Goal: Information Seeking & Learning: Compare options

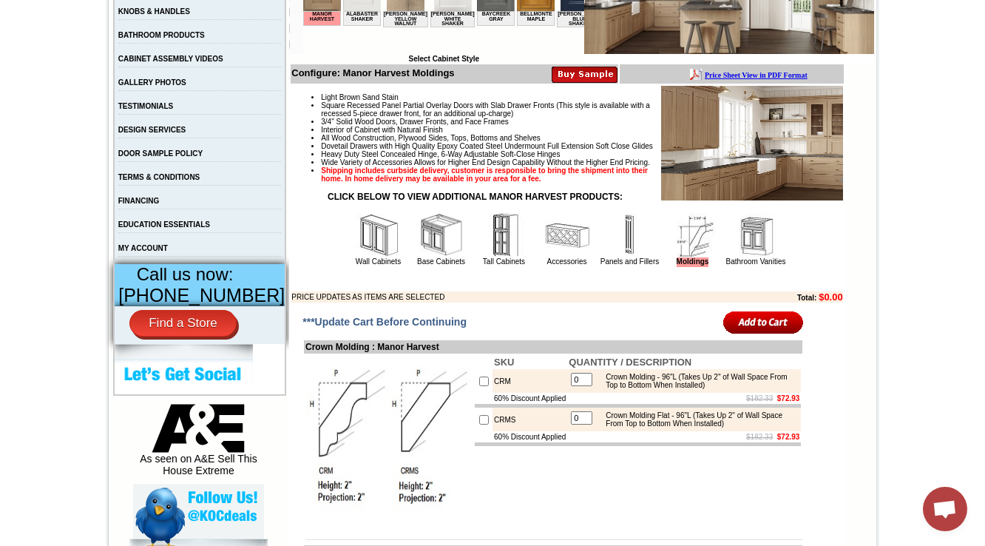
scroll to position [414, 0]
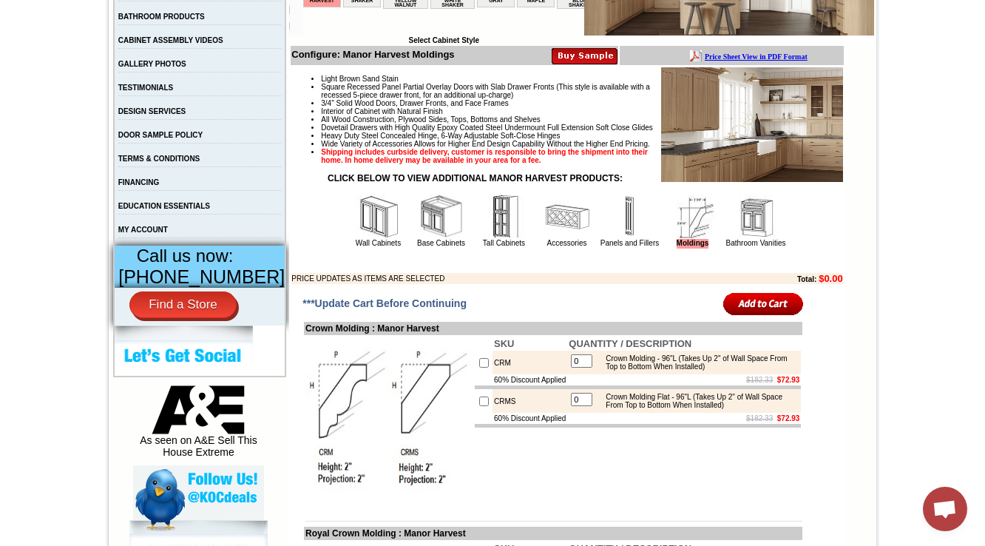
click at [610, 239] on img at bounding box center [630, 216] width 44 height 44
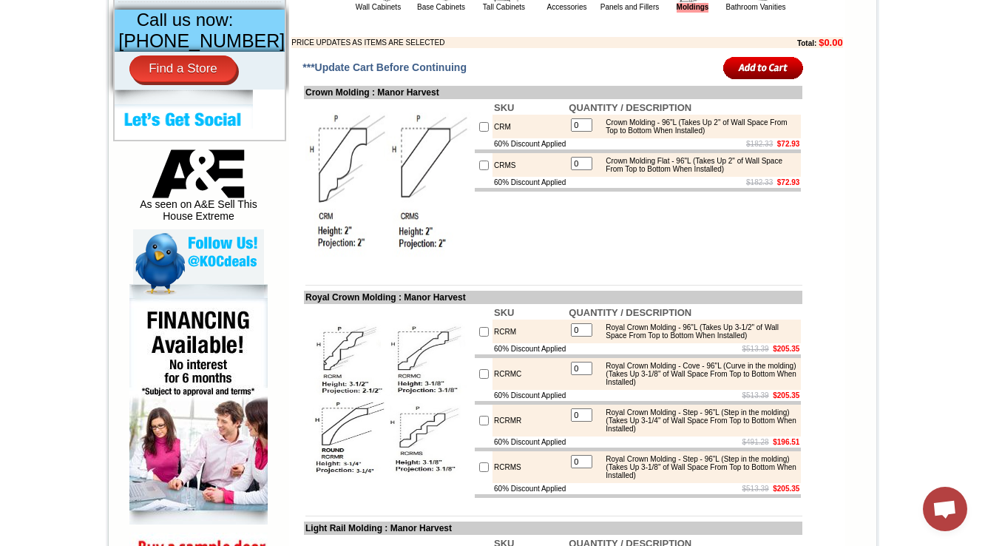
scroll to position [650, 0]
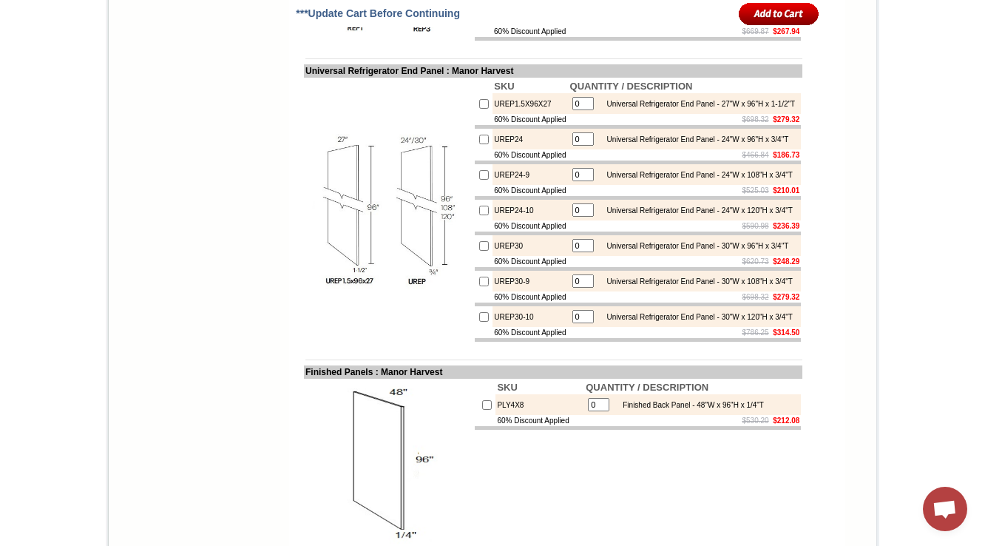
scroll to position [1515, 0]
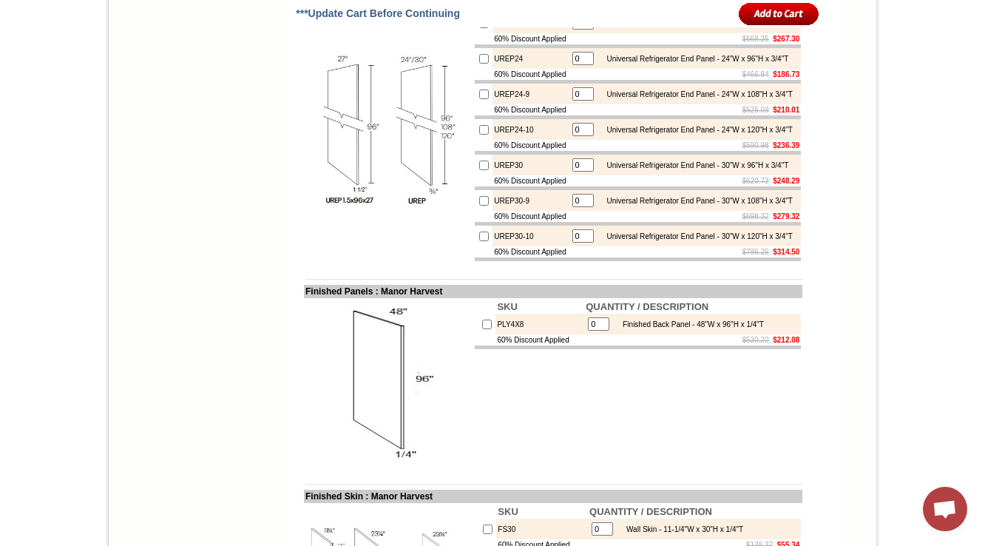
scroll to position [1988, 0]
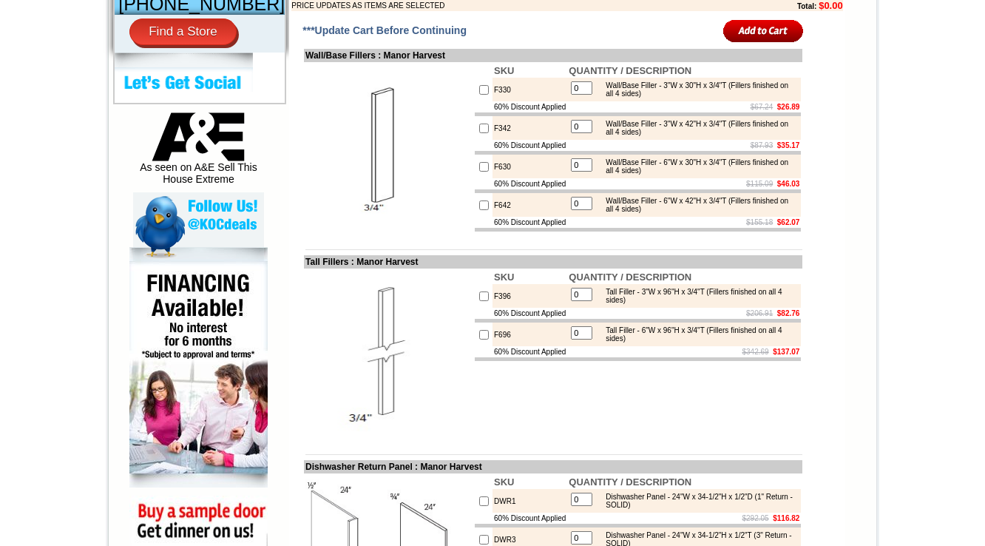
scroll to position [214, 0]
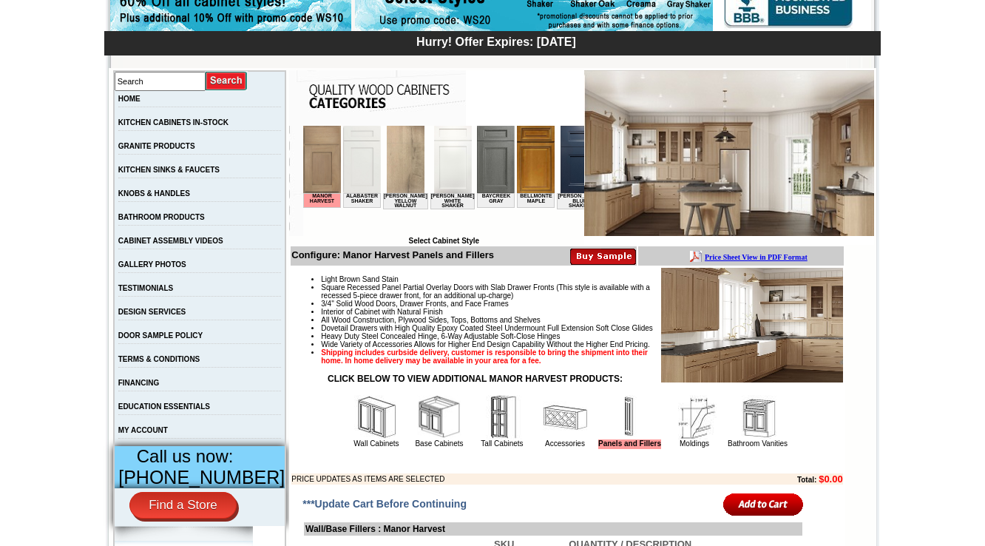
click at [544, 439] on img at bounding box center [565, 417] width 44 height 44
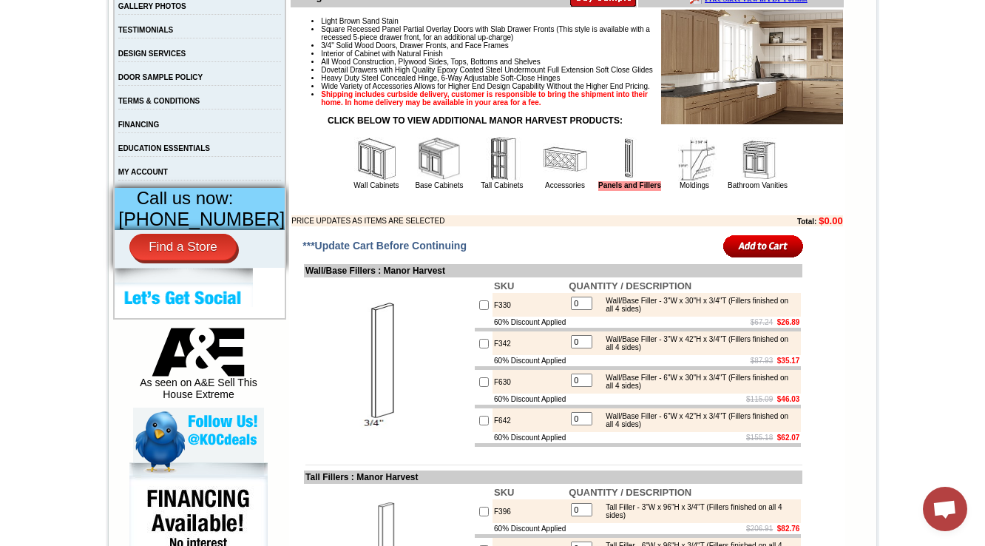
scroll to position [509, 0]
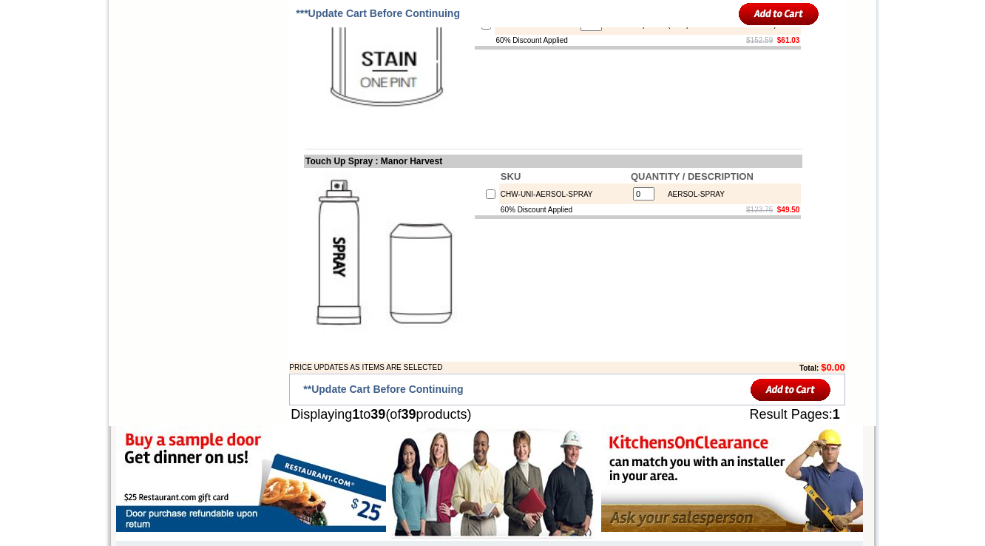
scroll to position [4231, 0]
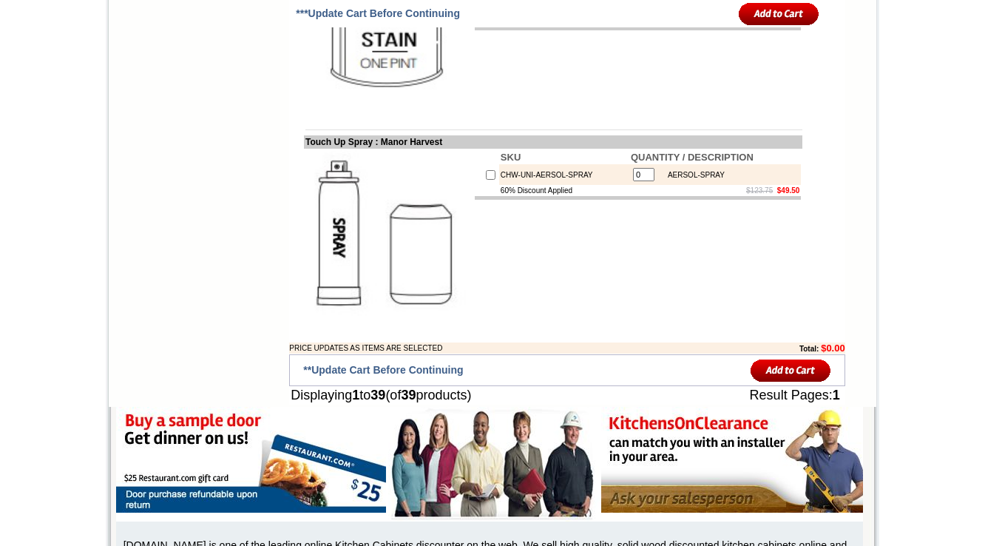
click at [653, 113] on td "SKU QUANTITY / DESCRIPTION CHW-LUX-CARE 0 CHW-LUX-CARE 60% Discount Applied $18…" at bounding box center [637, 28] width 329 height 169
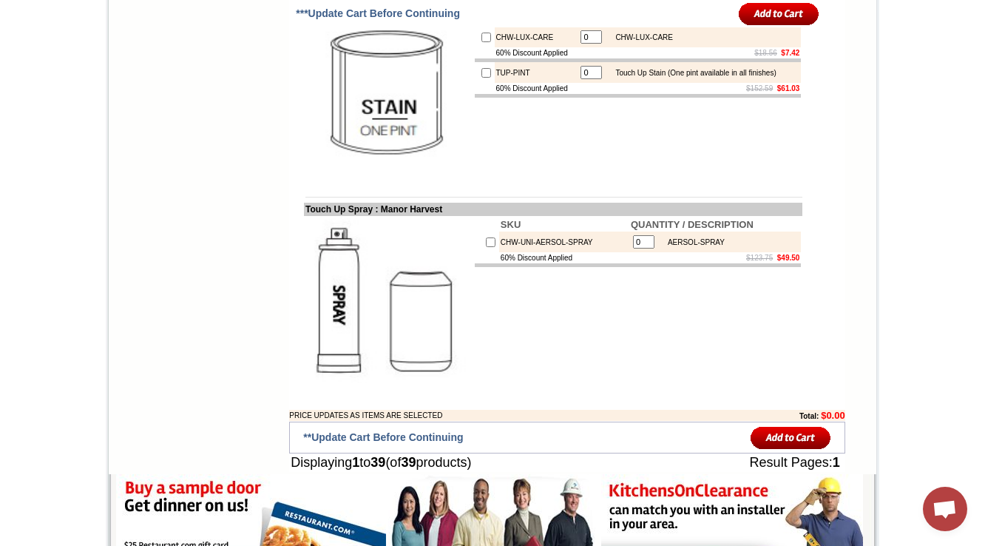
scroll to position [4113, 0]
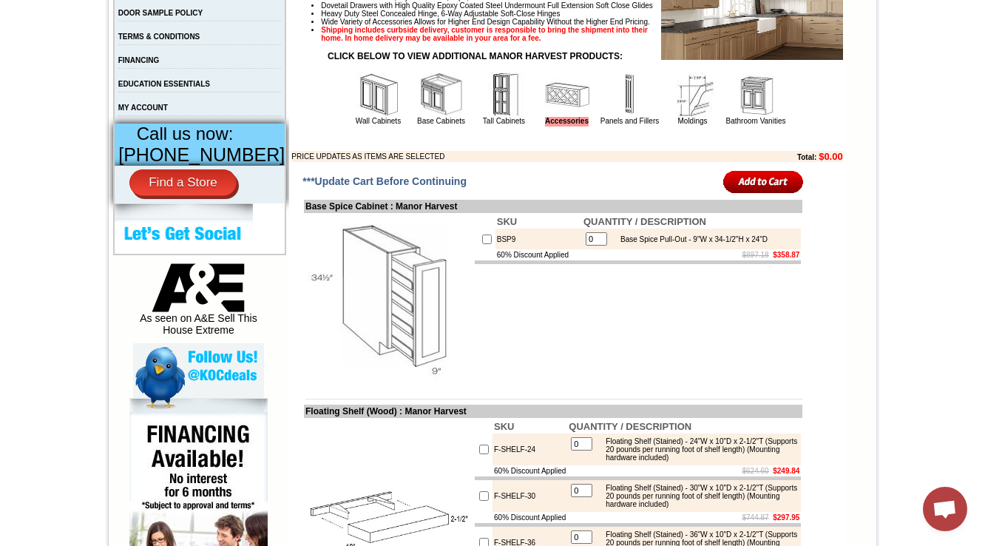
scroll to position [565, 0]
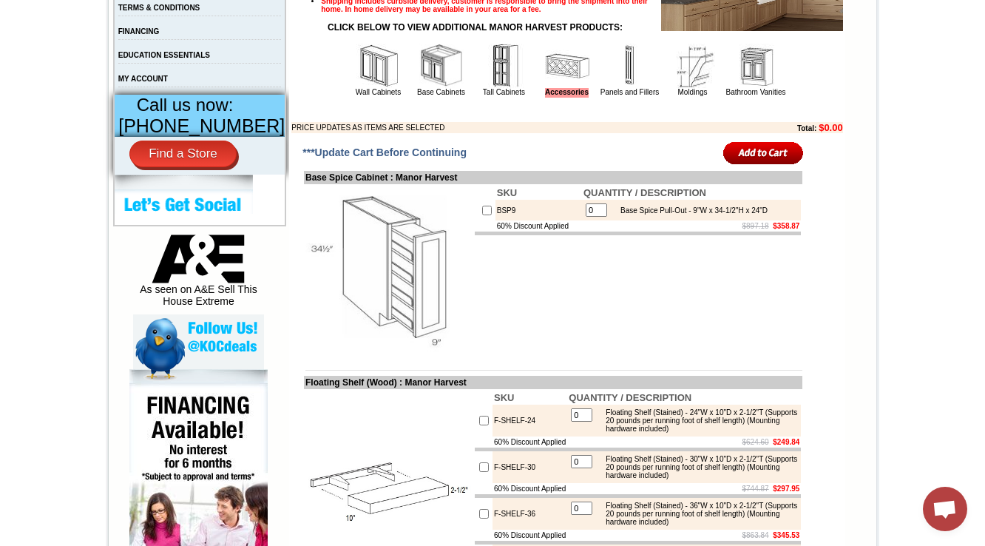
click at [619, 88] on img at bounding box center [630, 66] width 44 height 44
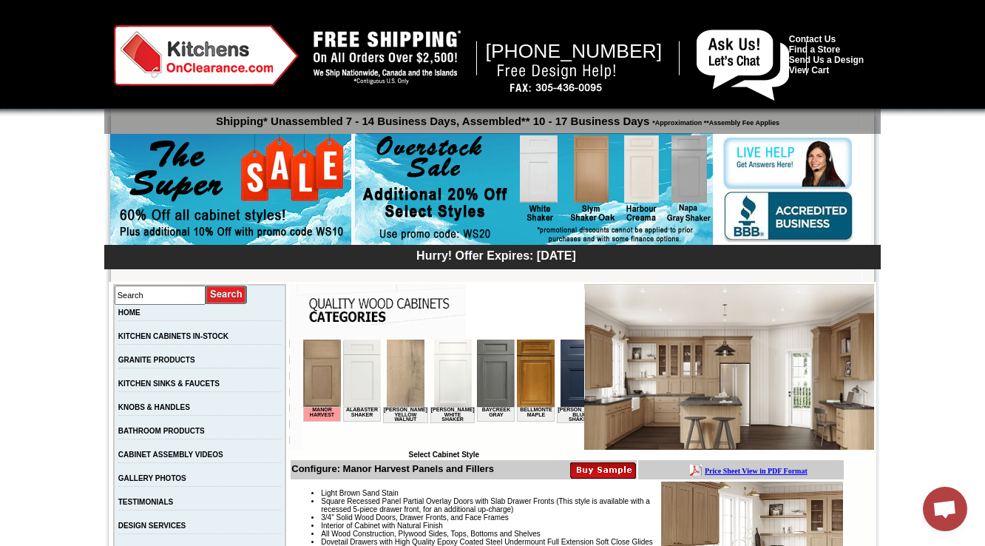
scroll to position [414, 0]
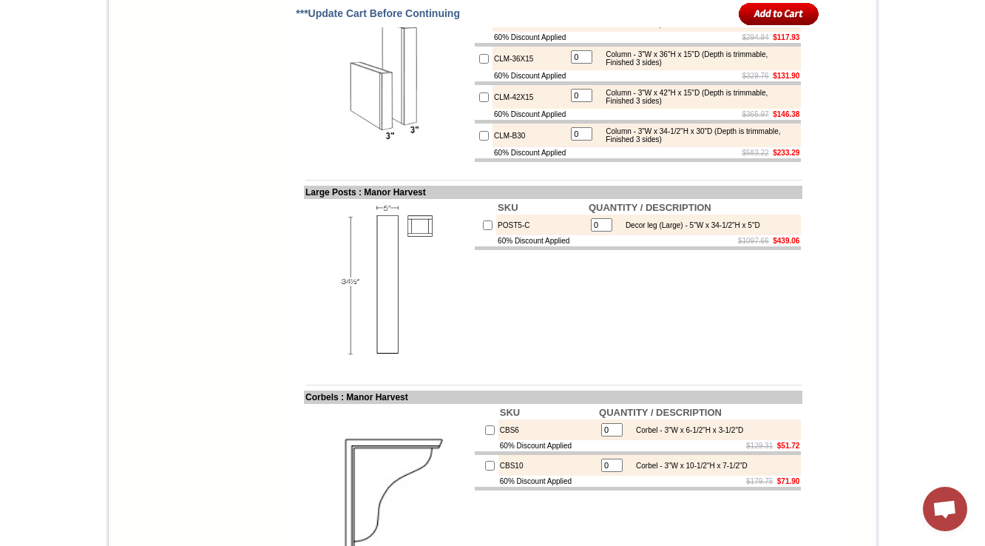
scroll to position [2331, 0]
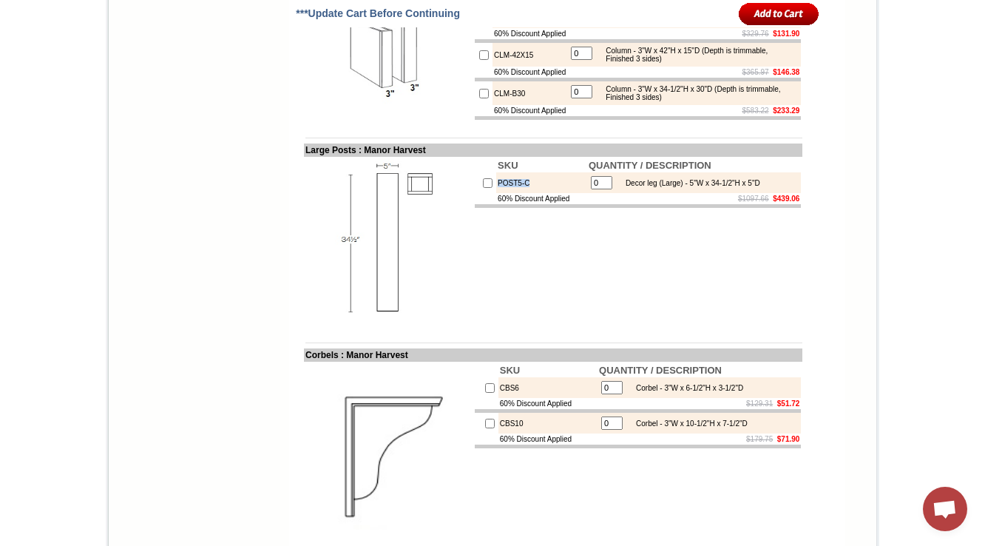
click at [703, 326] on td "SKU QUANTITY / DESCRIPTION POST5-C 0 Decor leg (Large) - 5"W x 34-1/2"H x 5"D 6…" at bounding box center [637, 241] width 329 height 169
drag, startPoint x: 523, startPoint y: 330, endPoint x: 479, endPoint y: 331, distance: 43.6
click at [496, 193] on td "POST5-C" at bounding box center [541, 182] width 91 height 21
copy td "POST5-C"
click at [390, 324] on img at bounding box center [388, 241] width 166 height 166
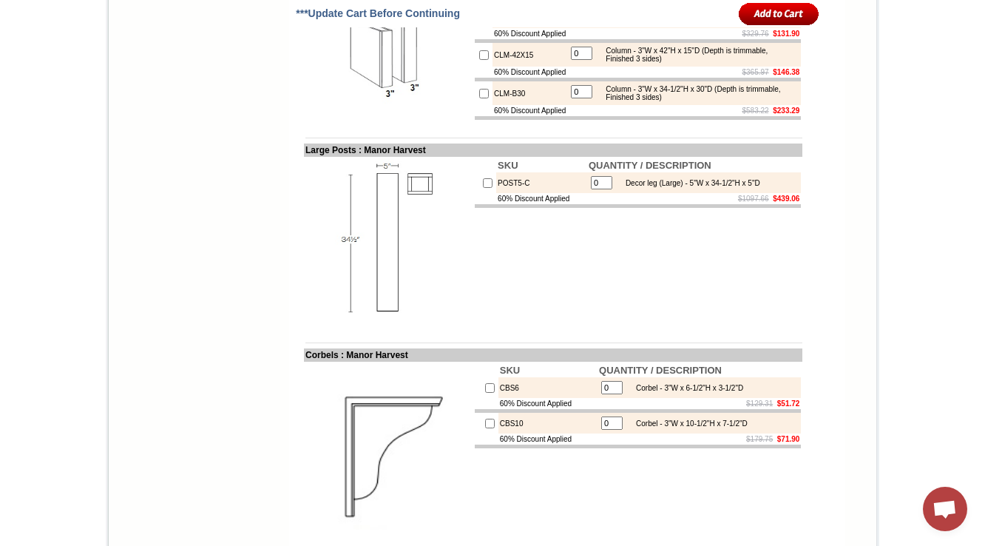
click at [456, 326] on td at bounding box center [388, 241] width 169 height 169
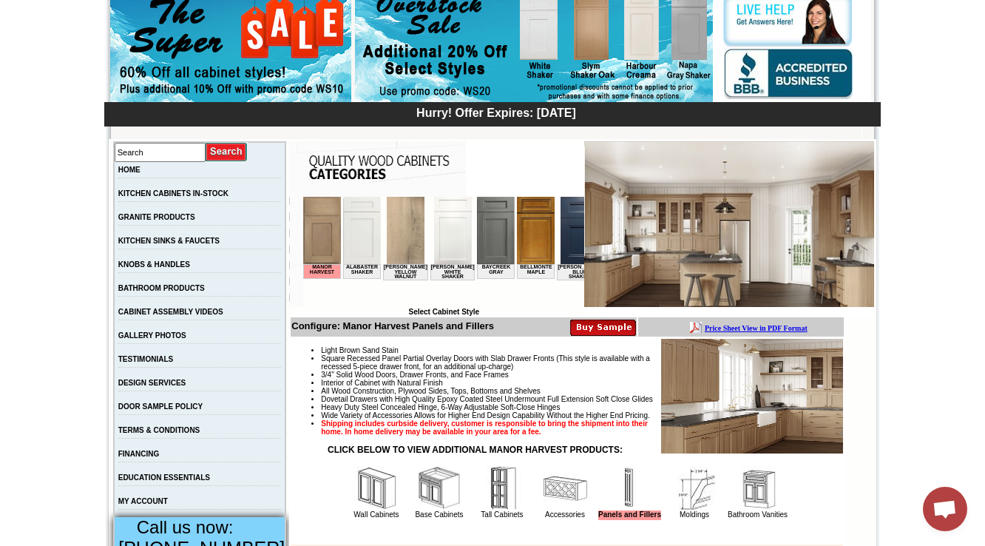
scroll to position [497, 0]
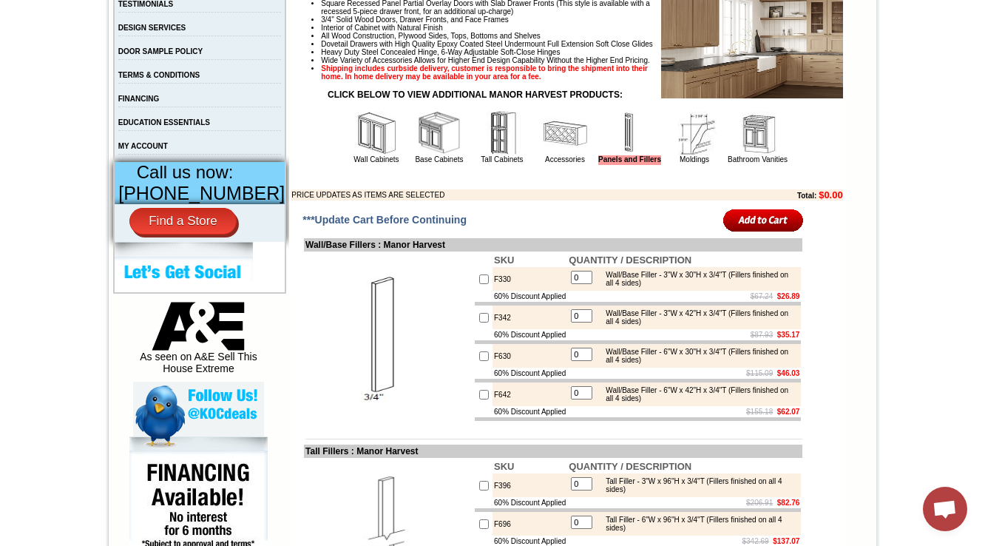
click at [546, 155] on img at bounding box center [565, 133] width 44 height 44
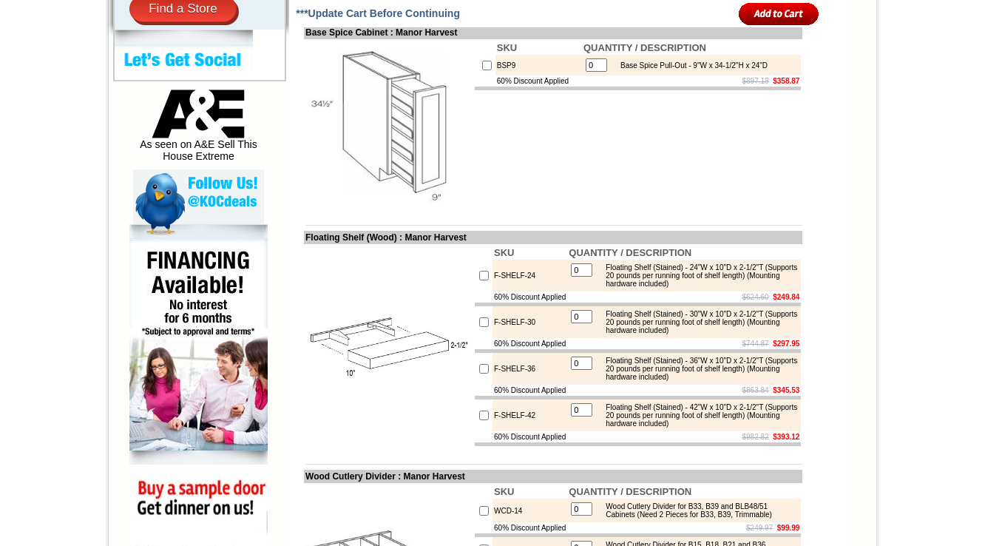
scroll to position [3449, 0]
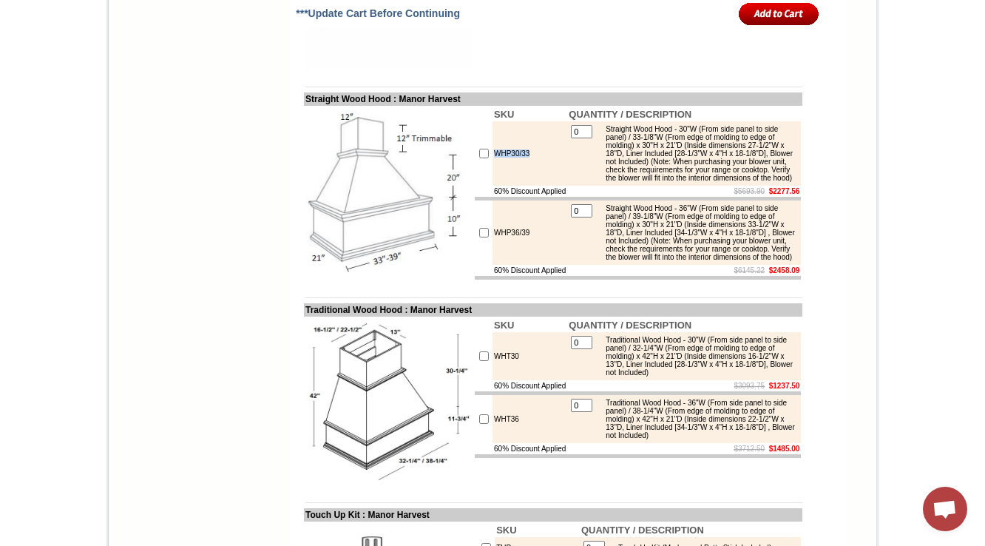
drag, startPoint x: 519, startPoint y: 335, endPoint x: 482, endPoint y: 337, distance: 37.0
click at [492, 186] on td "WHP30/33" at bounding box center [529, 153] width 75 height 64
copy td "WHP30/33"
click at [506, 186] on td "WHP30/33" at bounding box center [529, 153] width 75 height 64
drag, startPoint x: 538, startPoint y: 346, endPoint x: 458, endPoint y: 341, distance: 80.0
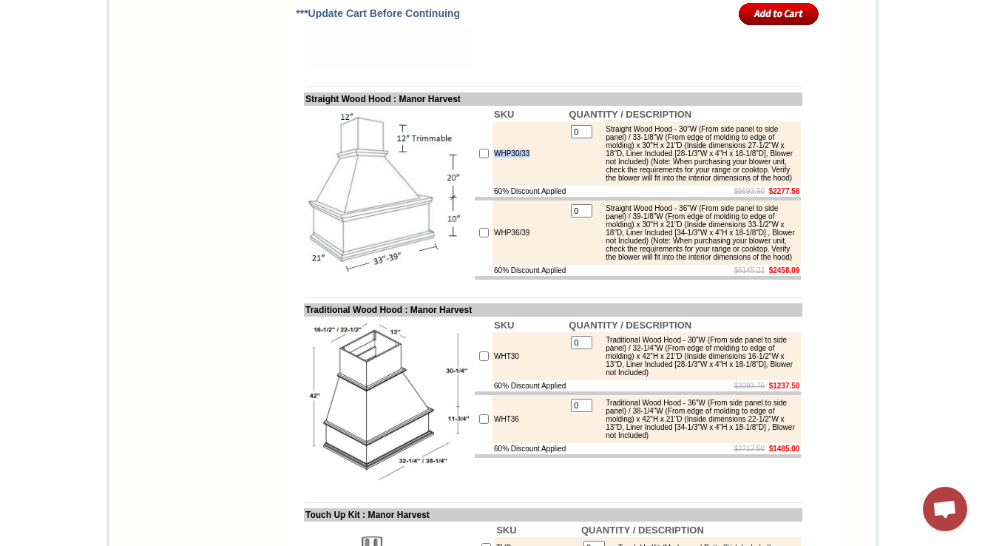
click at [492, 186] on td "WHP30/33" at bounding box center [529, 153] width 75 height 64
click at [347, 281] on td at bounding box center [388, 193] width 169 height 175
drag, startPoint x: 526, startPoint y: 342, endPoint x: 475, endPoint y: 346, distance: 51.1
click at [475, 186] on tr "WHP30/33 0 Straight Wood Hood - 30"W (From side panel to side panel) / 33-1/8"W…" at bounding box center [638, 153] width 326 height 64
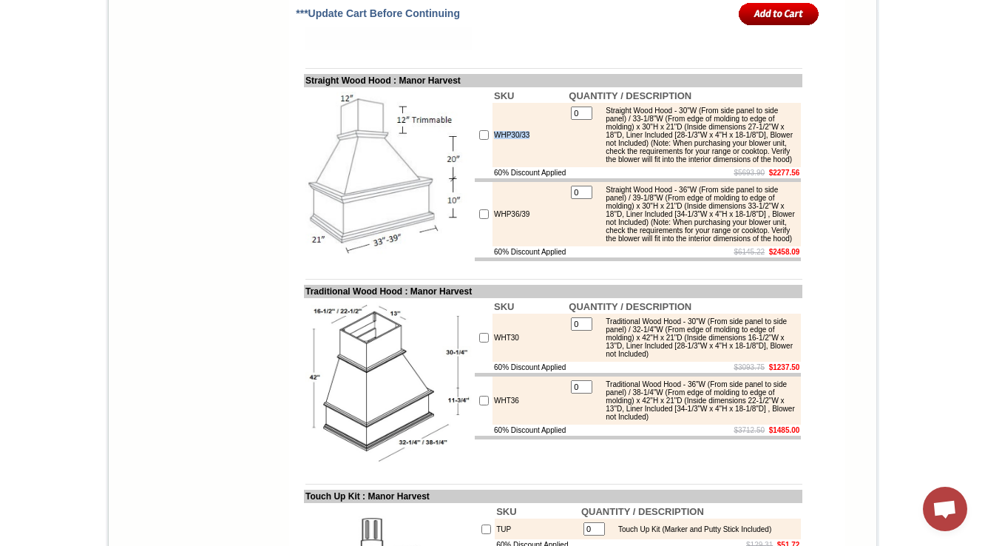
scroll to position [3508, 0]
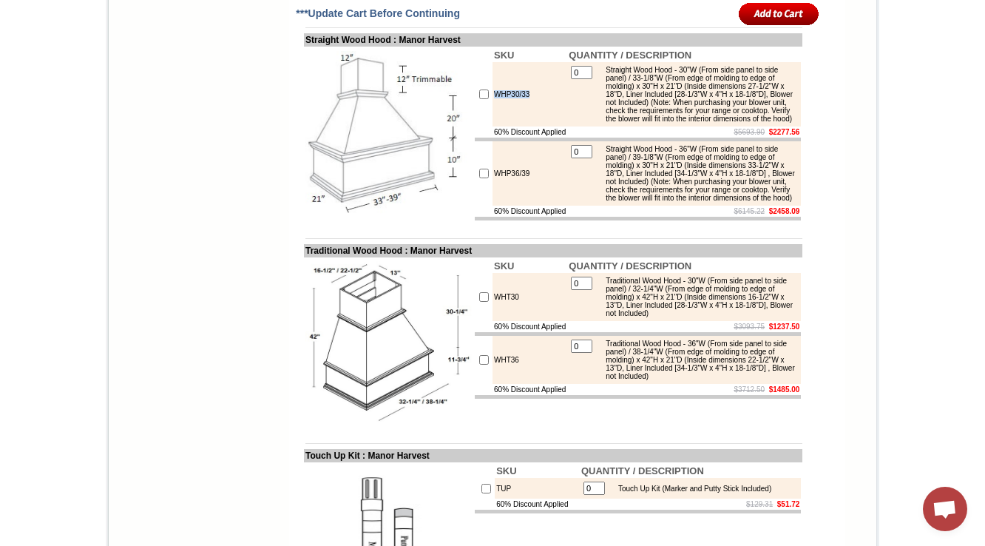
click at [521, 126] on td "WHP30/33" at bounding box center [529, 94] width 75 height 64
drag, startPoint x: 523, startPoint y: 283, endPoint x: 480, endPoint y: 283, distance: 42.9
click at [492, 126] on td "WHP30/33" at bounding box center [529, 94] width 75 height 64
copy td "WHP30/33"
drag, startPoint x: 525, startPoint y: 388, endPoint x: 471, endPoint y: 395, distance: 54.4
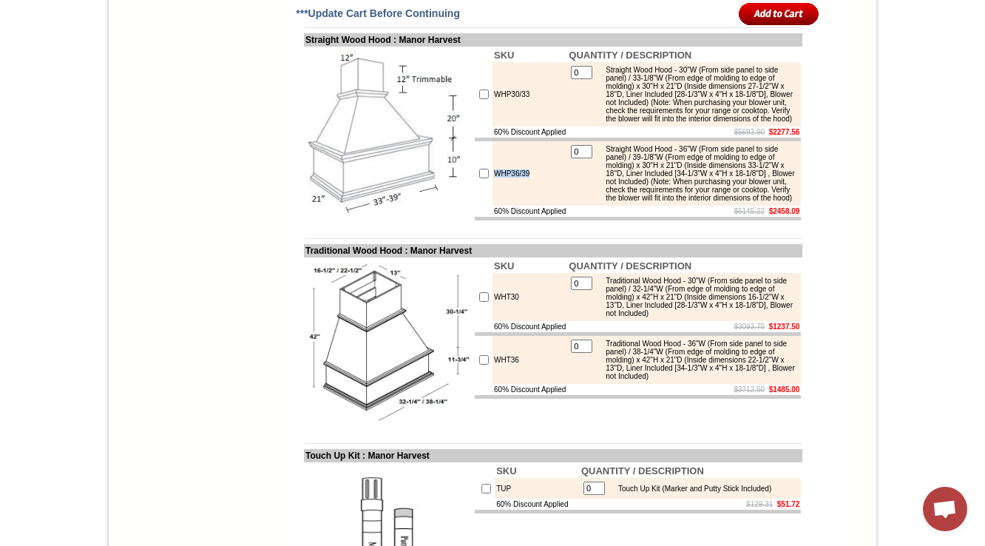
click at [475, 205] on tr "WHP36/39 0 Straight Wood Hood - 36"W (From side panel to side panel) / 39-1/8"W…" at bounding box center [638, 173] width 326 height 64
copy tr "WHP36/39"
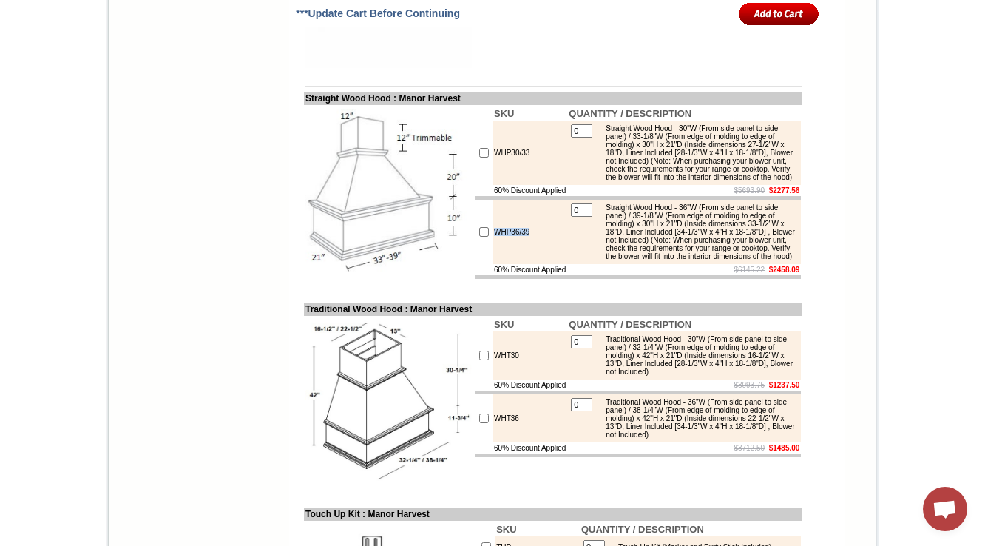
scroll to position [3449, 0]
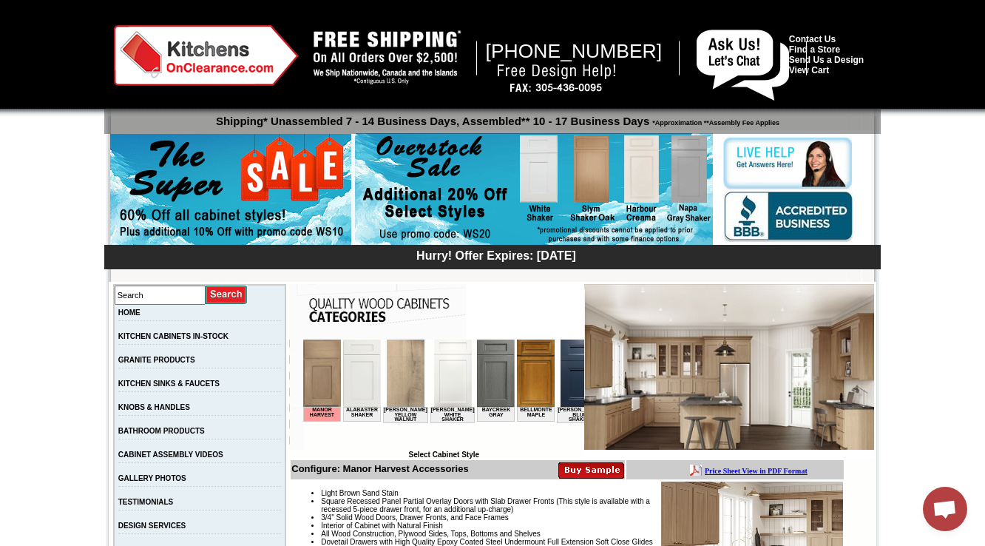
scroll to position [296, 0]
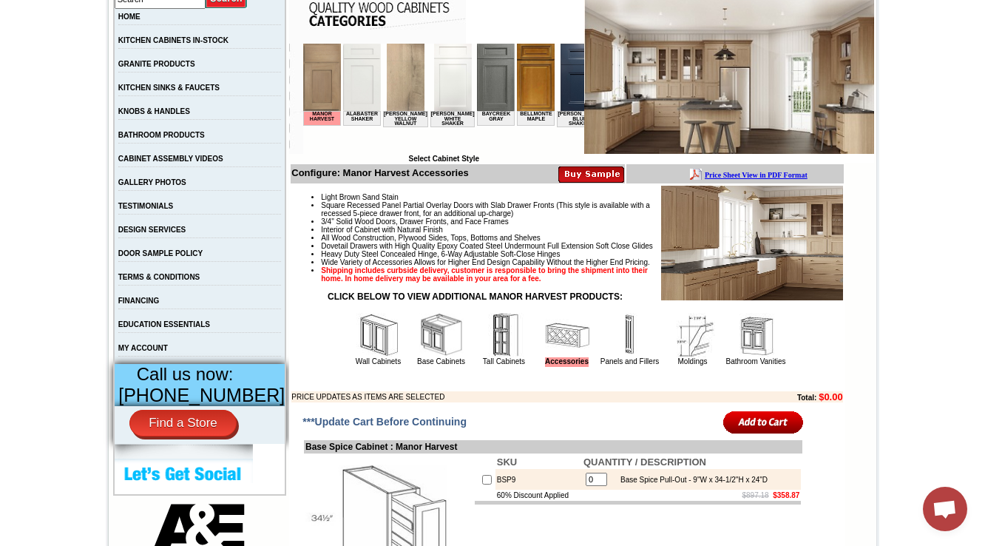
click at [482, 357] on img at bounding box center [504, 335] width 44 height 44
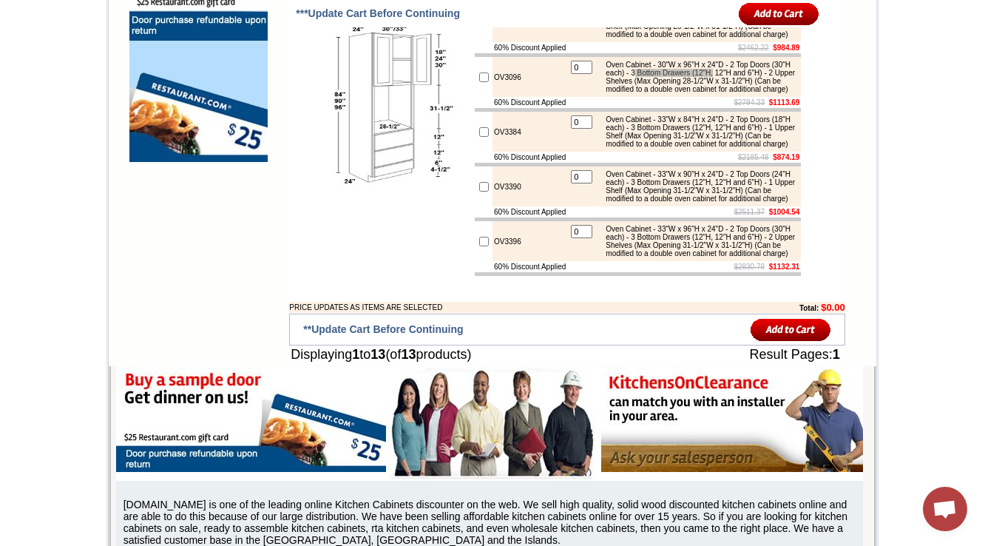
scroll to position [1281, 0]
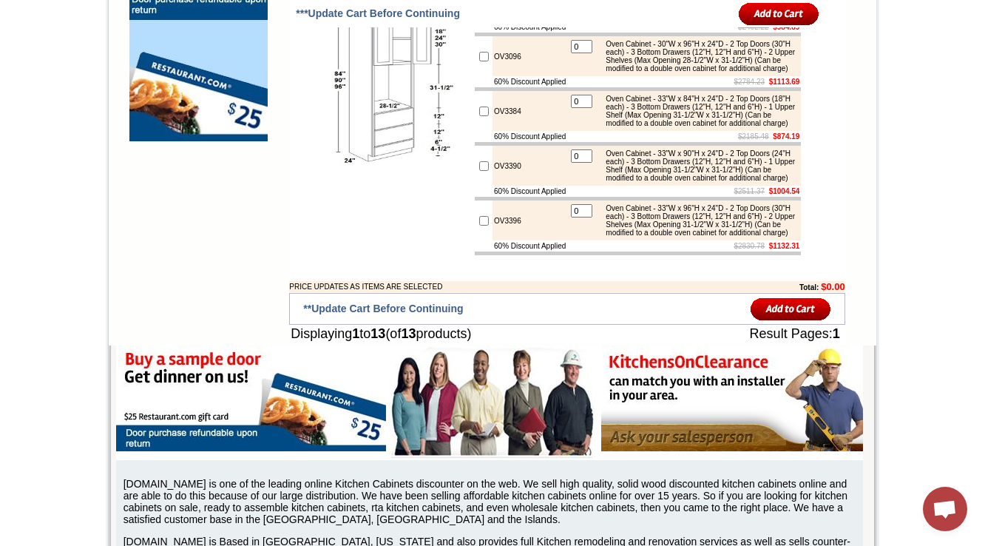
click at [677, 131] on td "0 Oven Cabinet - 33"W x 84"H x 24"D - 2 Top Doors (18"H each) - 3 Bottom Drawer…" at bounding box center [684, 111] width 234 height 40
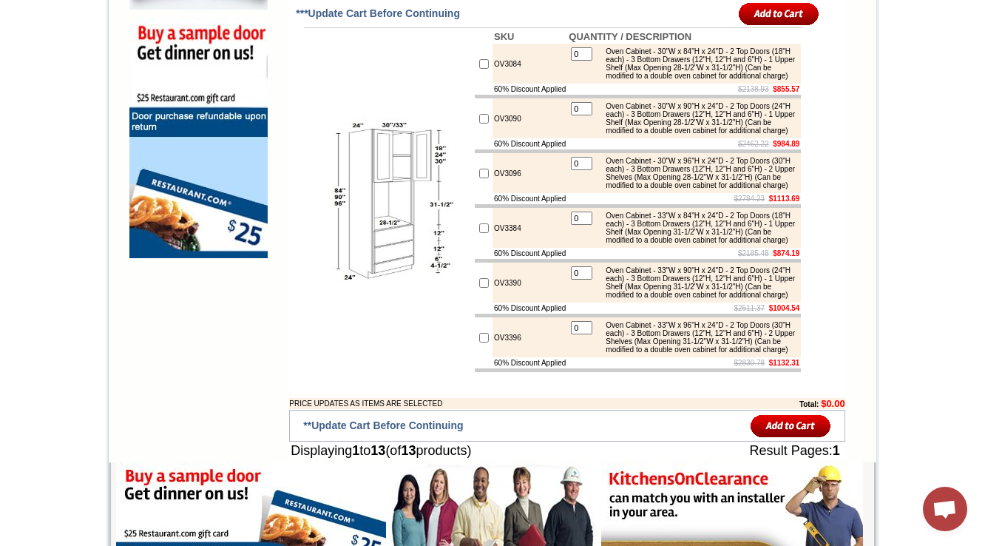
scroll to position [1163, 0]
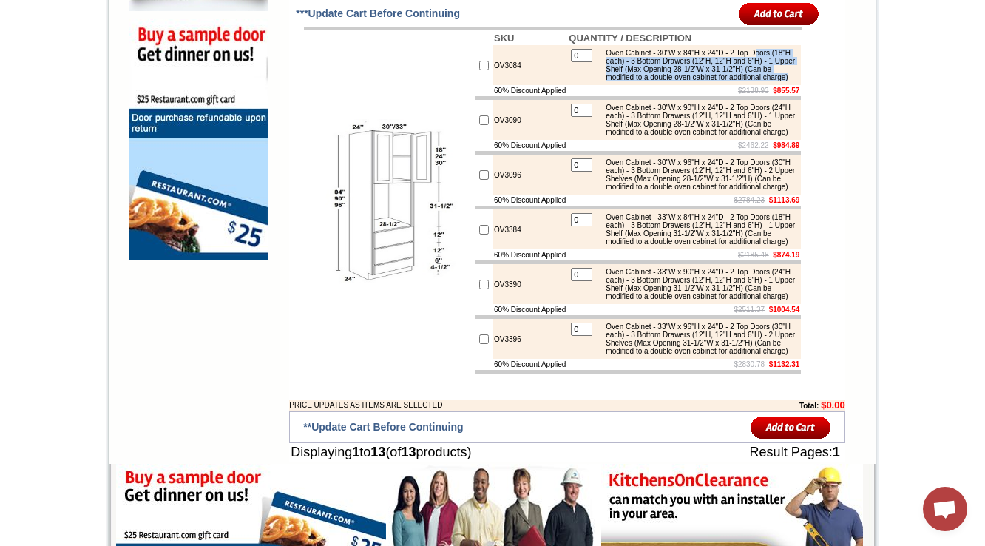
drag, startPoint x: 609, startPoint y: 126, endPoint x: 783, endPoint y: 149, distance: 175.2
click at [783, 81] on div "Oven Cabinet - 30"W x 84"H x 24"D - 2 Top Doors (18"H each) - 3 Bottom Drawers …" at bounding box center [697, 65] width 199 height 33
click at [738, 81] on div "Oven Cabinet - 30"W x 84"H x 24"D - 2 Top Doors (18"H each) - 3 Bottom Drawers …" at bounding box center [697, 65] width 199 height 33
drag, startPoint x: 682, startPoint y: 143, endPoint x: 748, endPoint y: 147, distance: 65.9
click at [748, 81] on div "Oven Cabinet - 30"W x 84"H x 24"D - 2 Top Doors (18"H each) - 3 Bottom Drawers …" at bounding box center [697, 65] width 199 height 33
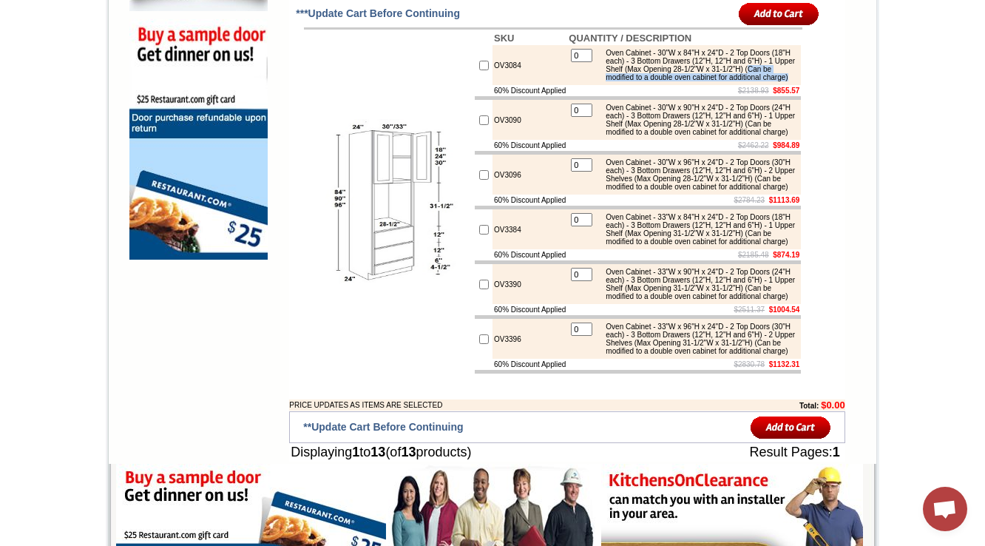
click at [685, 81] on div "Oven Cabinet - 30"W x 84"H x 24"D - 2 Top Doors (18"H each) - 3 Bottom Drawers …" at bounding box center [697, 65] width 199 height 33
drag, startPoint x: 680, startPoint y: 145, endPoint x: 738, endPoint y: 148, distance: 58.5
click at [738, 81] on div "Oven Cabinet - 30"W x 84"H x 24"D - 2 Top Doors (18"H each) - 3 Bottom Drawers …" at bounding box center [697, 65] width 199 height 33
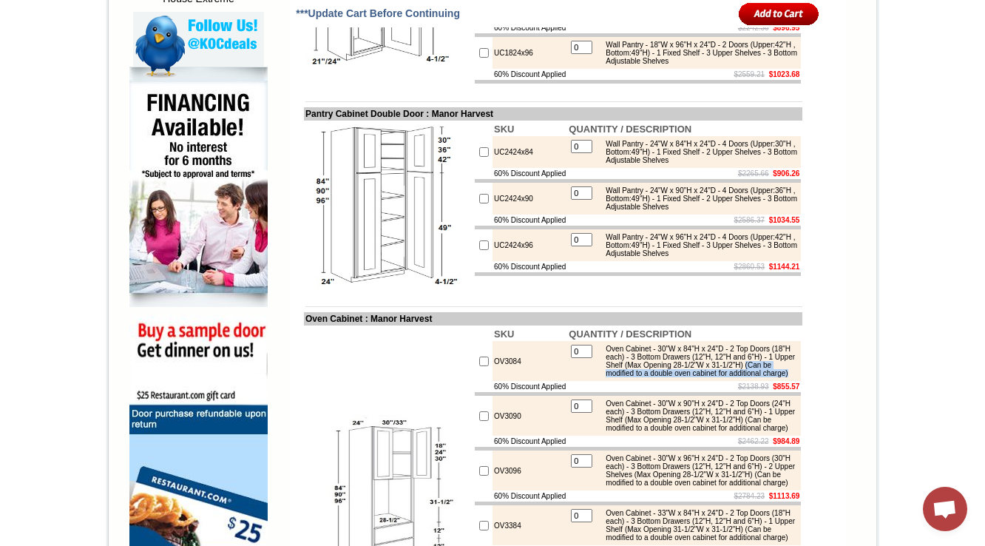
scroll to position [920, 0]
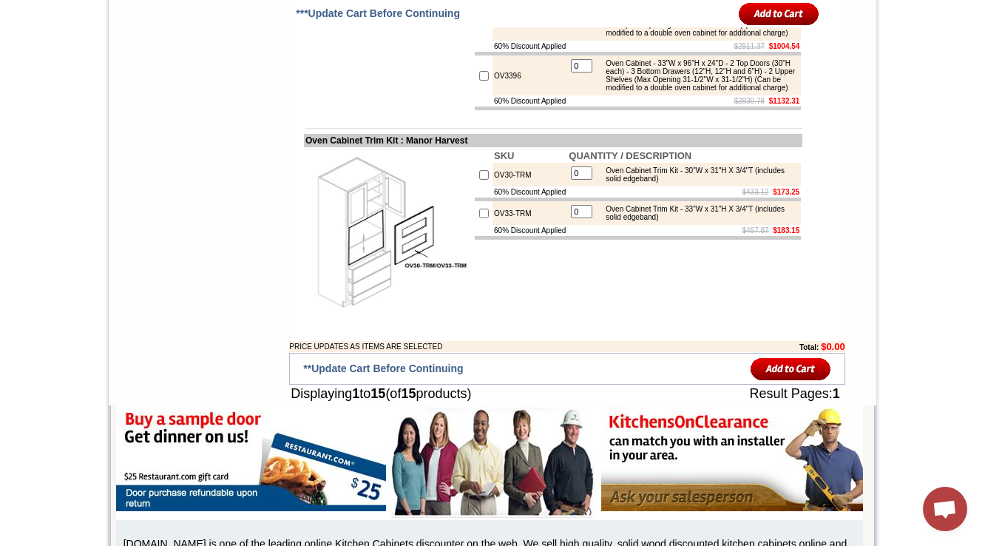
scroll to position [1485, 0]
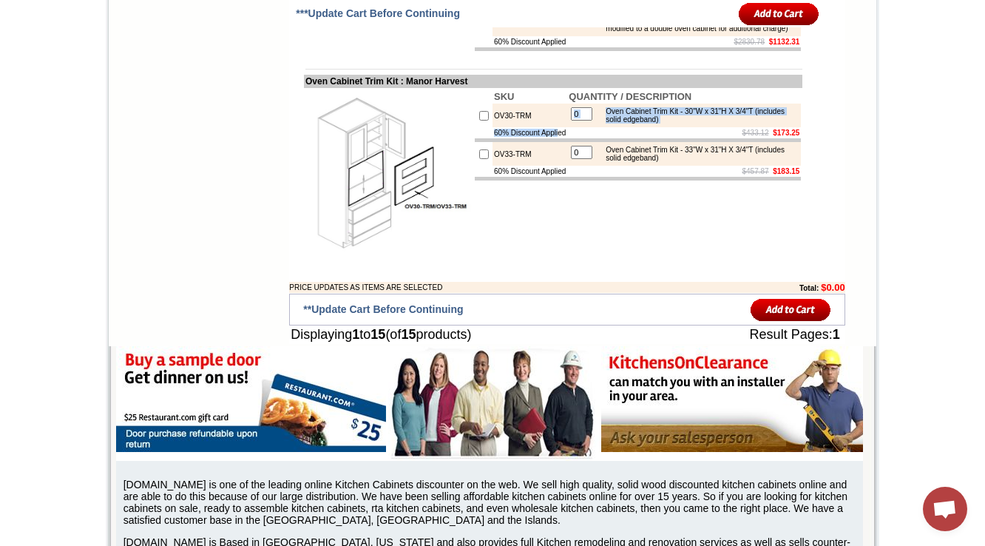
drag, startPoint x: 529, startPoint y: 275, endPoint x: 486, endPoint y: 284, distance: 43.1
click at [486, 180] on tbody "SKU QUANTITY / DESCRIPTION OV30-TRM 0 Oven Cabinet Trim Kit - 30"W x 31"H X 3/4…" at bounding box center [638, 134] width 326 height 91
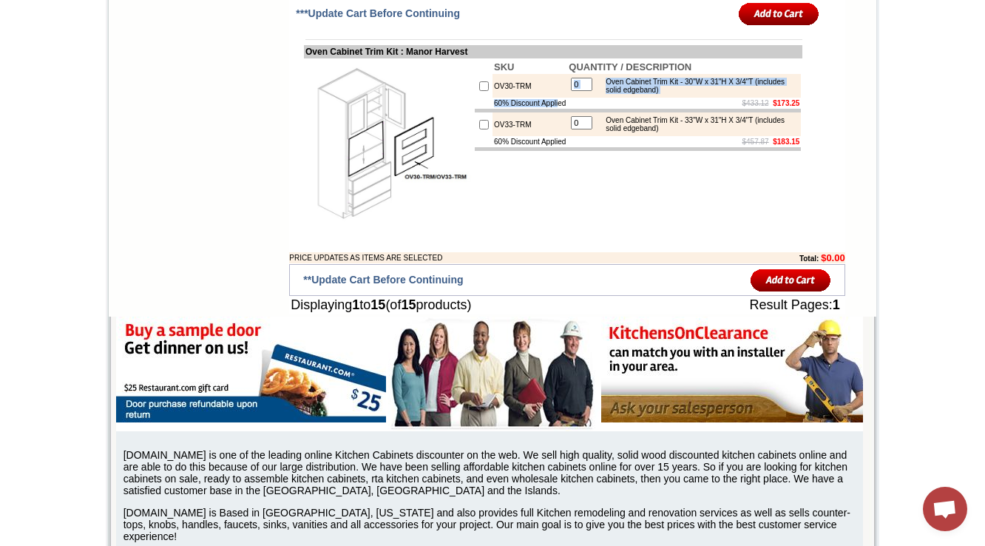
scroll to position [1544, 0]
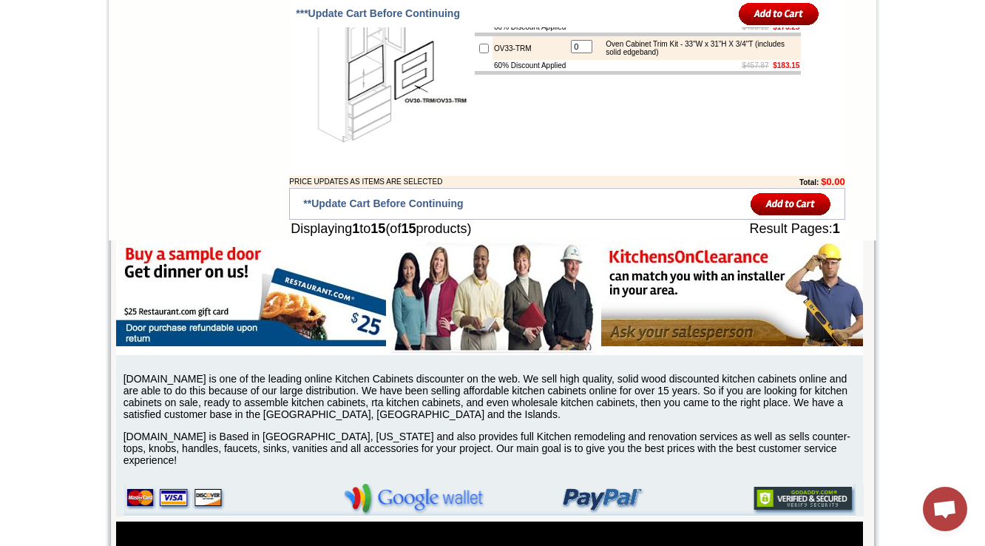
scroll to position [1603, 0]
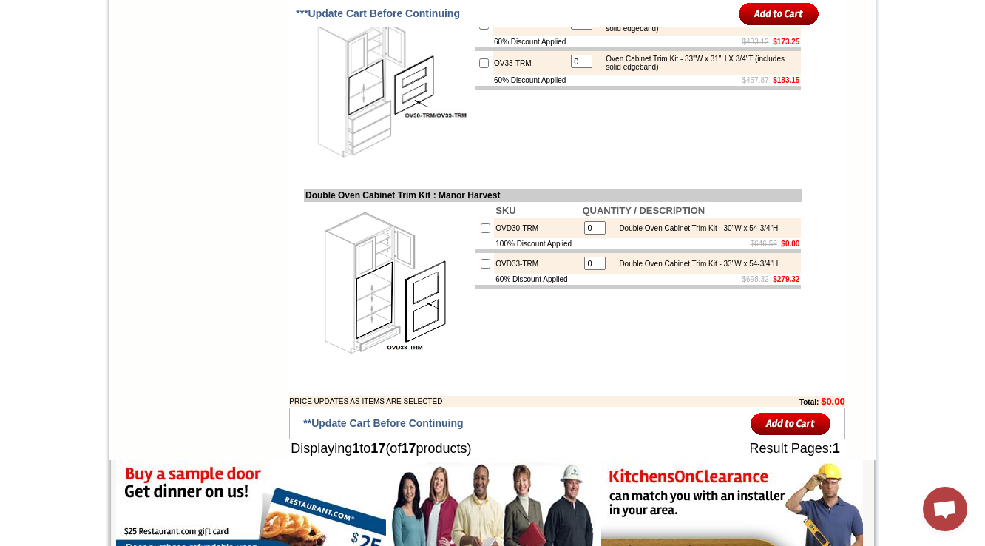
scroll to position [1603, 0]
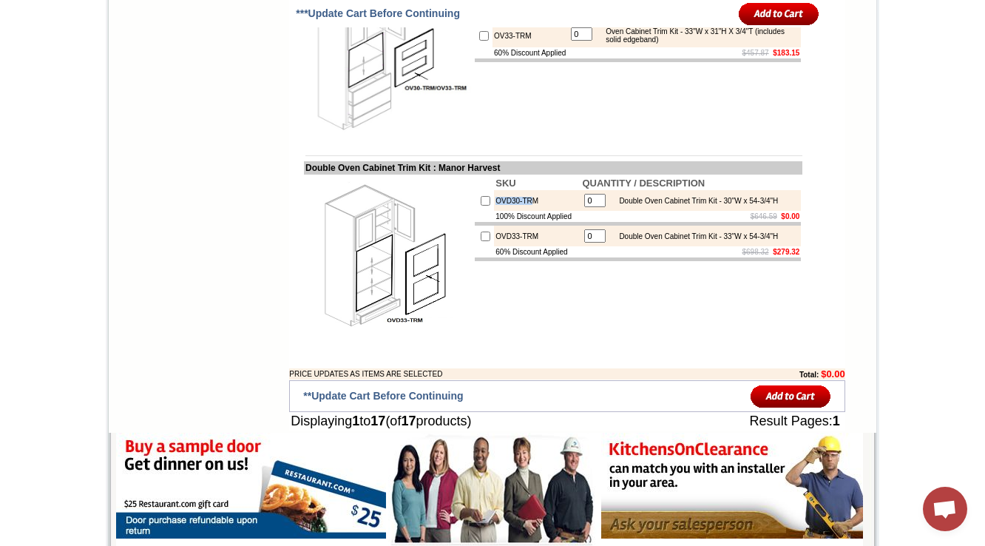
drag, startPoint x: 519, startPoint y: 358, endPoint x: 471, endPoint y: 358, distance: 48.0
click at [475, 211] on tr "OVD30-TRM 0 Double Oven Cabinet Trim Kit - 30"W x 54-3/4"H" at bounding box center [638, 200] width 326 height 21
copy tr "OVD30-TR"
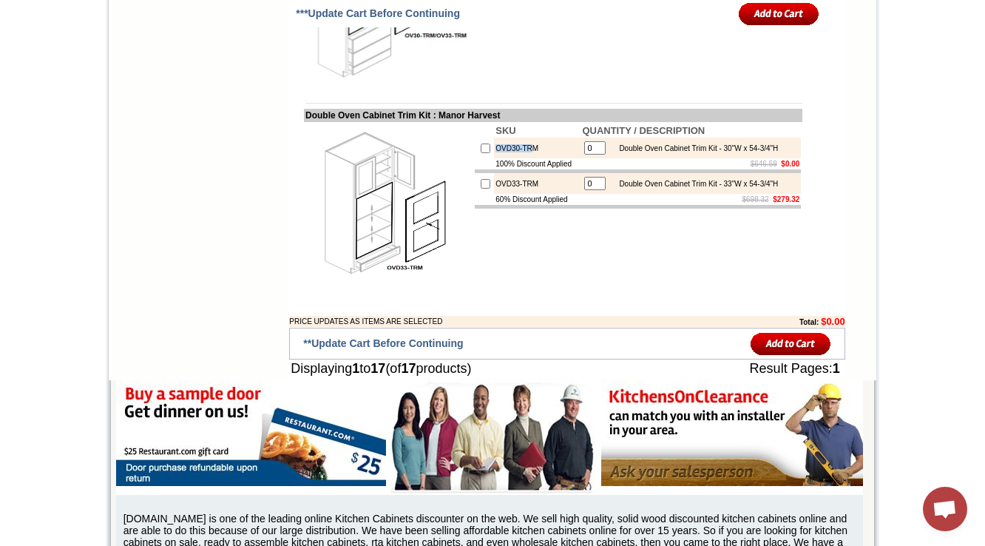
scroll to position [1662, 0]
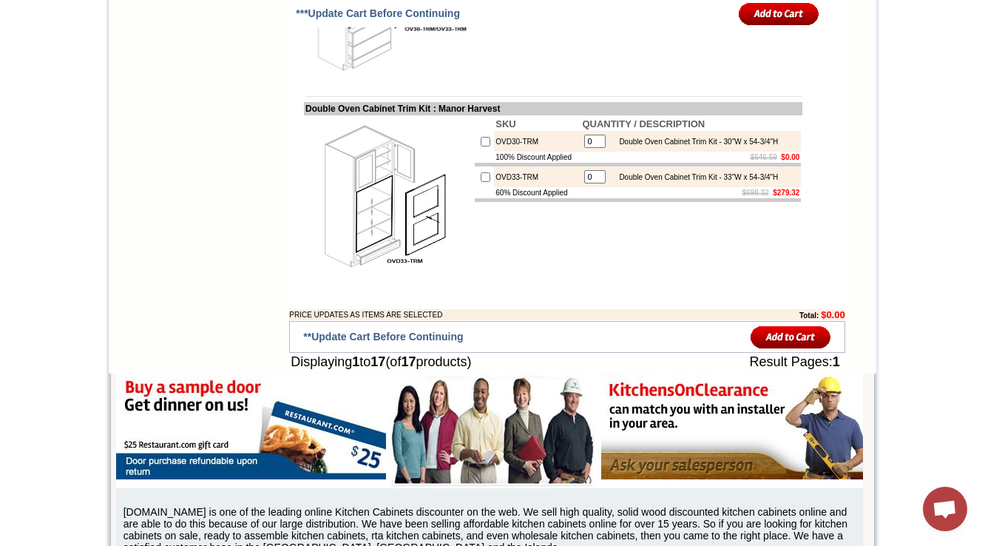
click at [556, 285] on td "SKU QUANTITY / DESCRIPTION OVD30-TRM 0 Double Oven Cabinet Trim Kit - 30"W x 54…" at bounding box center [637, 199] width 329 height 169
click at [733, 146] on div "Double Oven Cabinet Trim Kit - 30"W x 54-3/4"H" at bounding box center [694, 141] width 166 height 8
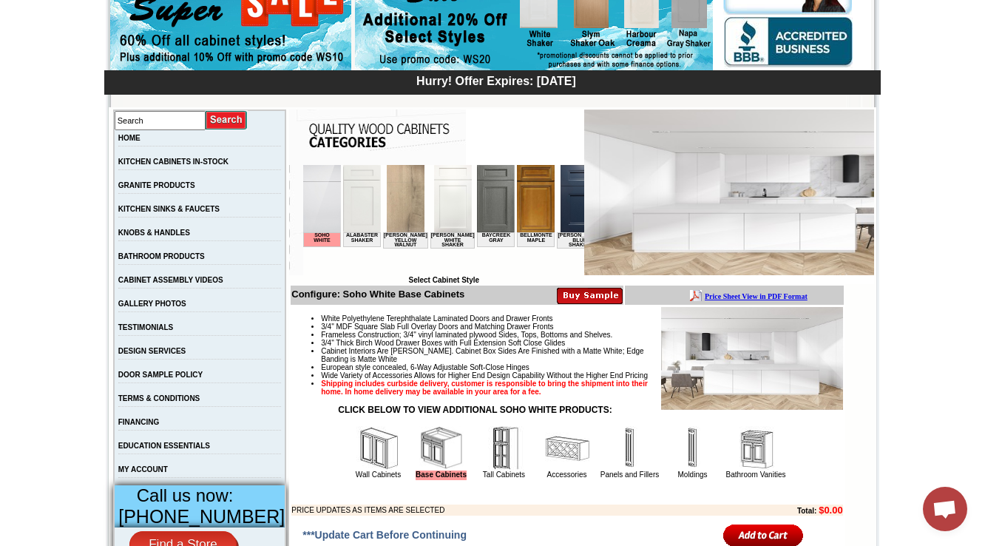
scroll to position [296, 0]
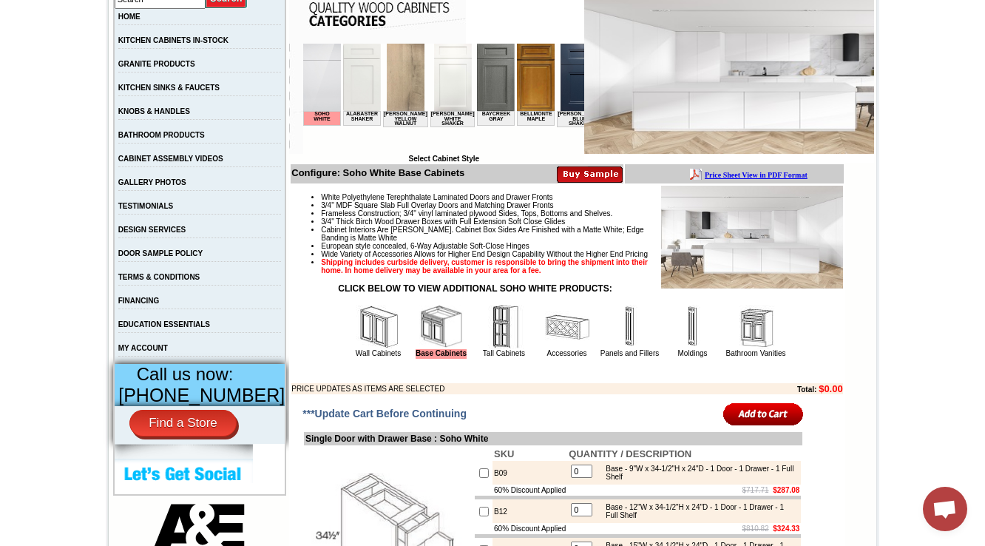
click at [482, 349] on img at bounding box center [504, 327] width 44 height 44
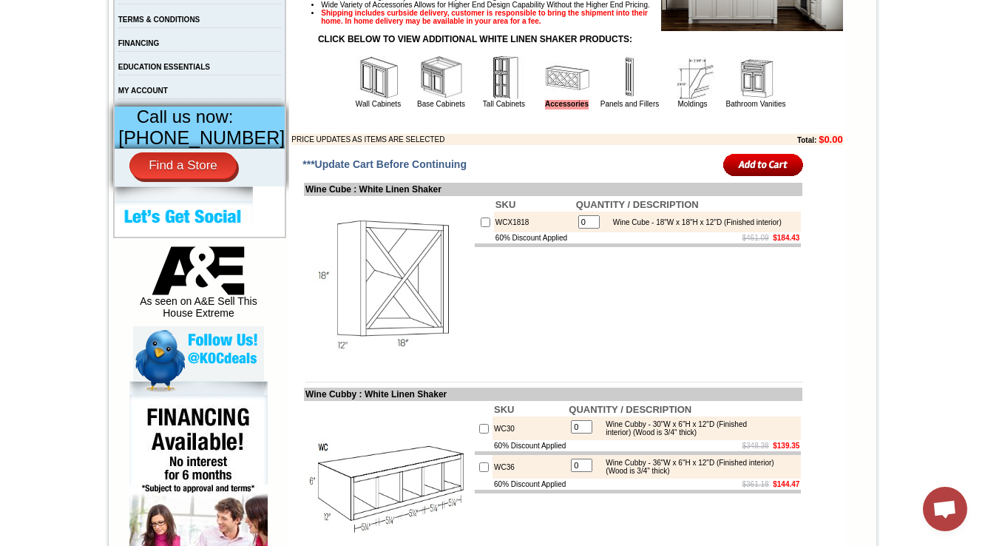
scroll to position [553, 0]
click at [493, 100] on img at bounding box center [504, 77] width 44 height 44
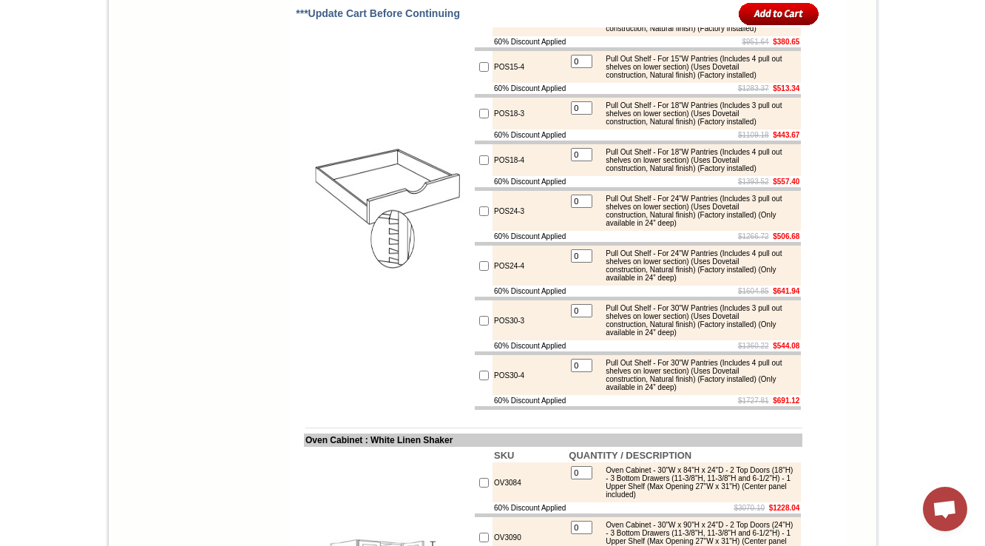
scroll to position [1656, 0]
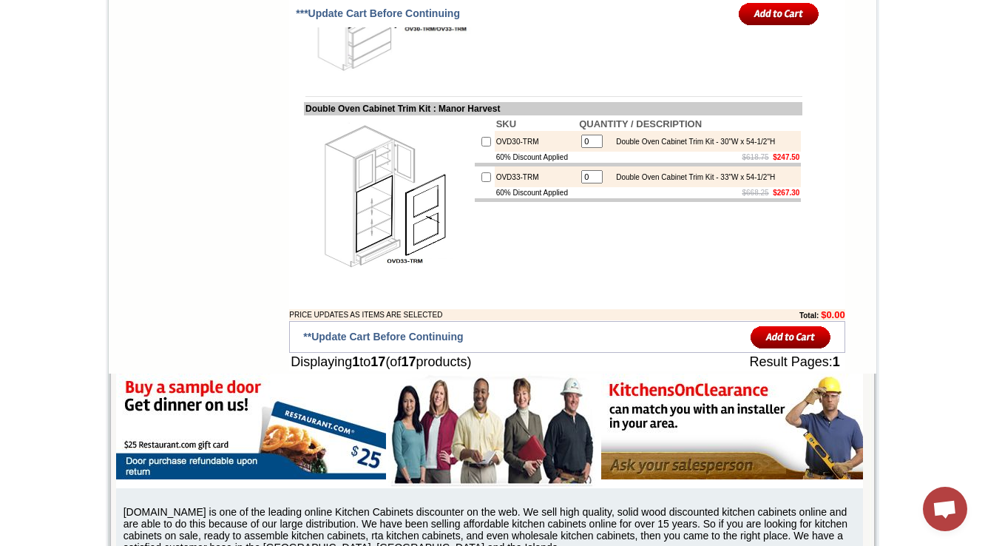
drag, startPoint x: 534, startPoint y: 92, endPoint x: 477, endPoint y: 98, distance: 57.2
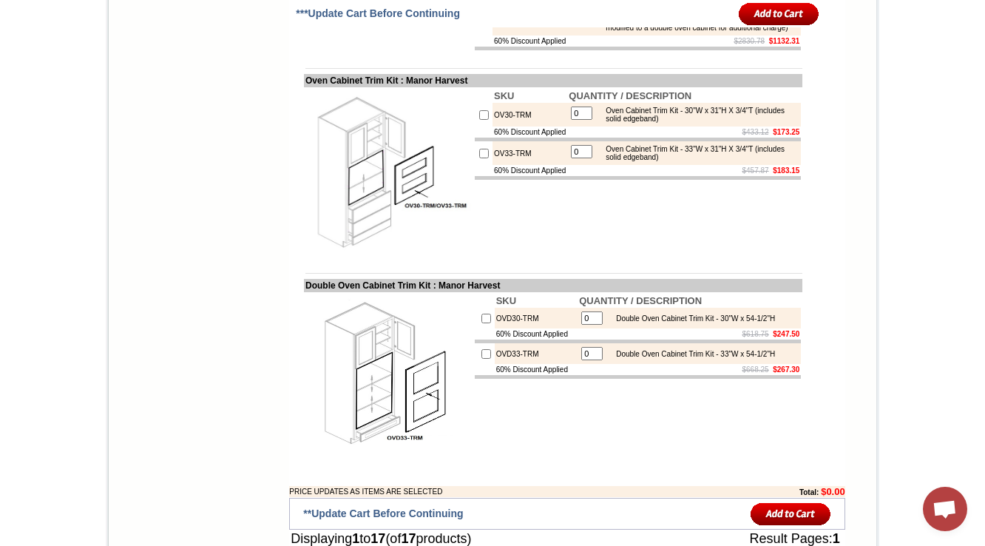
scroll to position [1426, 0]
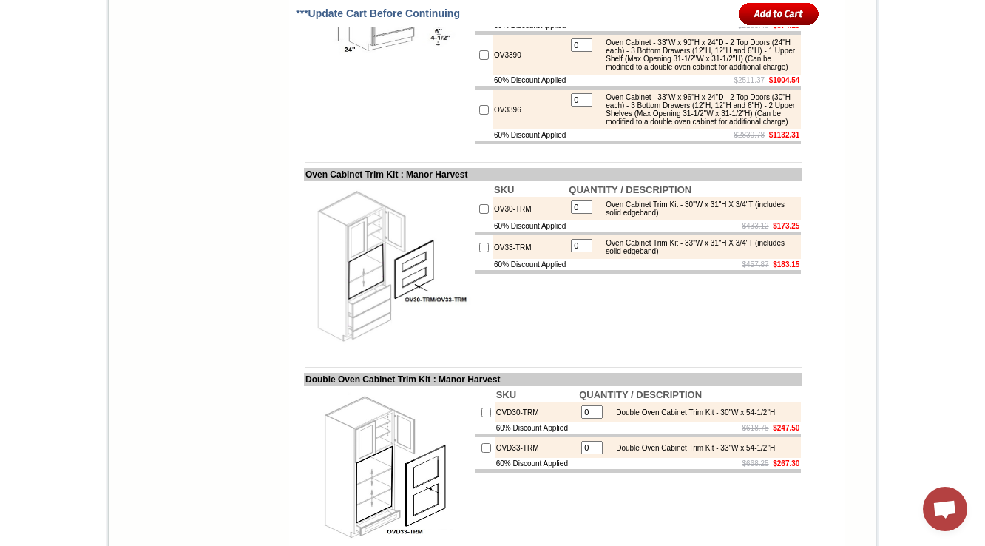
scroll to position [959, 0]
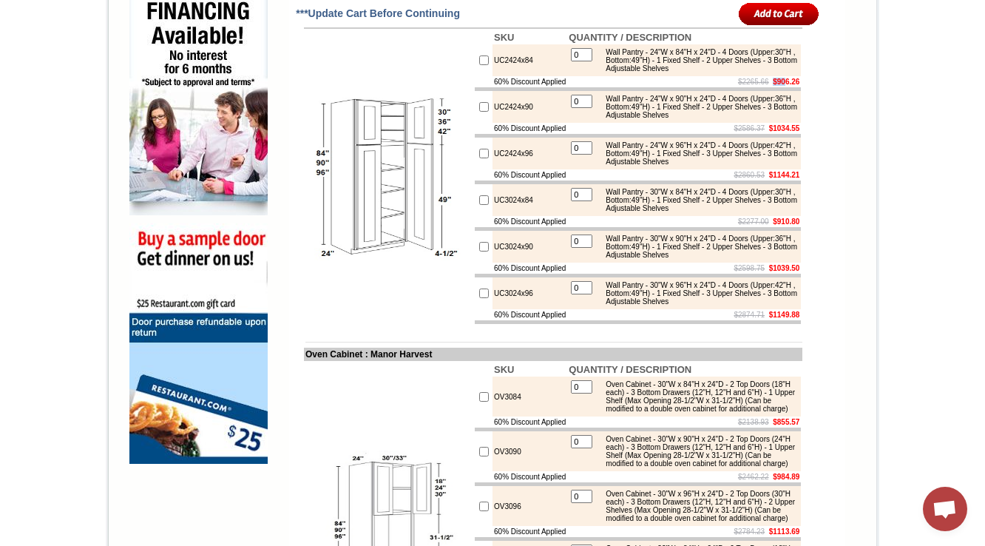
drag, startPoint x: 777, startPoint y: 139, endPoint x: 785, endPoint y: 139, distance: 8.1
click at [779, 87] on td "$2265.66 $906.26" at bounding box center [684, 81] width 234 height 11
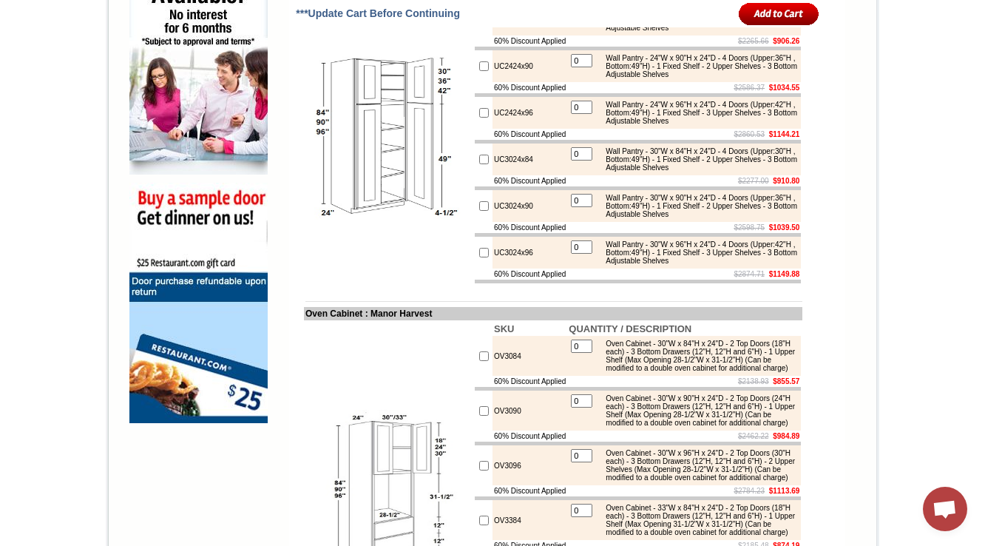
scroll to position [1018, 0]
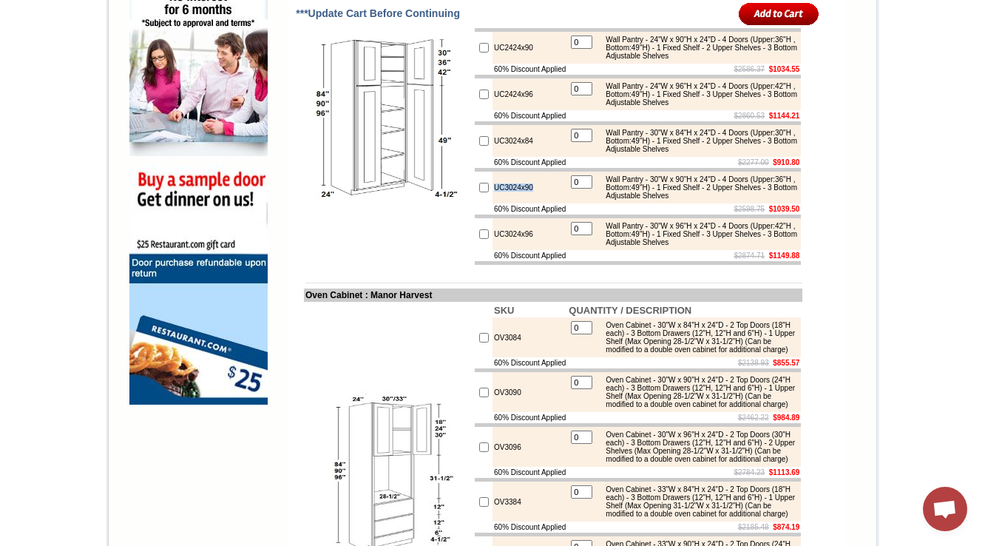
drag, startPoint x: 531, startPoint y: 262, endPoint x: 461, endPoint y: 251, distance: 71.1
click at [475, 203] on tr "UC3024x90 0 Wall Pantry - 30"W x 90"H x 24"D - 4 Doors (Upper:36"H , Bottom:49"…" at bounding box center [638, 187] width 326 height 32
copy tr "UC3024x90"
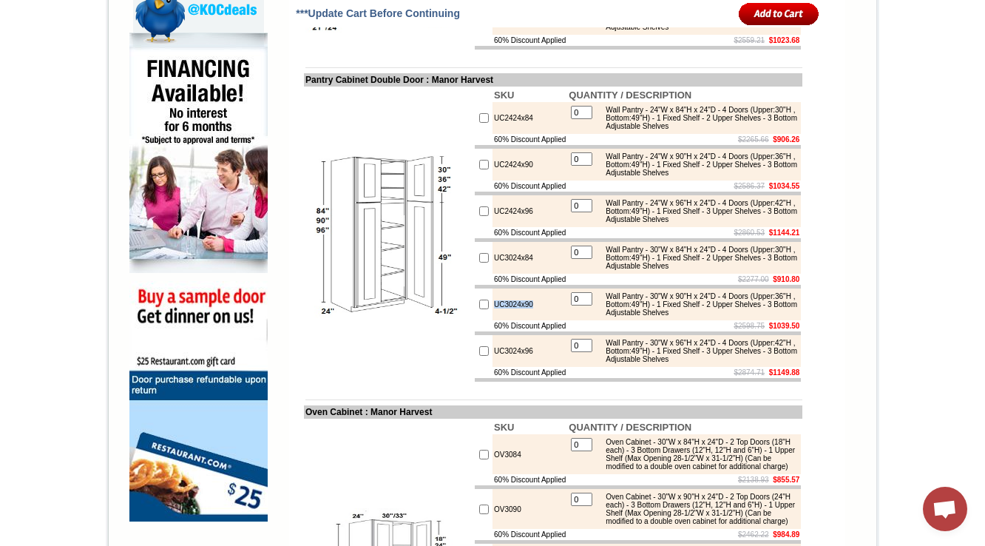
scroll to position [900, 0]
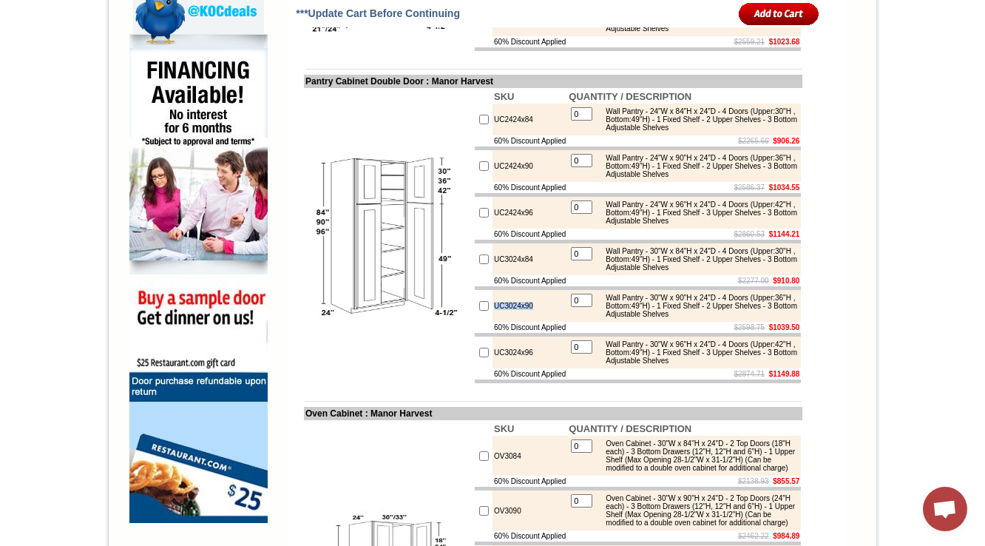
click at [455, 319] on img at bounding box center [388, 236] width 166 height 166
click at [373, 319] on img at bounding box center [388, 236] width 166 height 166
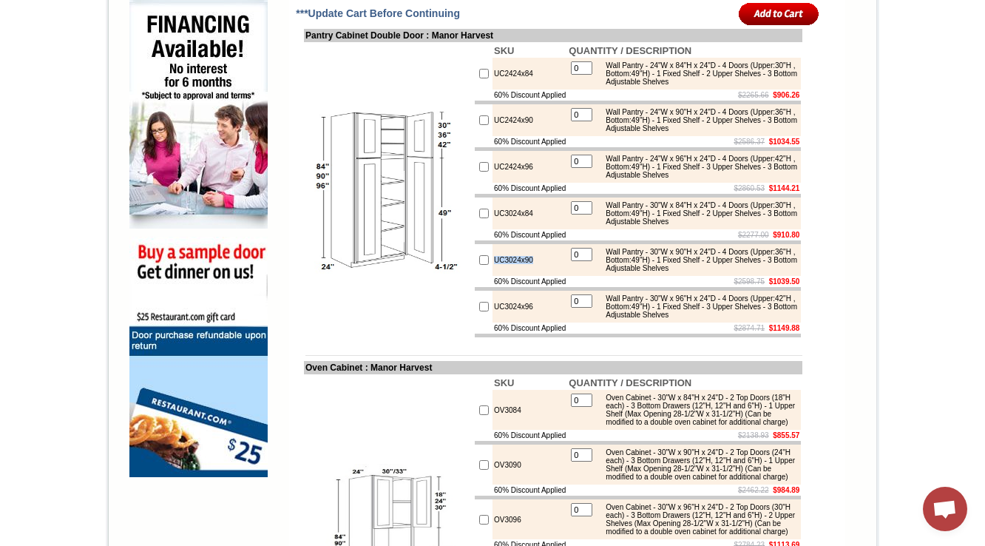
scroll to position [959, 0]
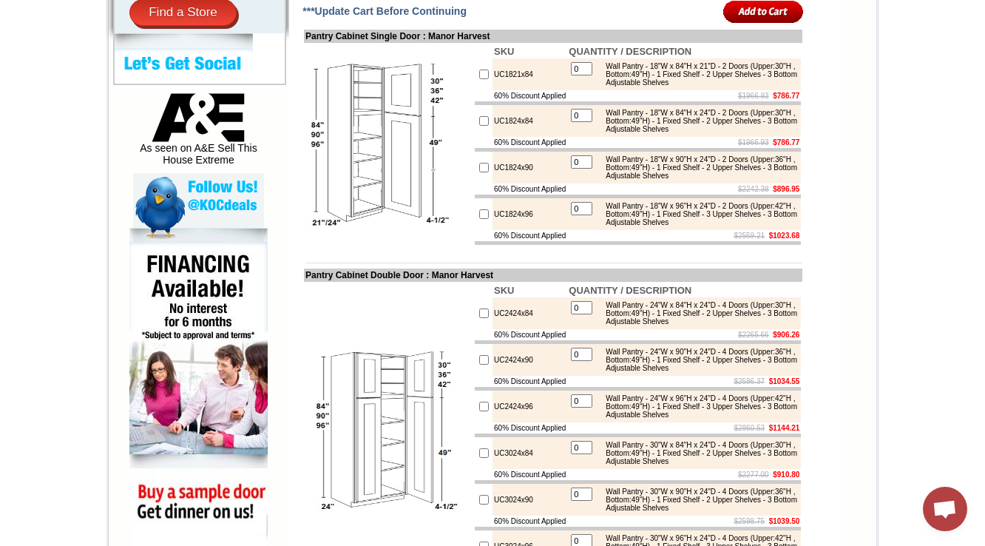
scroll to position [719, 0]
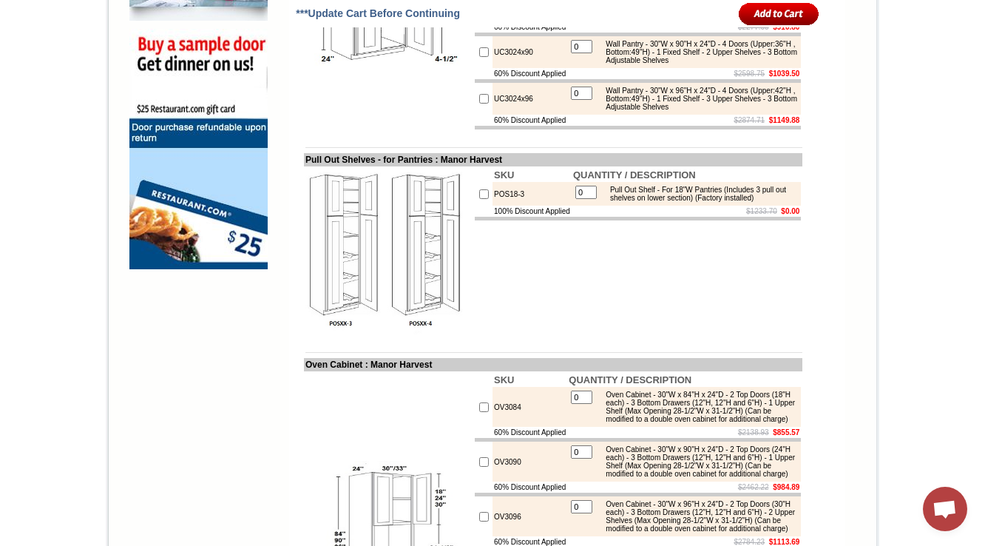
scroll to position [1074, 0]
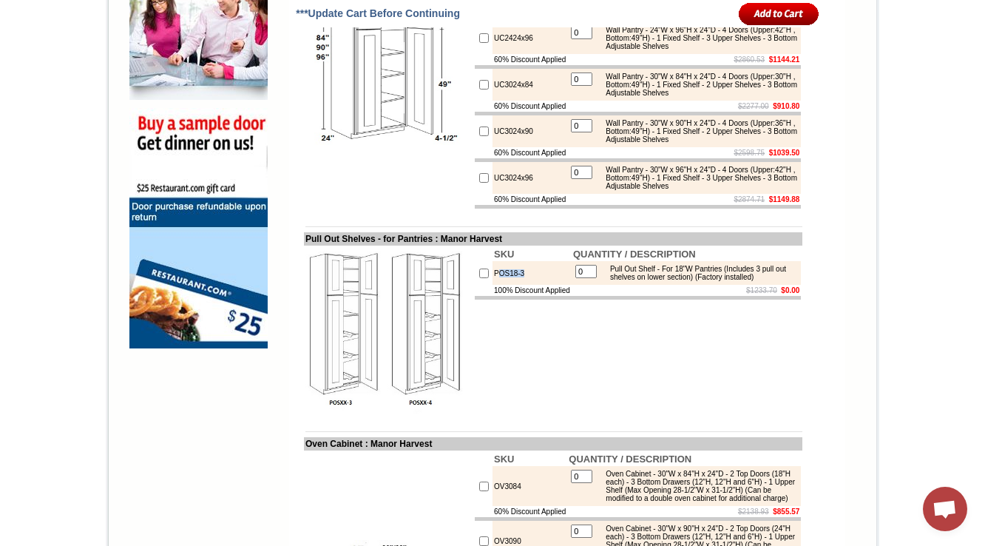
drag, startPoint x: 515, startPoint y: 361, endPoint x: 487, endPoint y: 411, distance: 57.6
click at [492, 415] on td "SKU QUANTITY / DESCRIPTION POS18-3 0 Pull Out Shelf - For 18"W Pantries (Includ…" at bounding box center [637, 329] width 329 height 169
click at [492, 285] on td "POS18-3" at bounding box center [531, 273] width 79 height 24
drag, startPoint x: 494, startPoint y: 370, endPoint x: 478, endPoint y: 371, distance: 16.3
click at [492, 285] on td "POS18-3" at bounding box center [531, 273] width 79 height 24
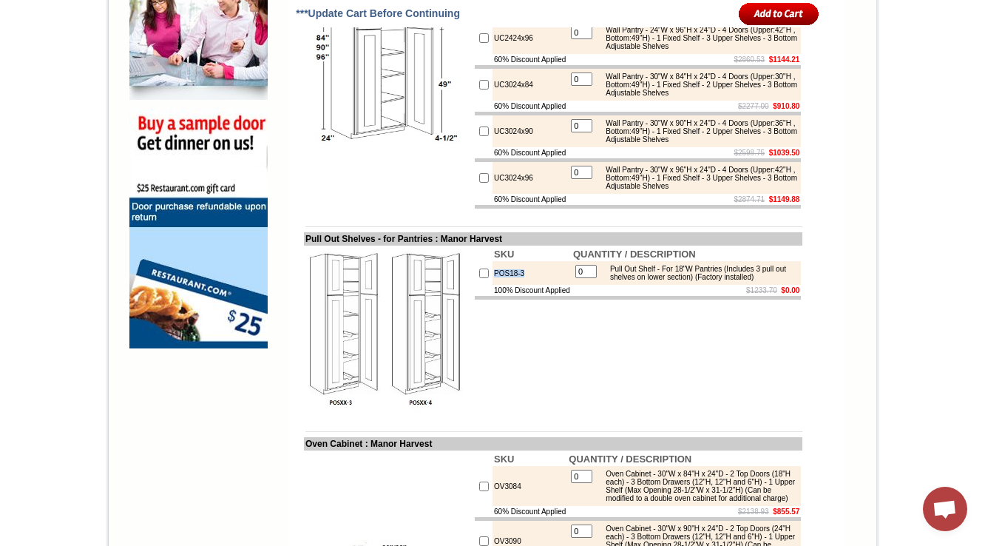
drag, startPoint x: 520, startPoint y: 373, endPoint x: 476, endPoint y: 375, distance: 44.4
click at [492, 285] on td "POS18-3" at bounding box center [531, 273] width 79 height 24
copy td "POS18-3"
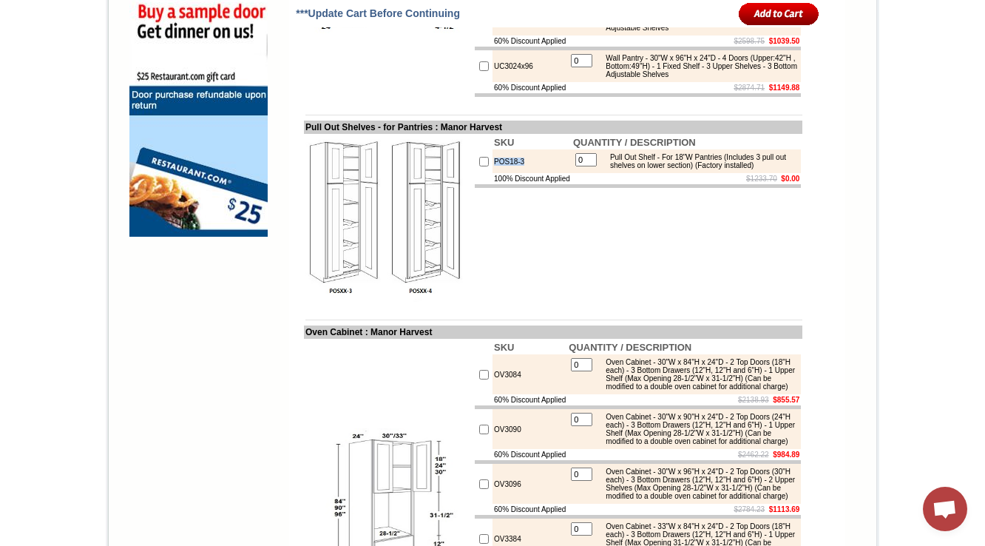
scroll to position [1192, 0]
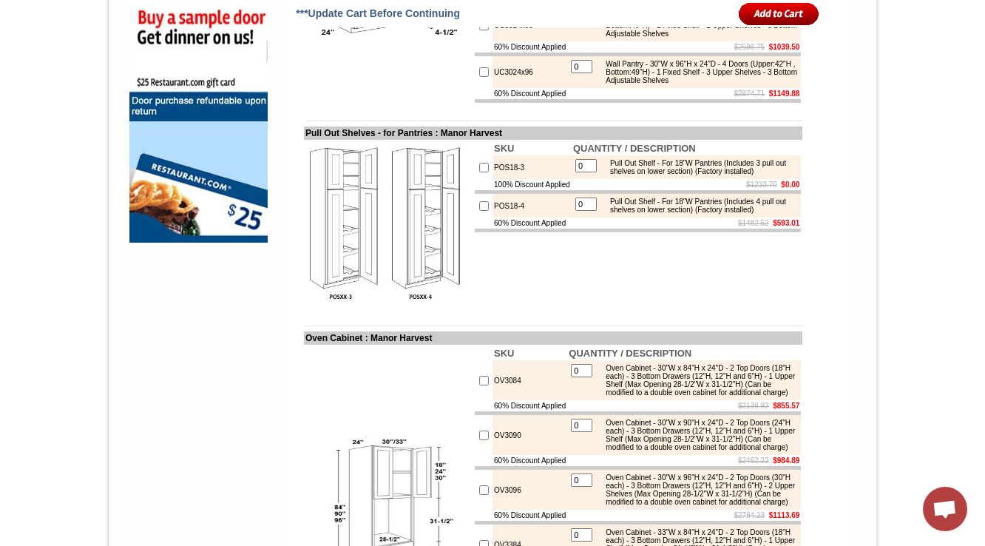
scroll to position [1192, 0]
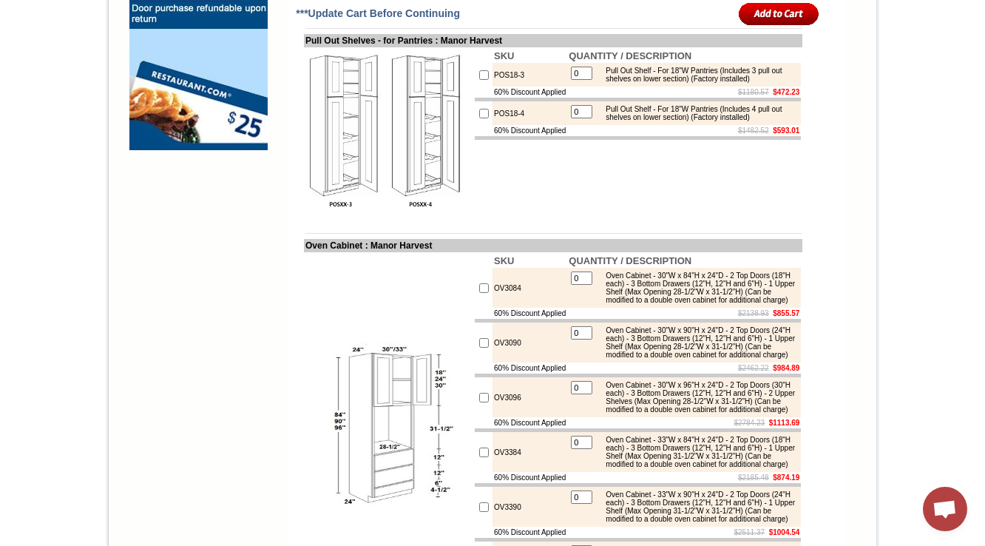
scroll to position [1251, 0]
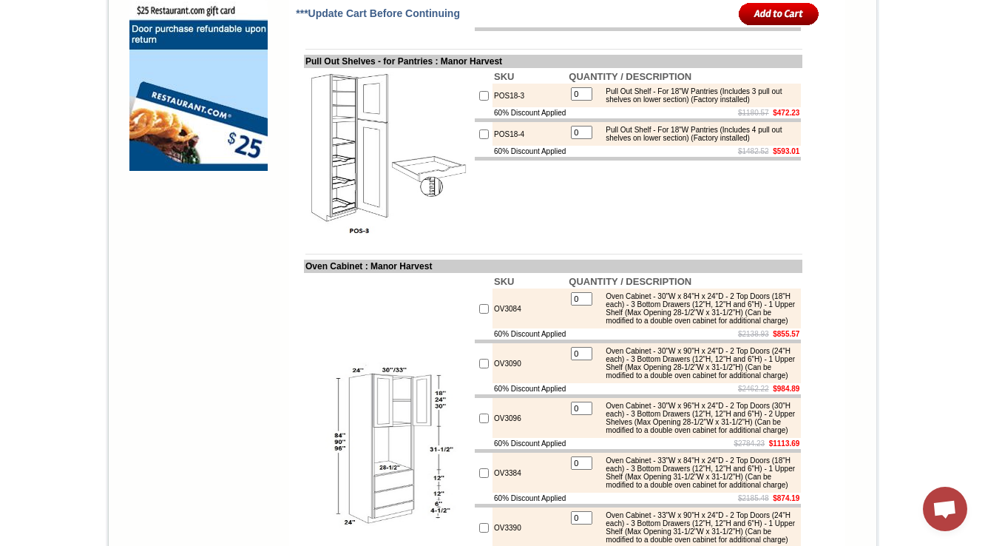
scroll to position [1311, 0]
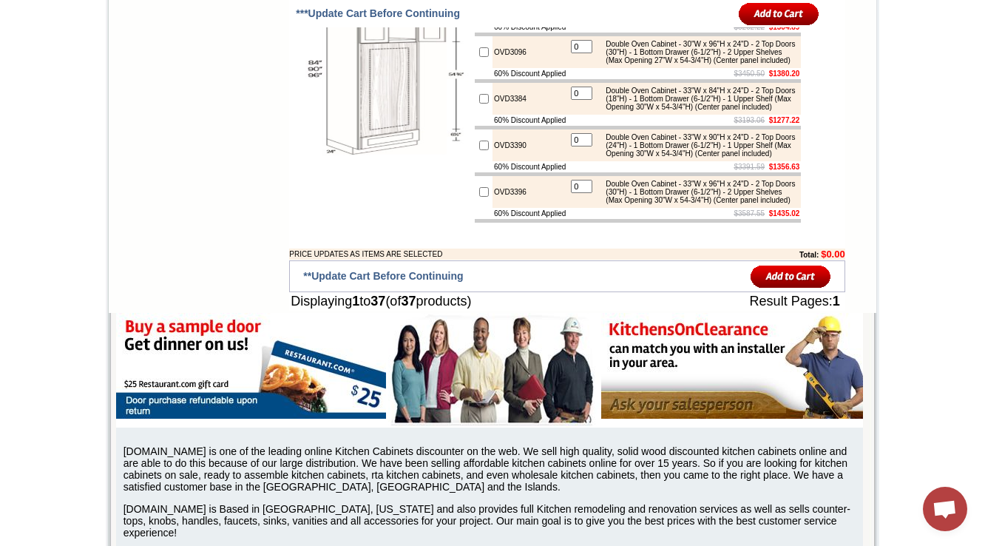
scroll to position [2560, 0]
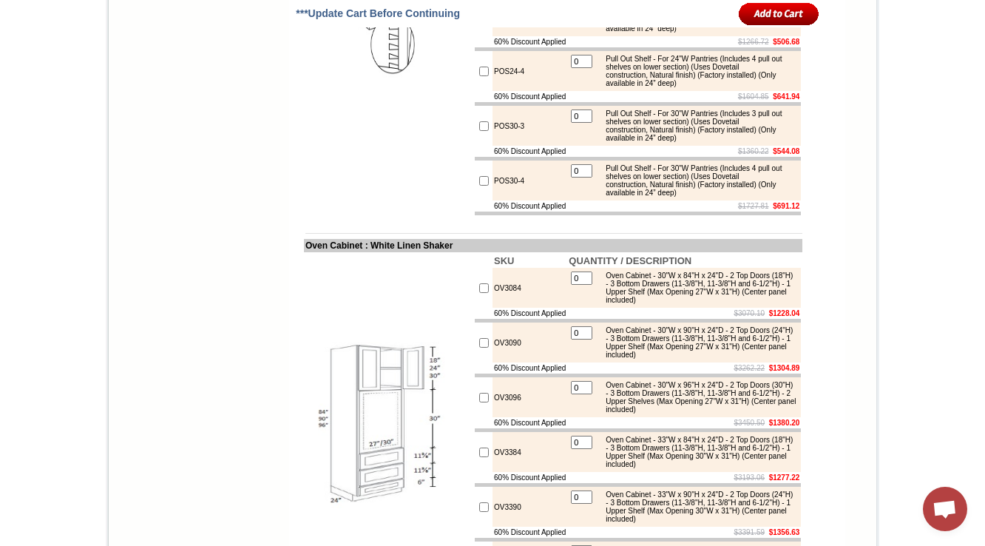
click at [387, 89] on img at bounding box center [388, 5] width 166 height 166
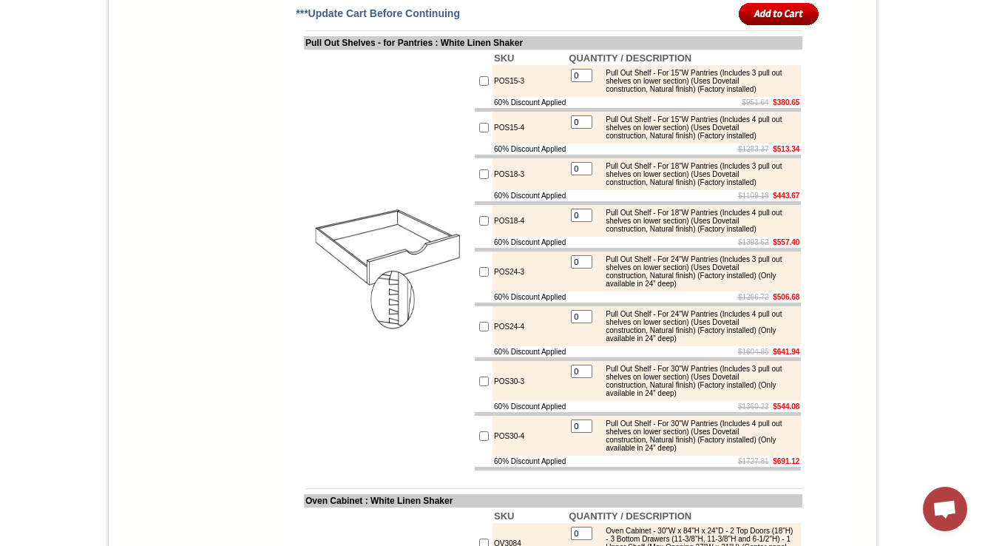
scroll to position [1614, 0]
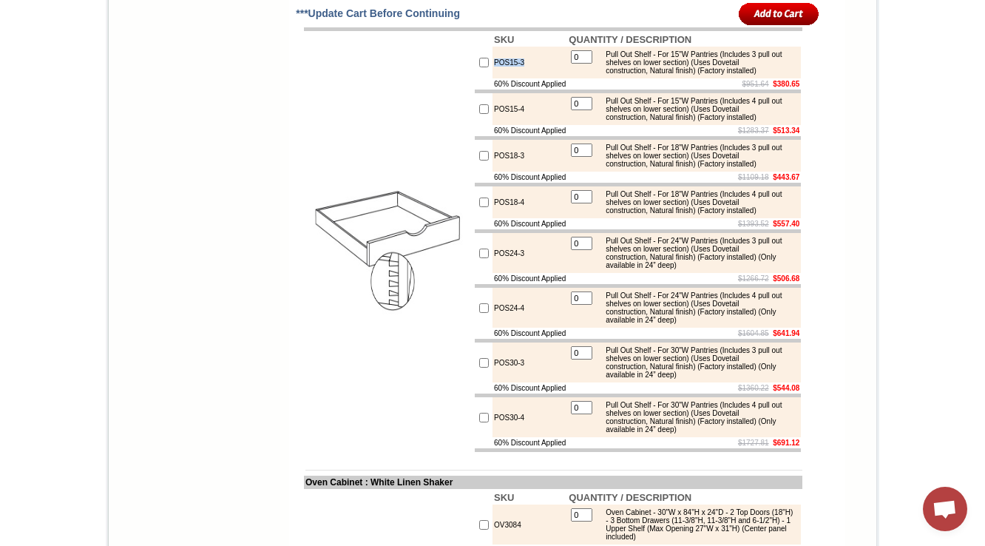
drag, startPoint x: 520, startPoint y: 173, endPoint x: 477, endPoint y: 166, distance: 44.2
click at [492, 78] on td "POS15-3" at bounding box center [529, 63] width 75 height 32
copy td "POS15-3"
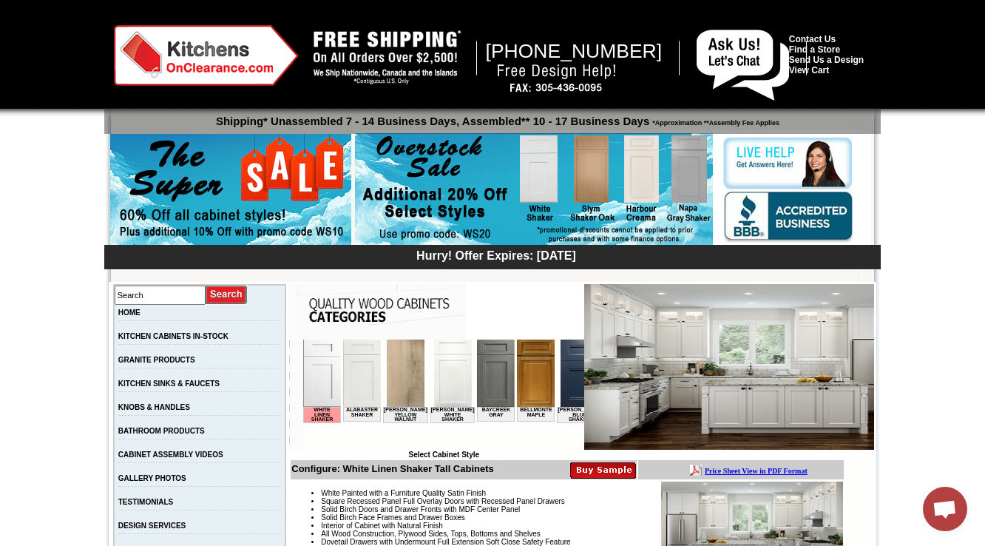
scroll to position [296, 0]
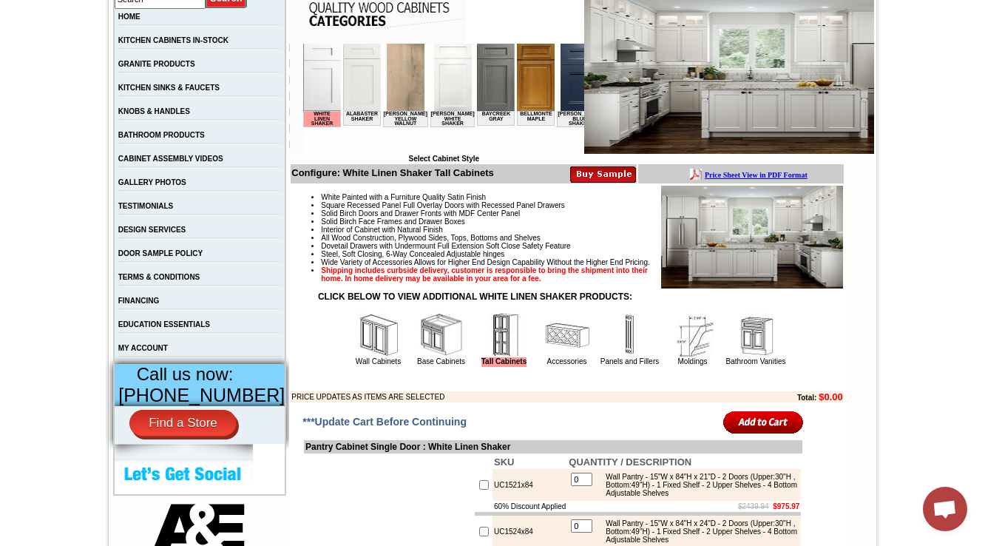
click at [744, 357] on img at bounding box center [755, 335] width 44 height 44
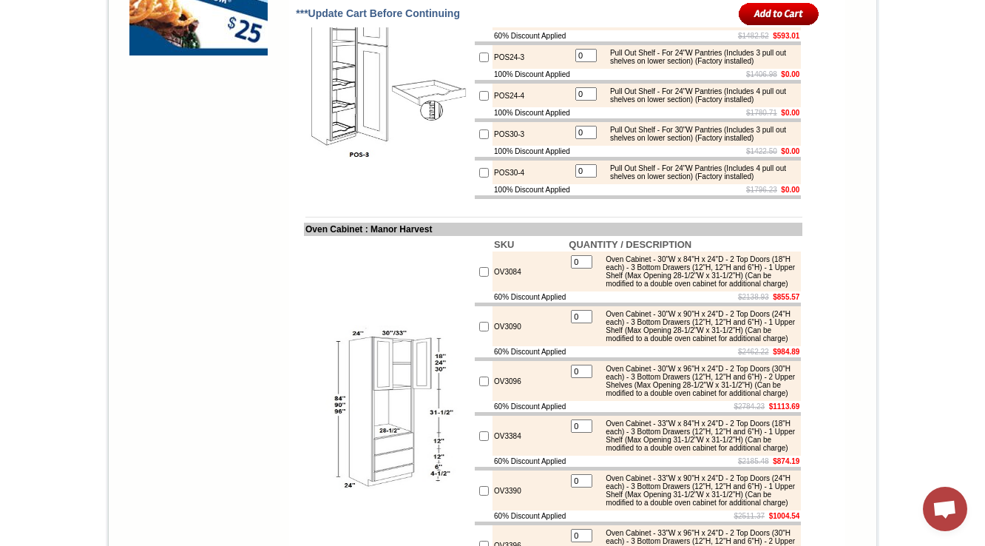
scroll to position [1370, 0]
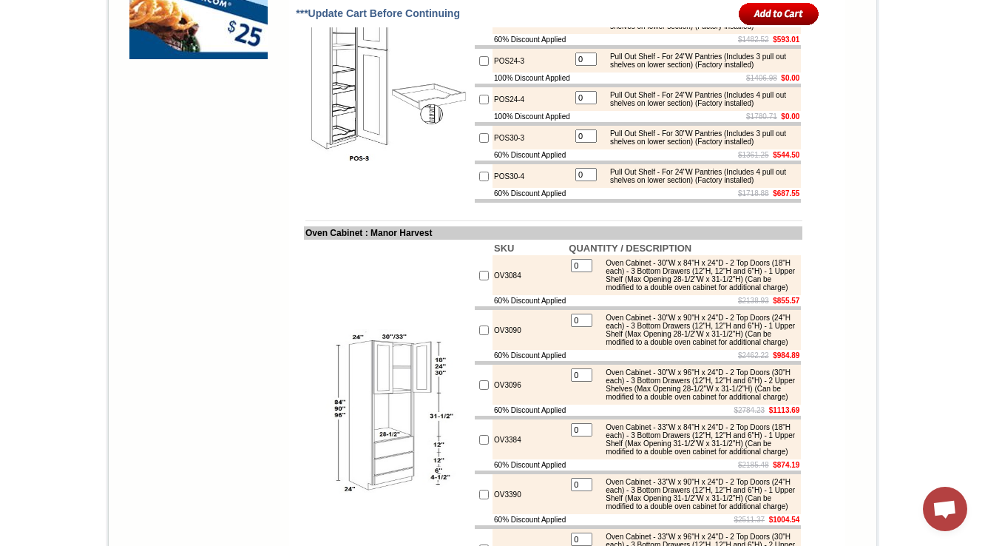
scroll to position [1370, 0]
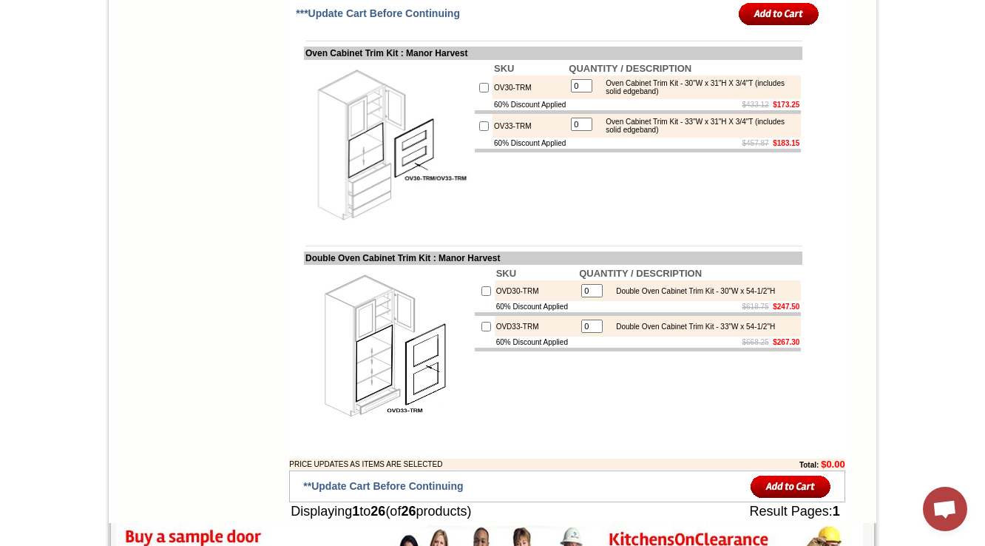
scroll to position [1923, 0]
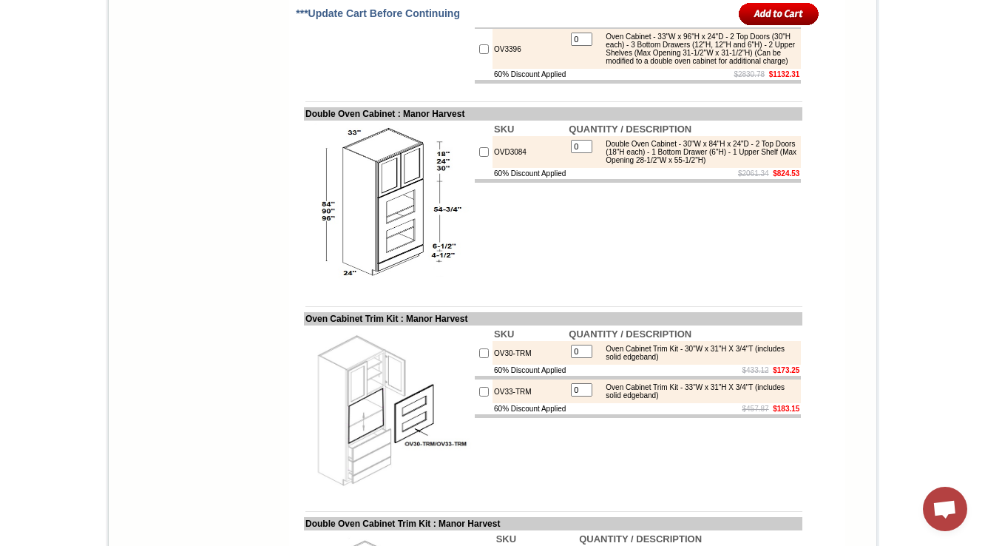
scroll to position [1804, 0]
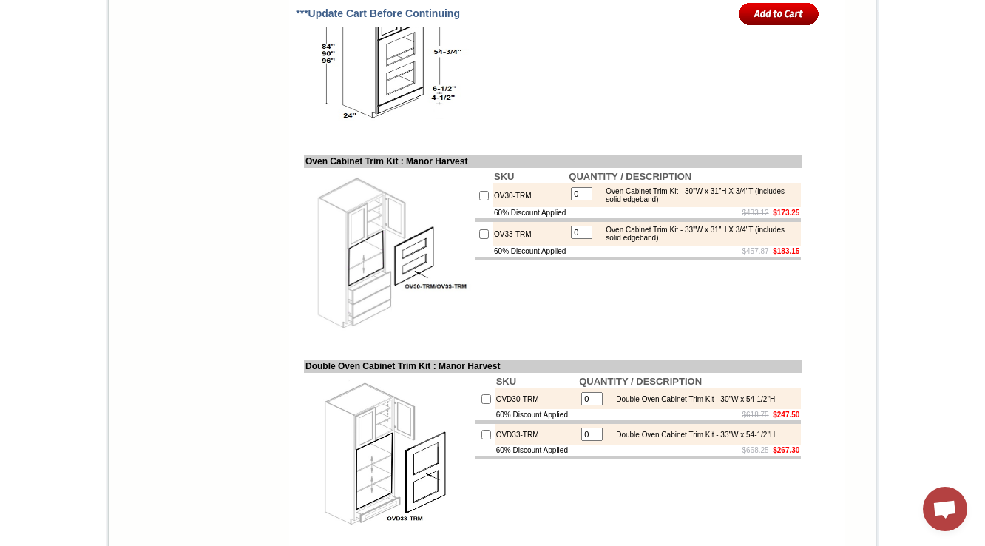
scroll to position [2041, 0]
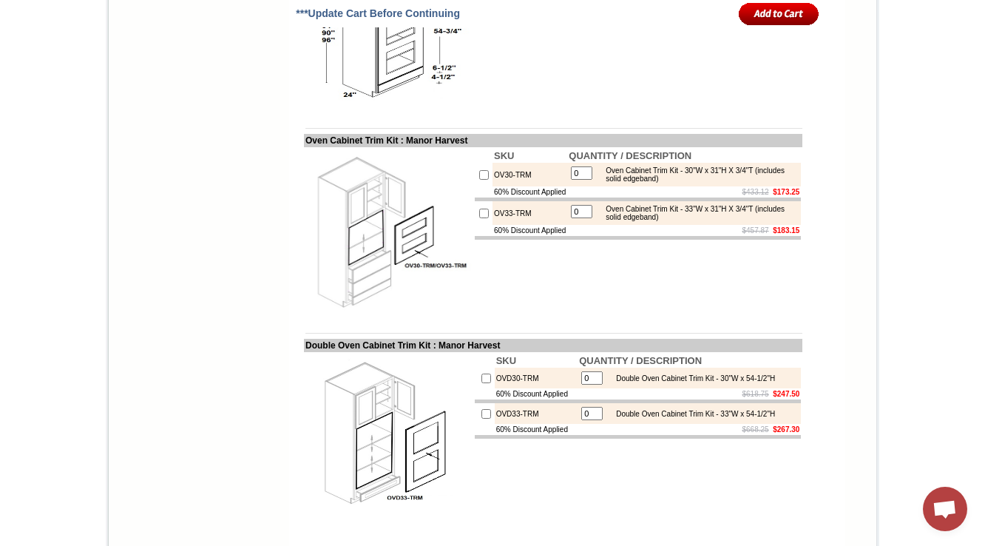
drag, startPoint x: 520, startPoint y: 242, endPoint x: 479, endPoint y: 241, distance: 41.4
copy td "OVD3084"
drag, startPoint x: 713, startPoint y: 245, endPoint x: 756, endPoint y: 241, distance: 43.8
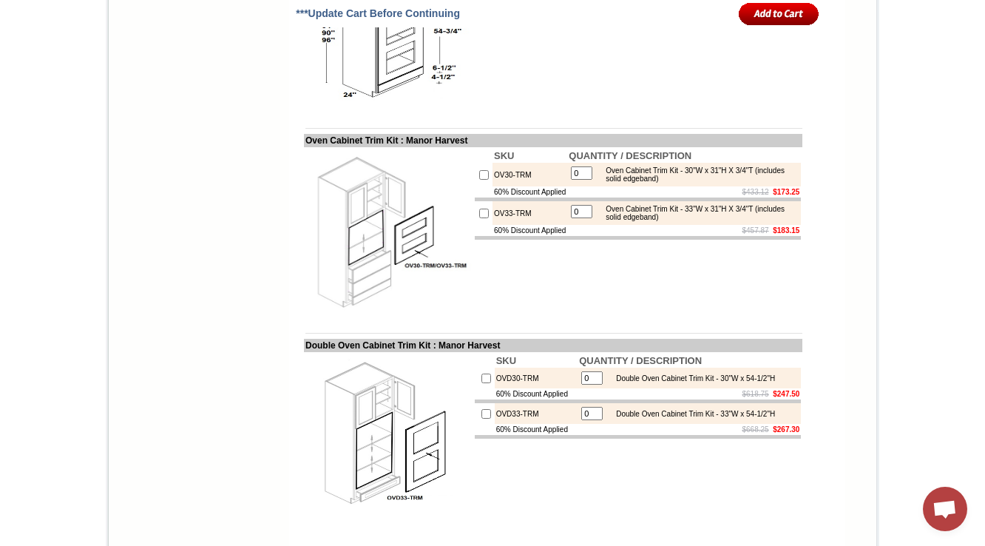
click at [541, 112] on td "SKU QUANTITY / DESCRIPTION OVD3084 0 Double Oven Cabinet - 30"W x 84"H x 24"D -…" at bounding box center [637, 26] width 329 height 169
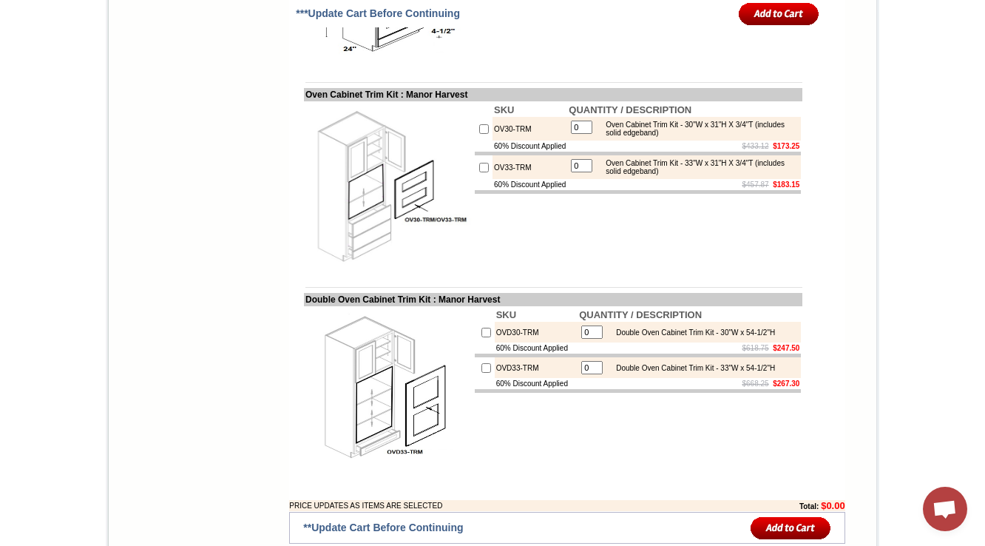
scroll to position [2100, 0]
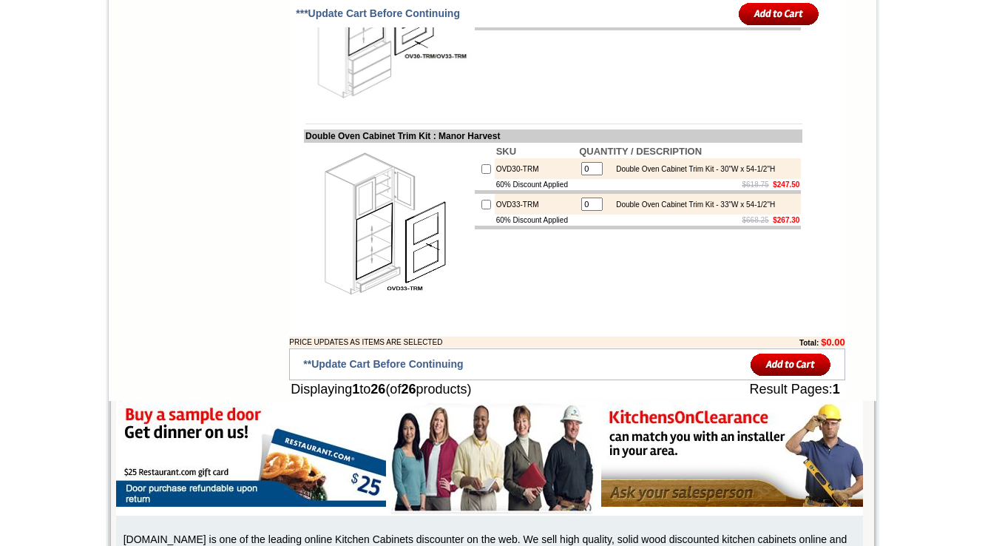
scroll to position [1923, 0]
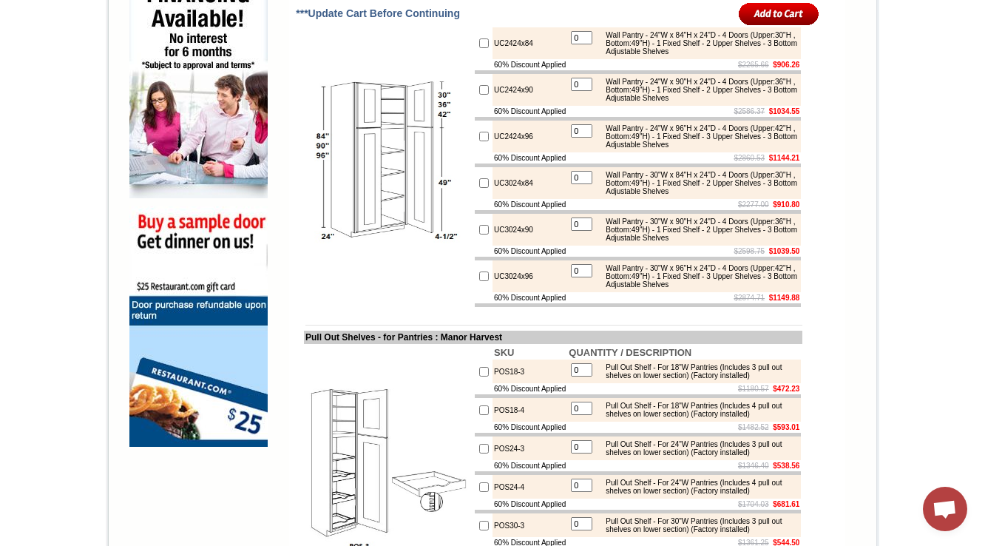
scroll to position [976, 0]
drag, startPoint x: 484, startPoint y: 464, endPoint x: 466, endPoint y: 446, distance: 25.1
click at [475, 382] on tr "POS18-3 0 Pull Out Shelf - For 18"W Pantries (Includes 3 pull out shelves on lo…" at bounding box center [638, 370] width 326 height 24
copy tr "POS18-3"
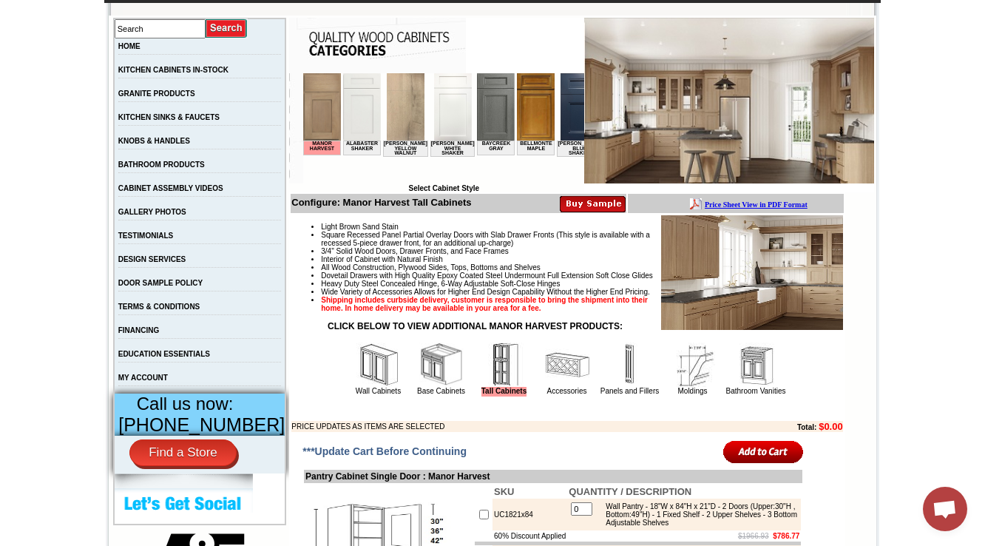
scroll to position [414, 0]
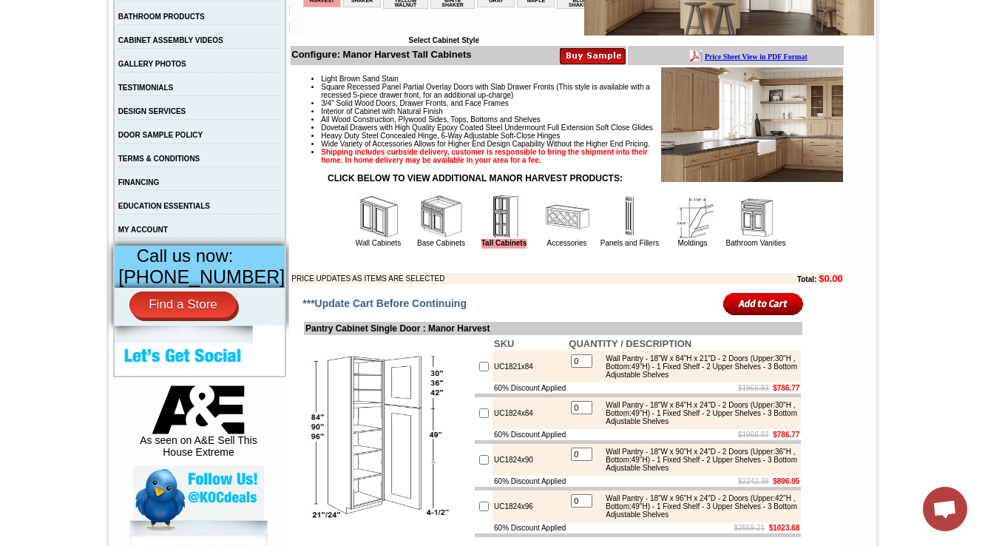
click at [753, 239] on img at bounding box center [755, 216] width 44 height 44
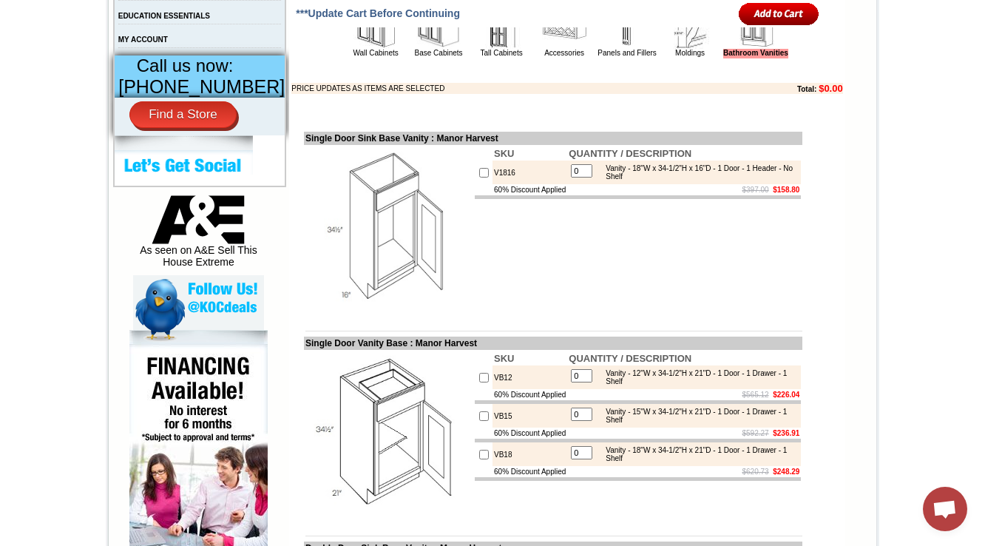
scroll to position [473, 0]
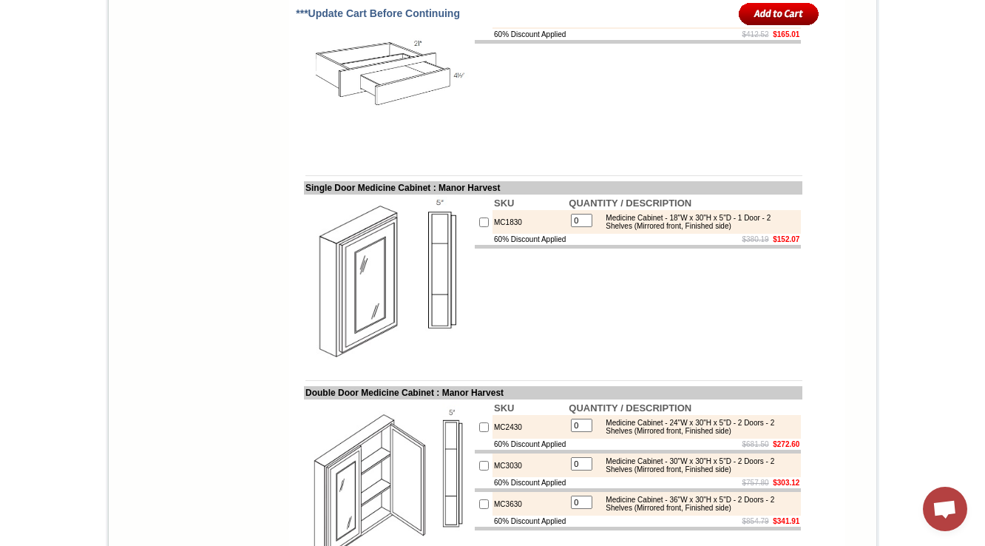
scroll to position [3422, 0]
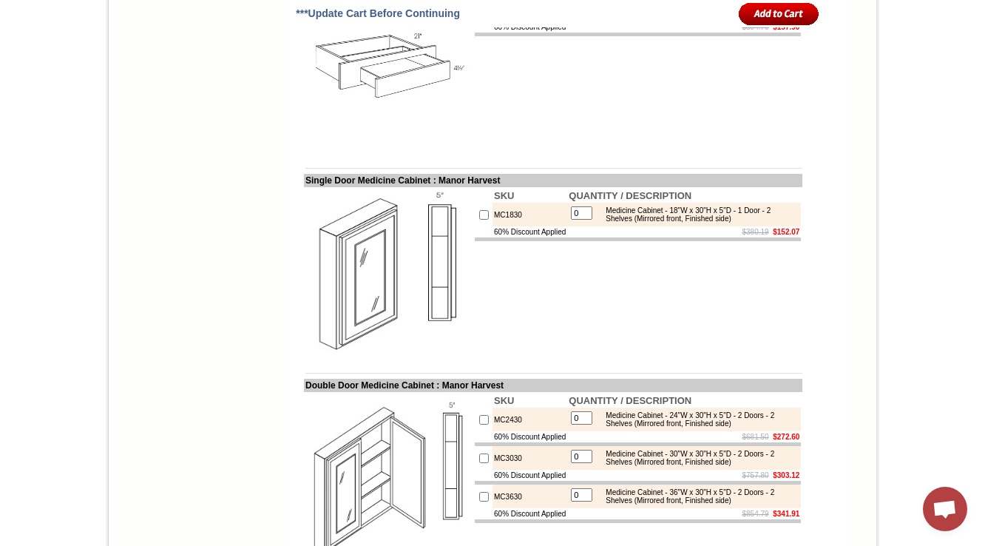
scroll to position [3478, 0]
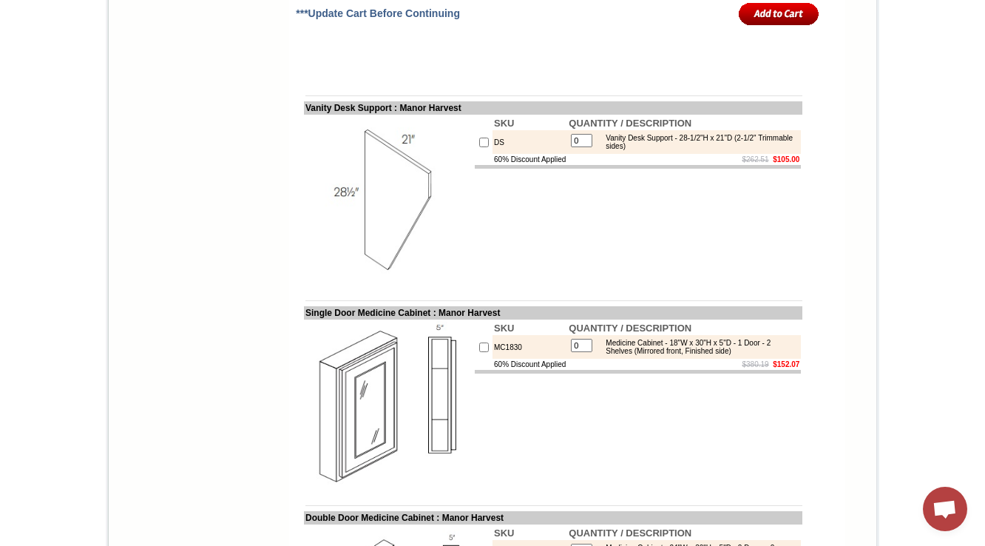
scroll to position [3478, 0]
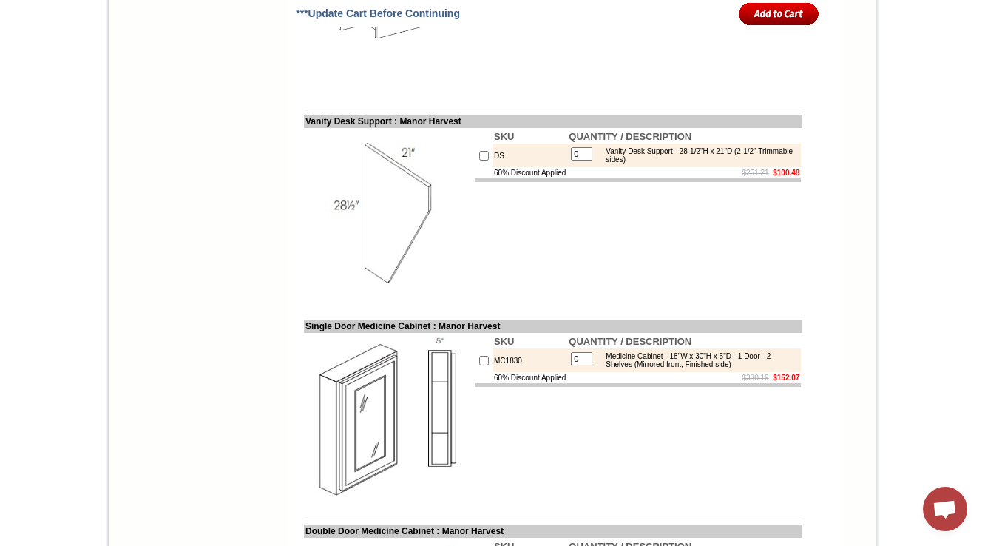
scroll to position [3419, 0]
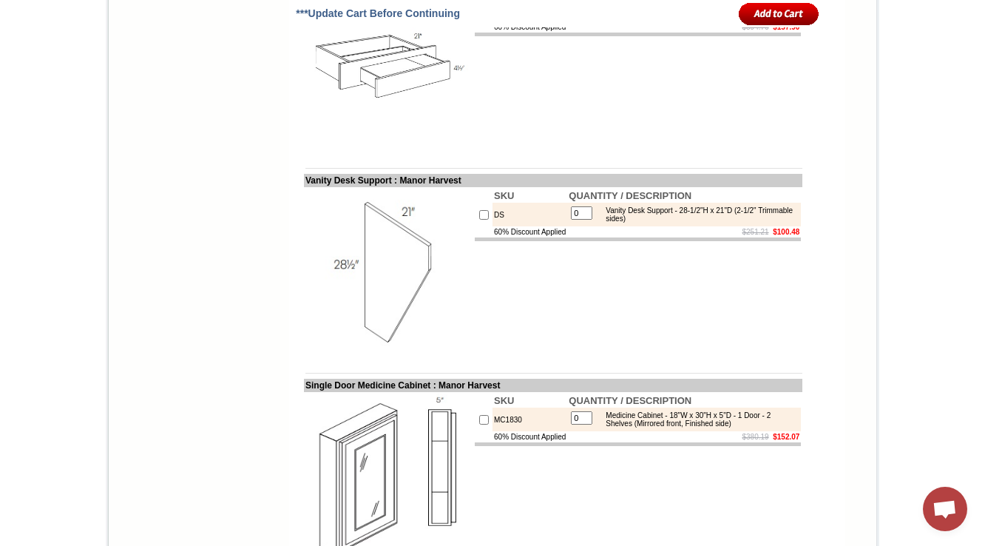
click at [642, 152] on td "SKU QUANTITY / DESCRIPTION DD30 0 Vanity Desk Drawer - 30"W - Drawer front is 2…" at bounding box center [637, 66] width 329 height 169
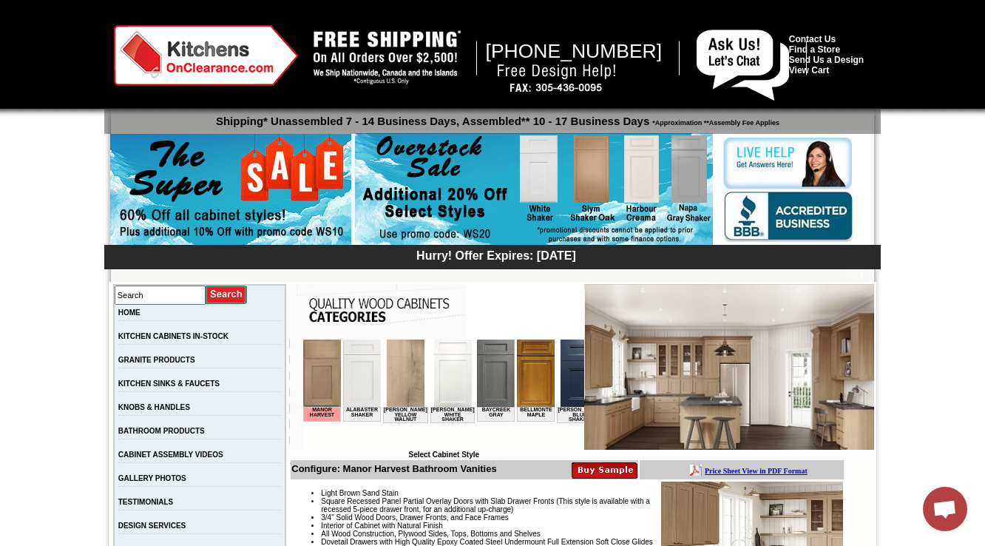
scroll to position [532, 0]
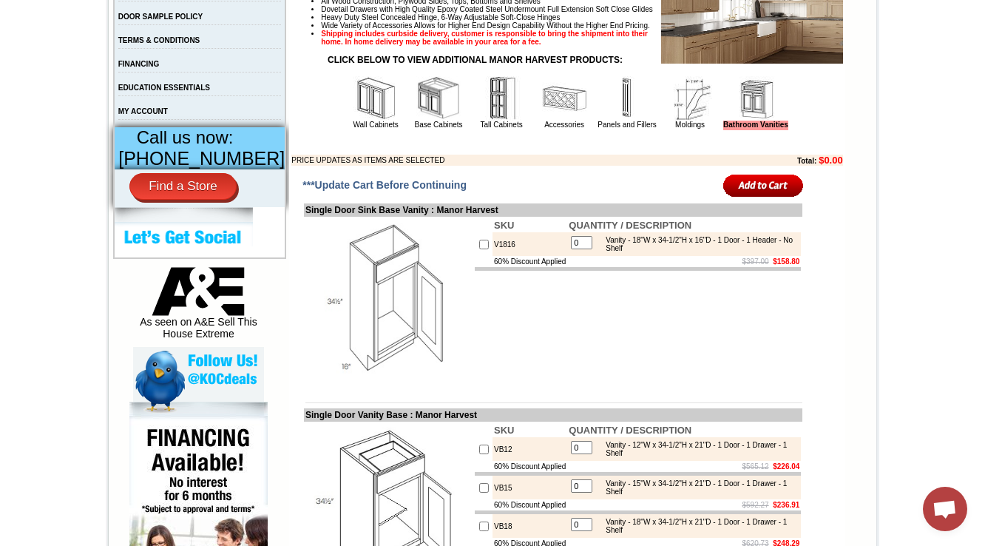
click at [353, 120] on img at bounding box center [375, 98] width 44 height 44
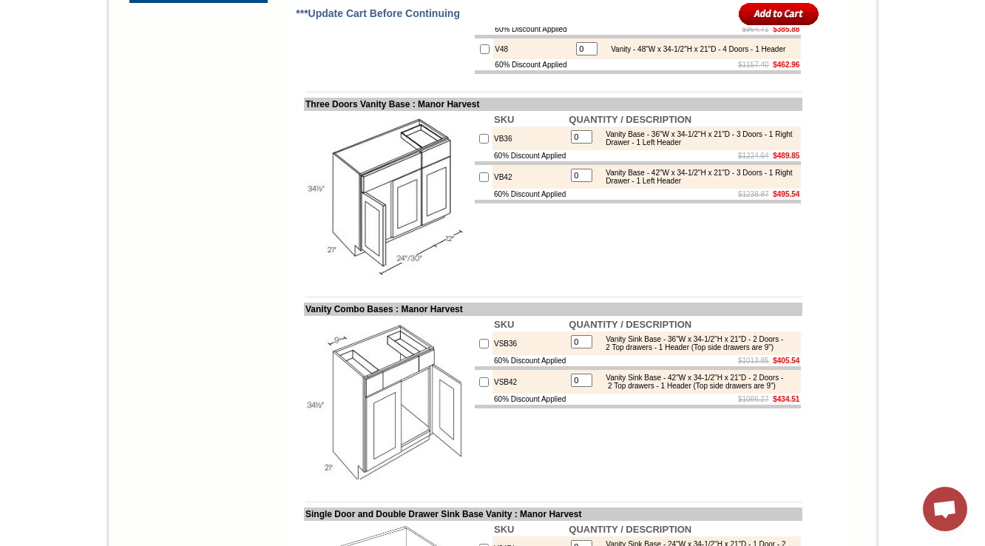
scroll to position [1766, 0]
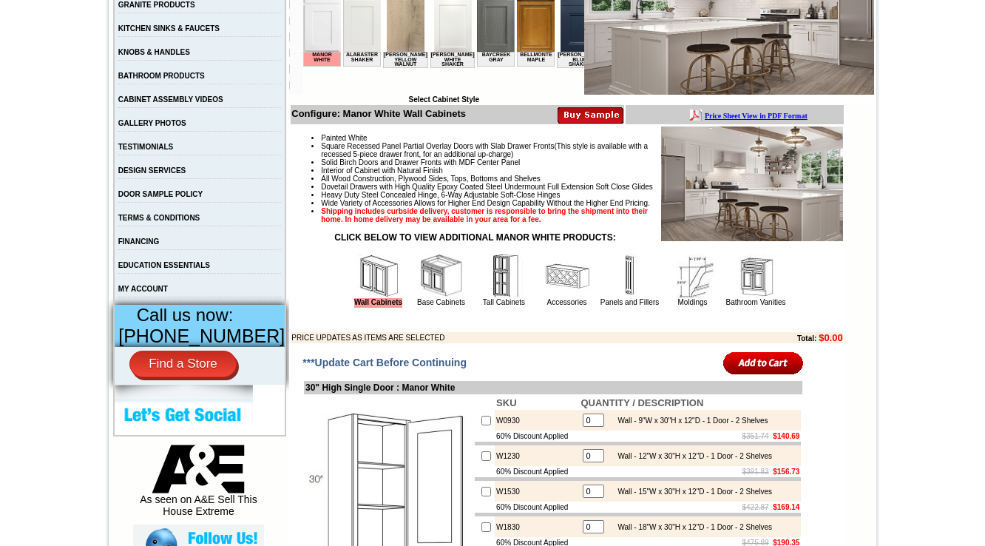
scroll to position [355, 0]
click at [733, 298] on img at bounding box center [755, 276] width 44 height 44
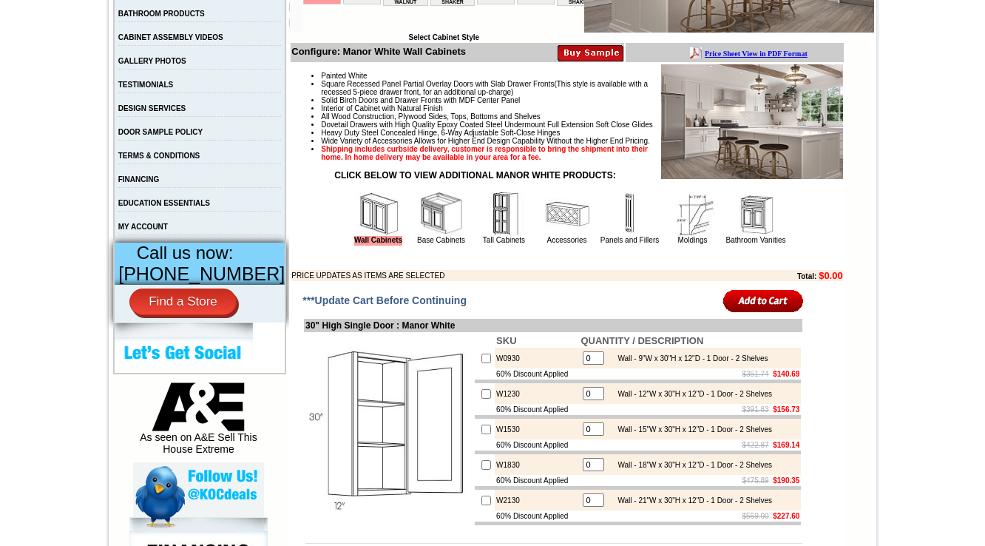
scroll to position [710, 0]
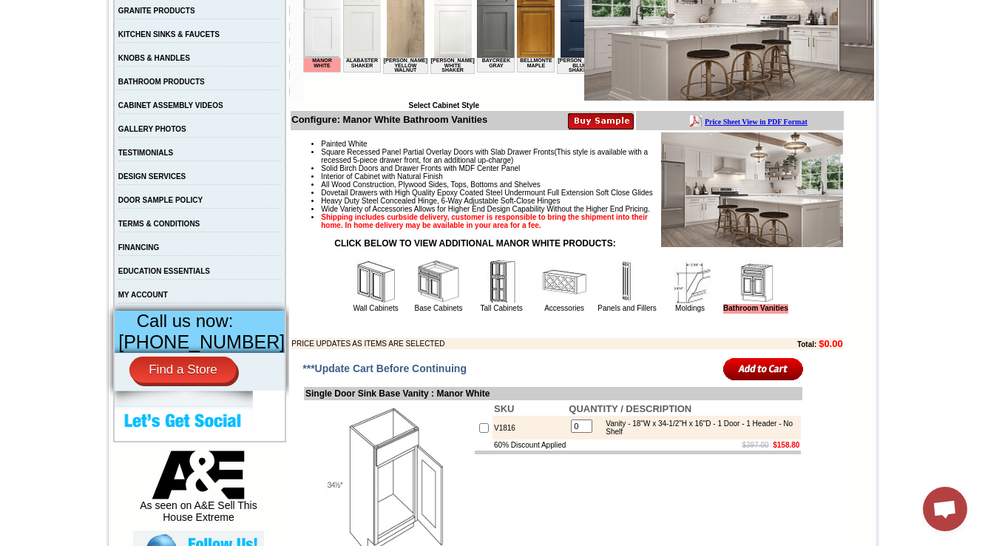
scroll to position [414, 0]
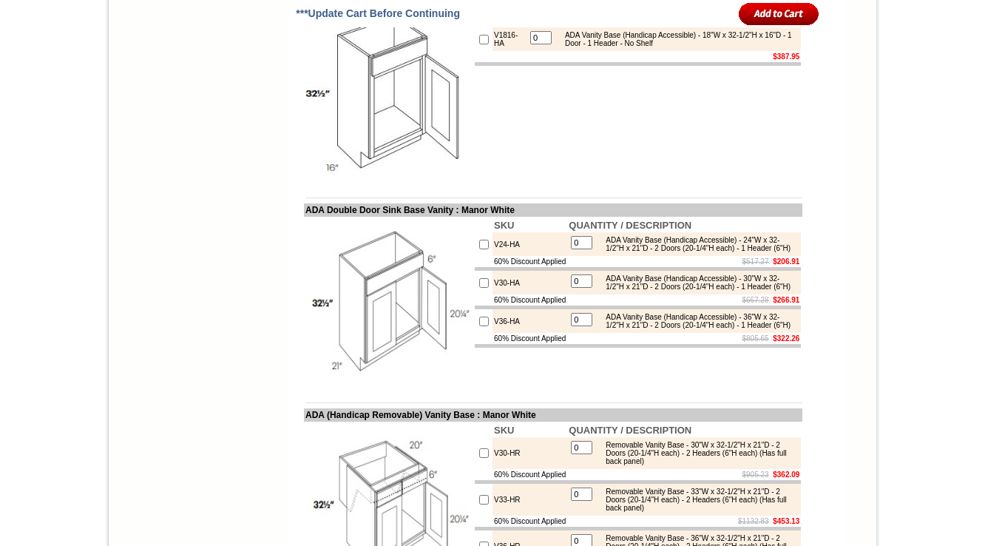
scroll to position [4017, 0]
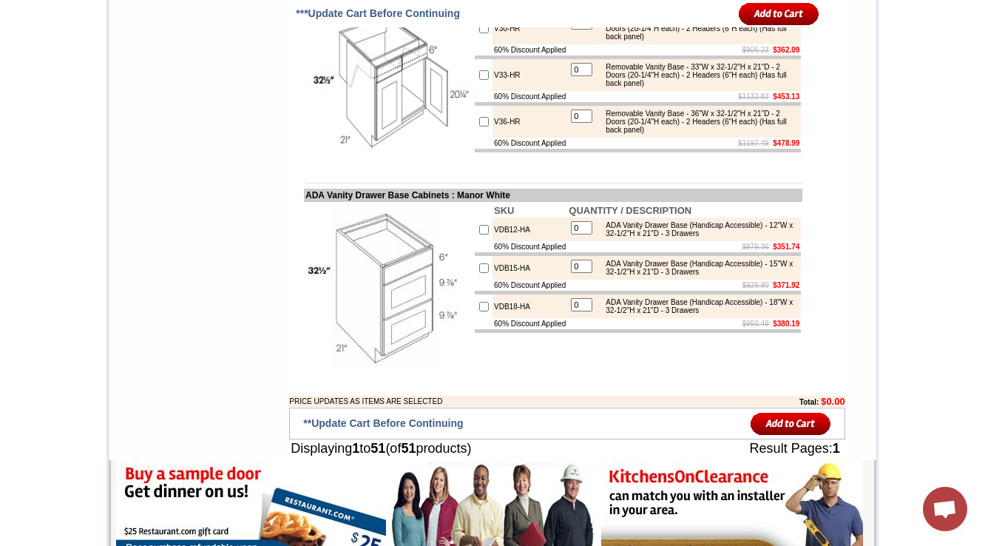
scroll to position [4132, 0]
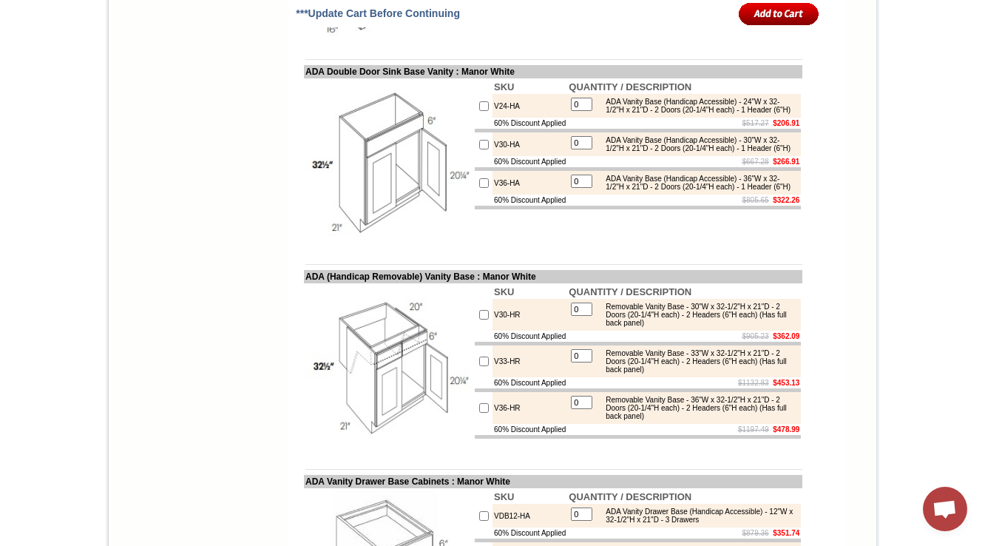
scroll to position [4073, 0]
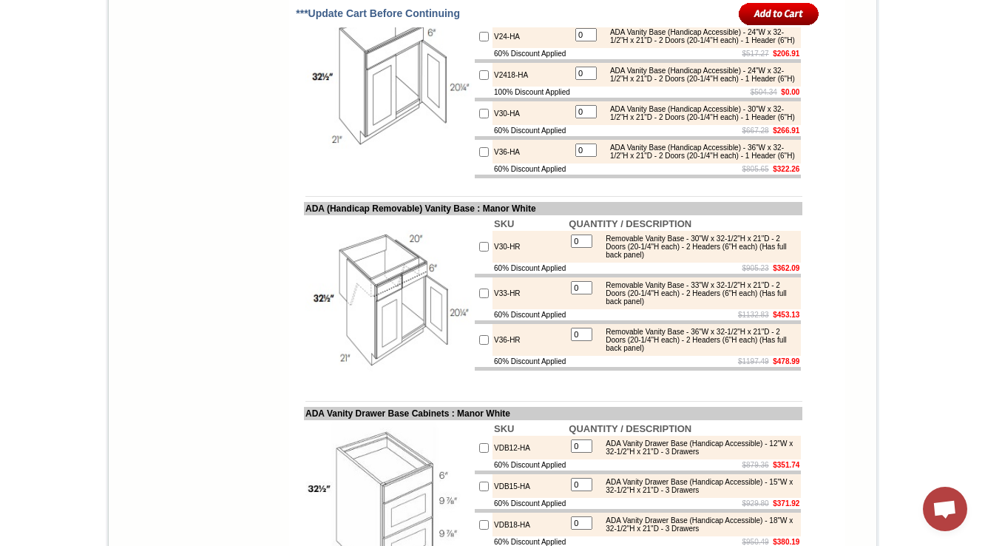
scroll to position [4250, 0]
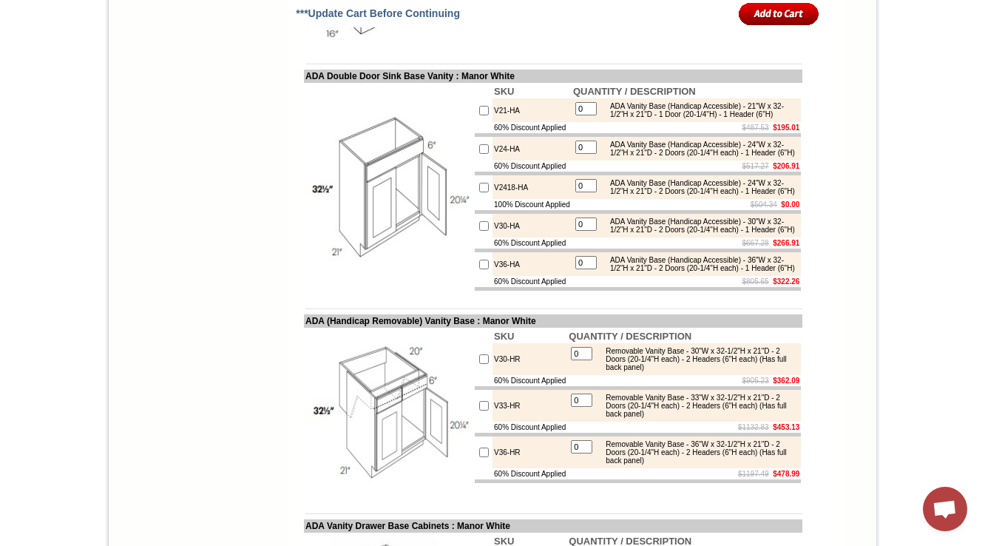
scroll to position [4132, 0]
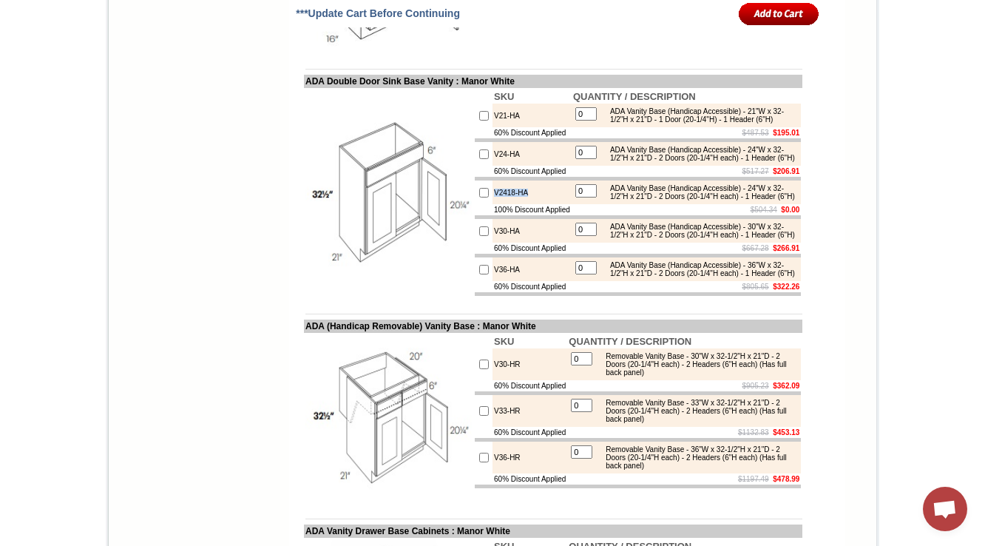
drag, startPoint x: 476, startPoint y: 412, endPoint x: 520, endPoint y: 413, distance: 44.4
click at [520, 204] on td "V2418-HA" at bounding box center [531, 192] width 79 height 24
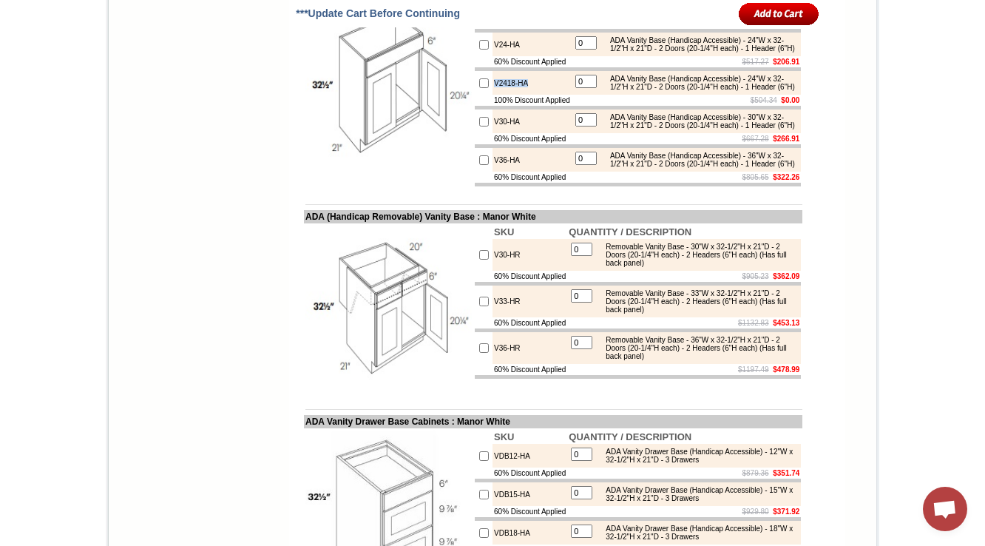
scroll to position [4250, 0]
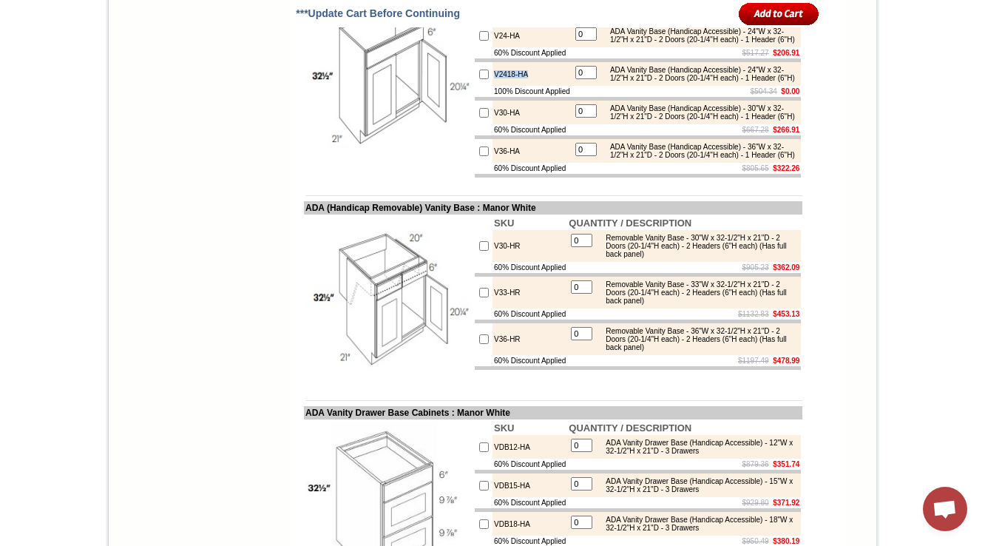
copy td "V2418-HA"
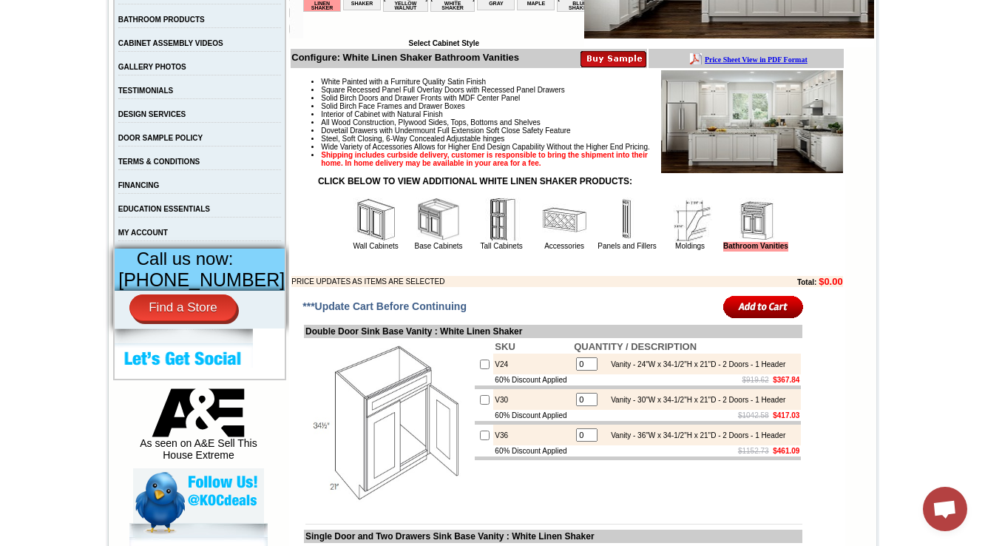
scroll to position [473, 0]
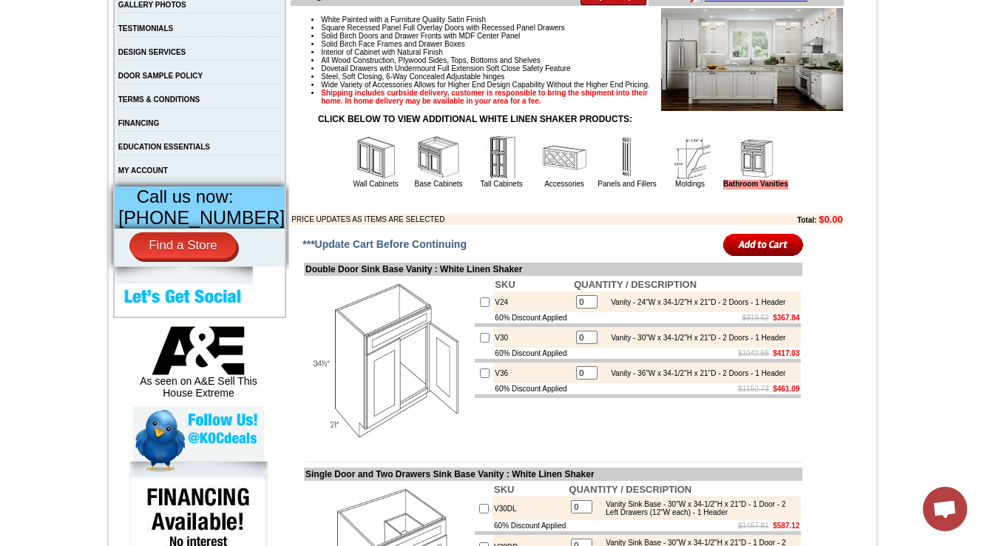
click at [416, 180] on img at bounding box center [438, 157] width 44 height 44
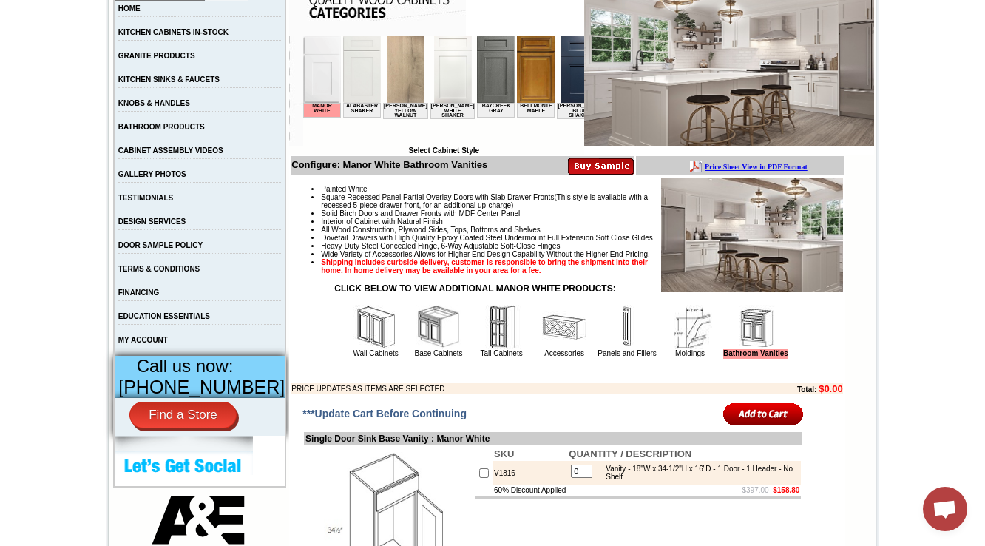
scroll to position [473, 0]
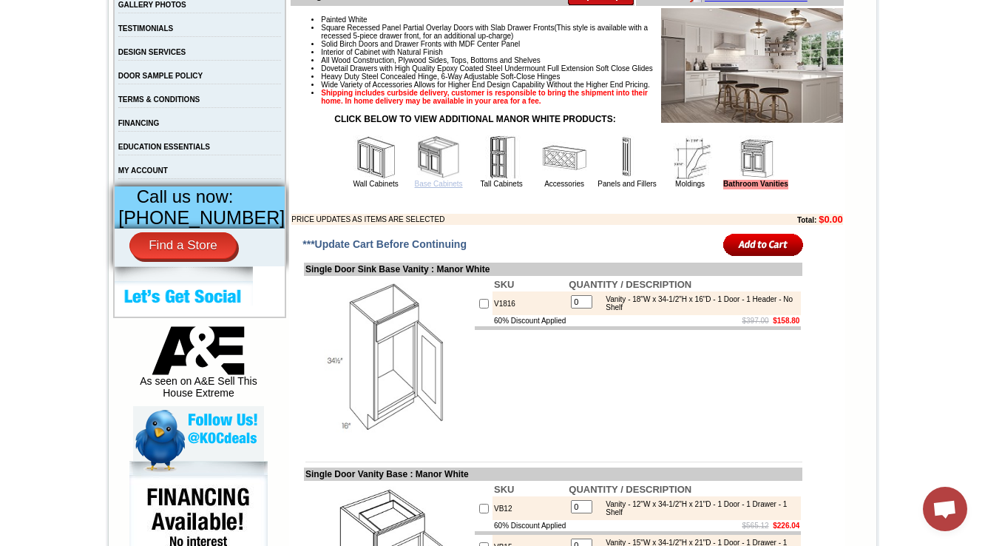
click at [415, 188] on link "Base Cabinets" at bounding box center [439, 184] width 48 height 8
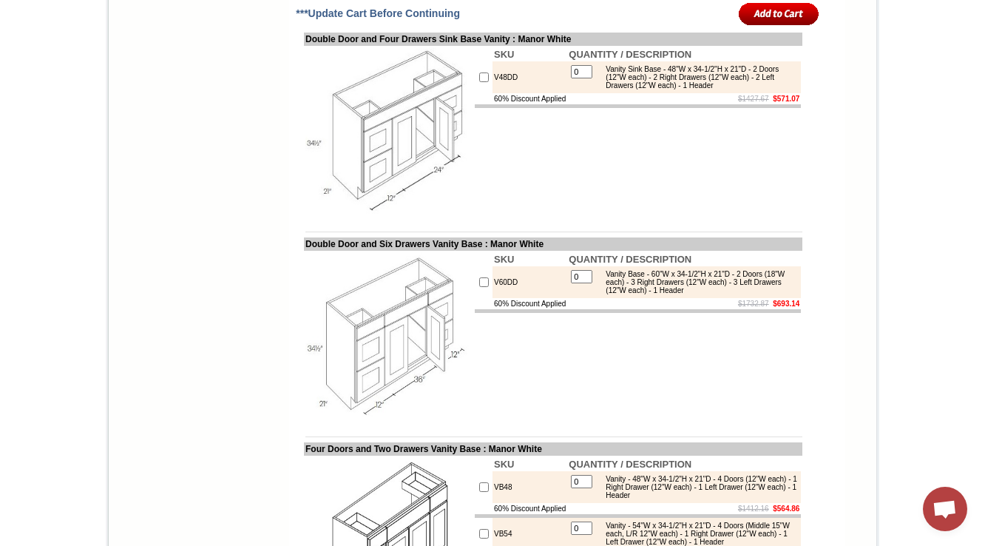
scroll to position [2838, 0]
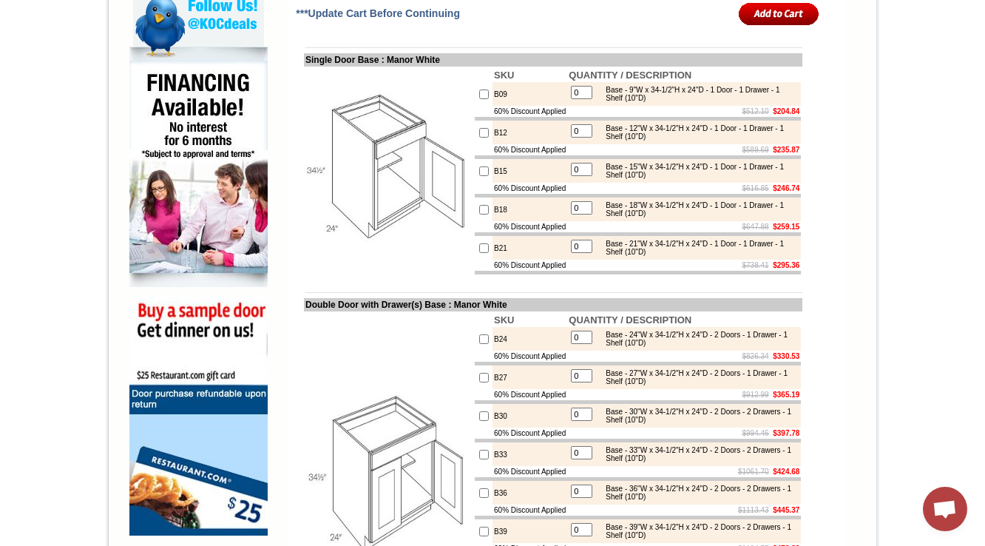
scroll to position [532, 0]
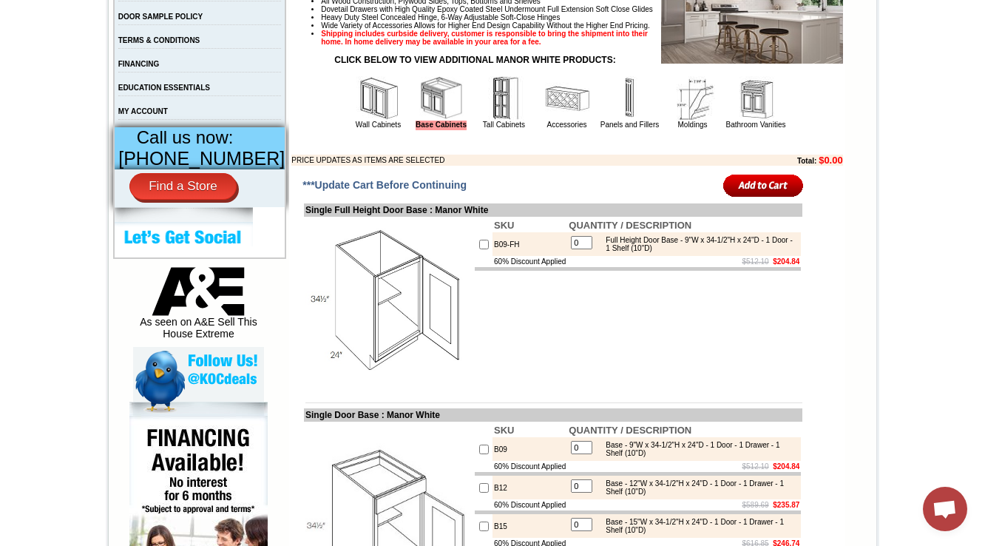
click at [356, 120] on img at bounding box center [378, 98] width 44 height 44
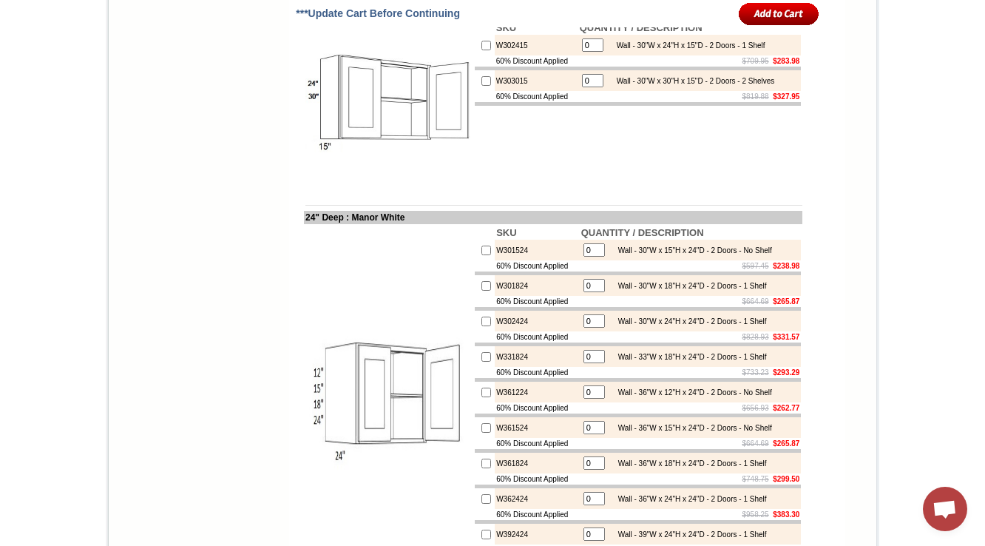
scroll to position [3637, 0]
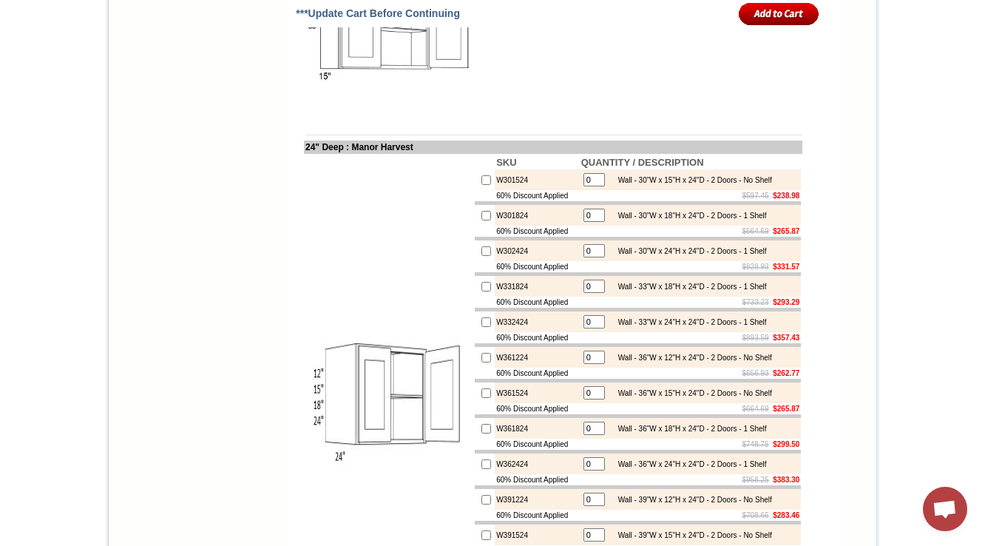
scroll to position [3666, 0]
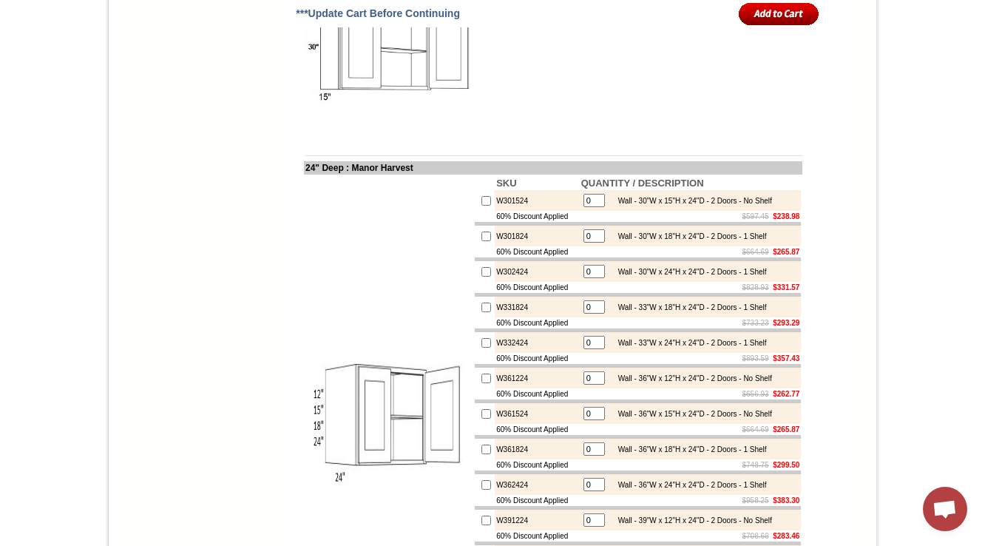
copy td "W302415"
click at [527, 139] on td "SKU QUANTITY / DESCRIPTION W302415 0 Wall - 30"W x 24"H x 15"D - 2 Doors - 1 Sh…" at bounding box center [637, 54] width 329 height 169
click at [486, 139] on td "SKU QUANTITY / DESCRIPTION W302415 0 Wall - 30"W x 24"H x 15"D - 2 Doors - 1 Sh…" at bounding box center [637, 54] width 329 height 169
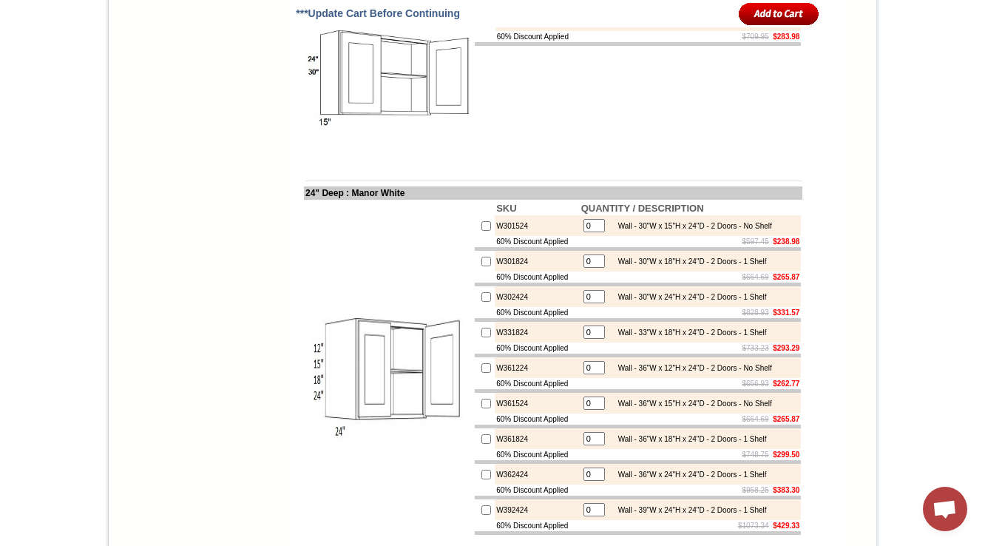
scroll to position [3578, 0]
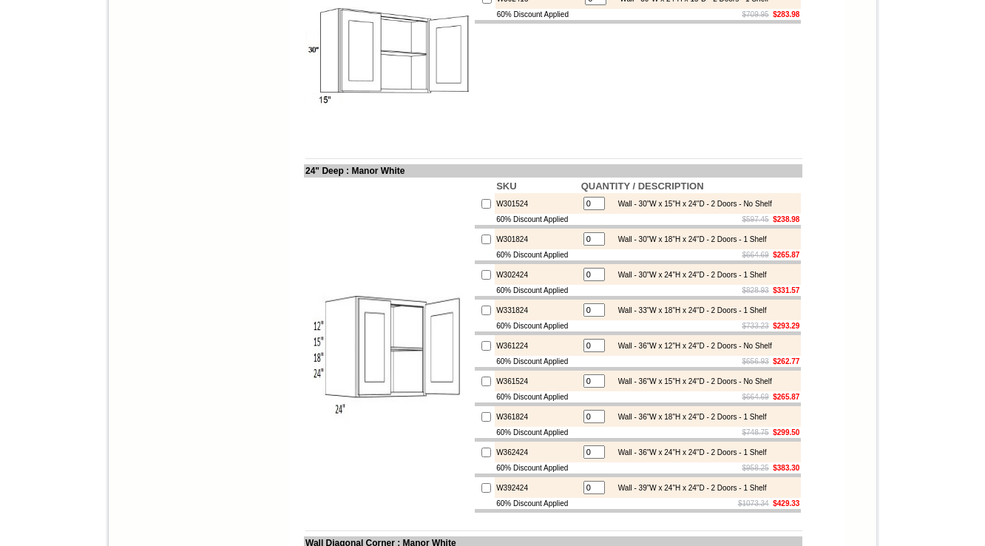
scroll to position [3637, 0]
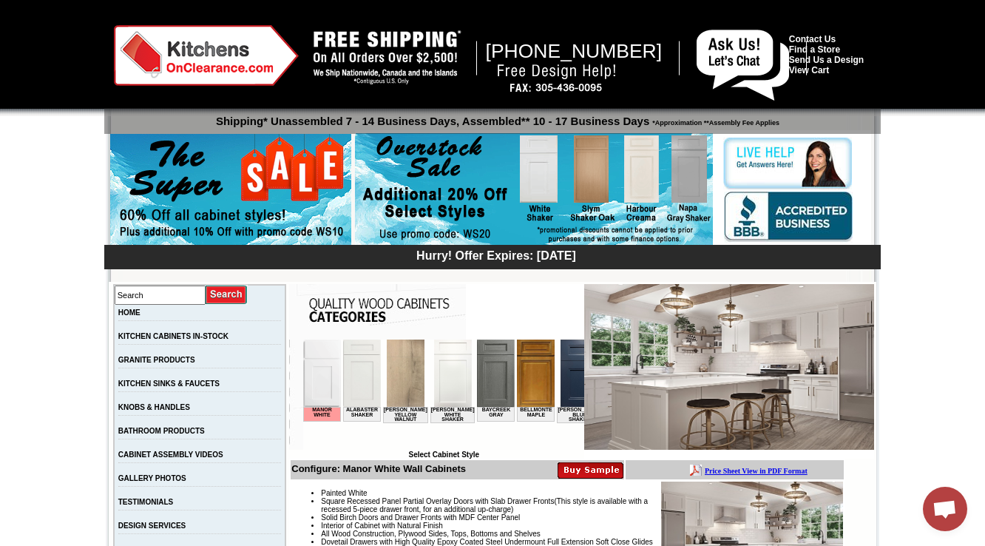
scroll to position [414, 0]
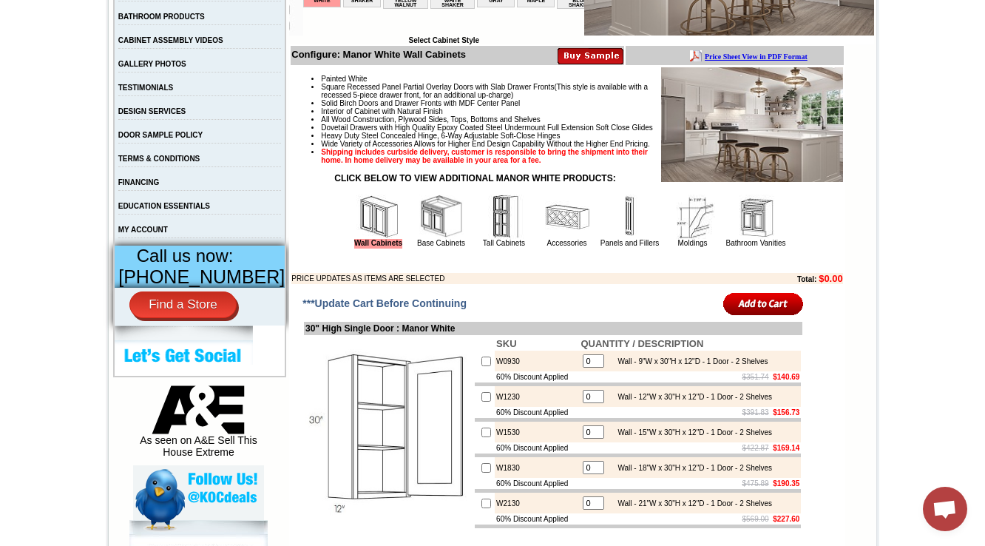
click at [419, 239] on img at bounding box center [441, 216] width 44 height 44
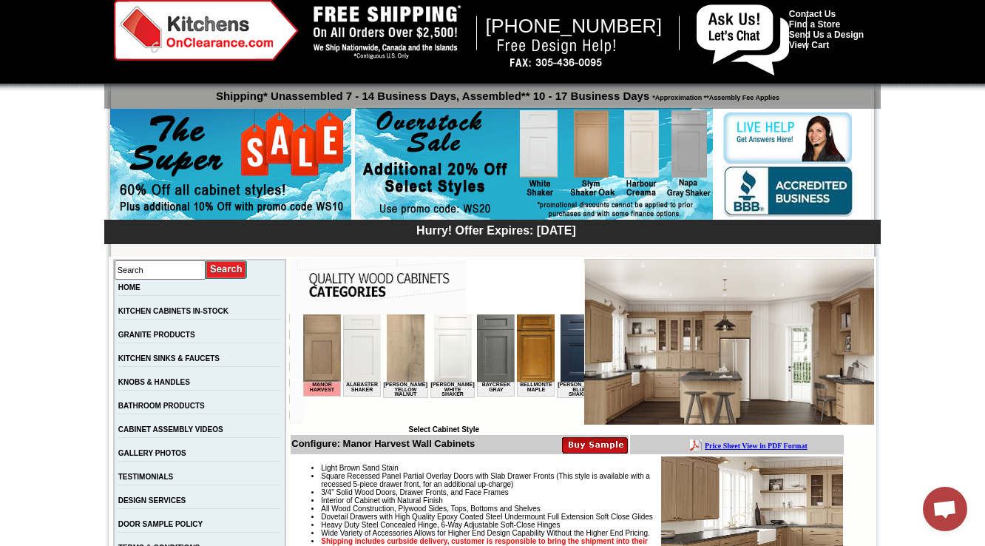
scroll to position [473, 0]
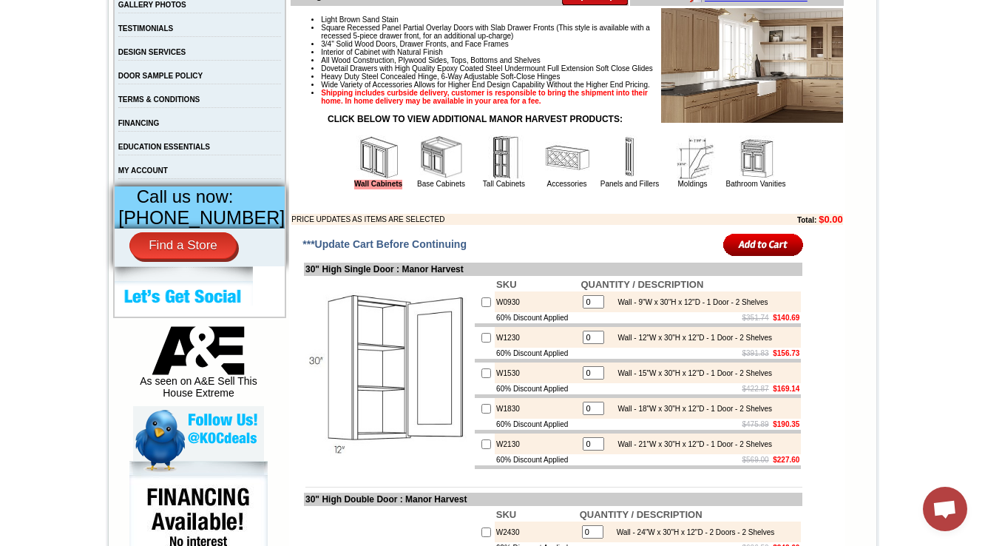
click at [419, 180] on img at bounding box center [441, 157] width 44 height 44
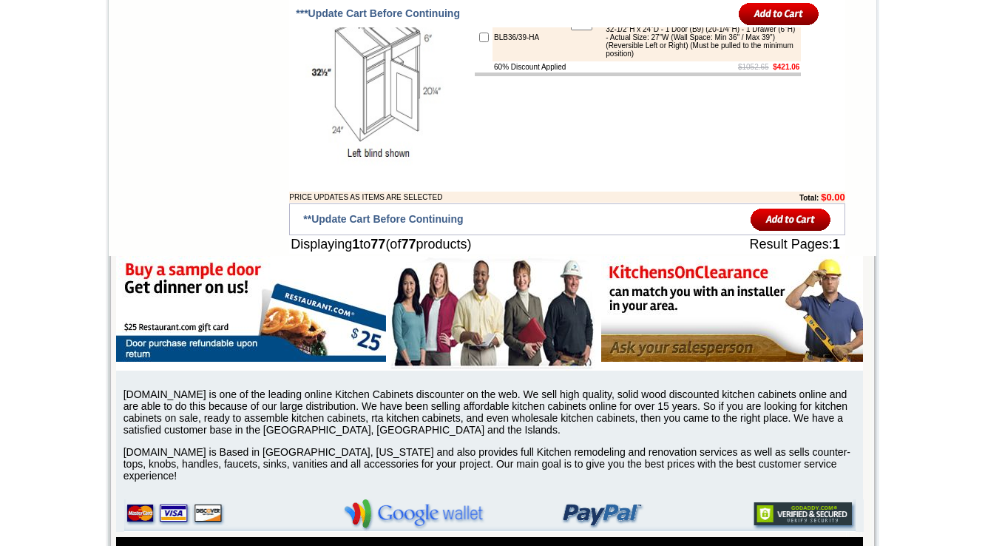
scroll to position [6392, 0]
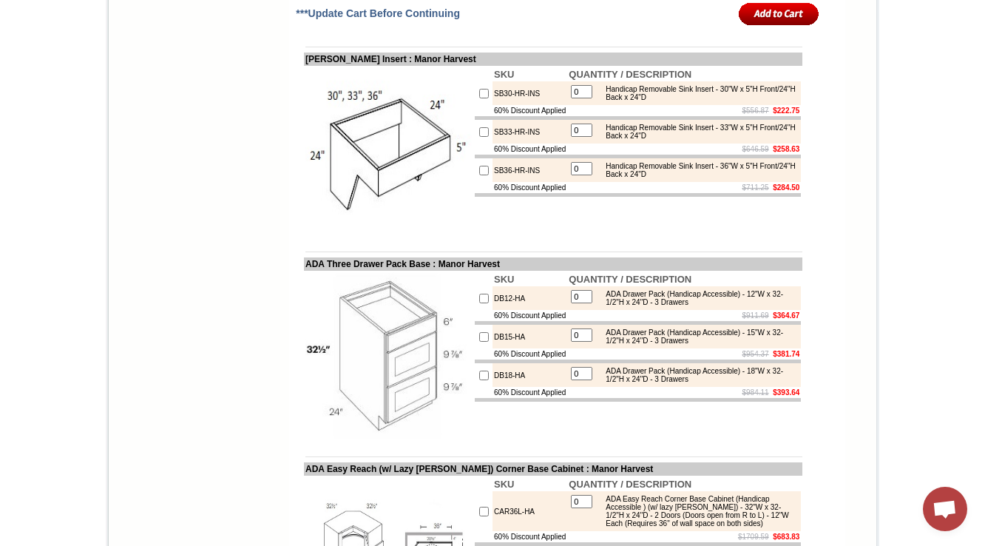
scroll to position [5707, 0]
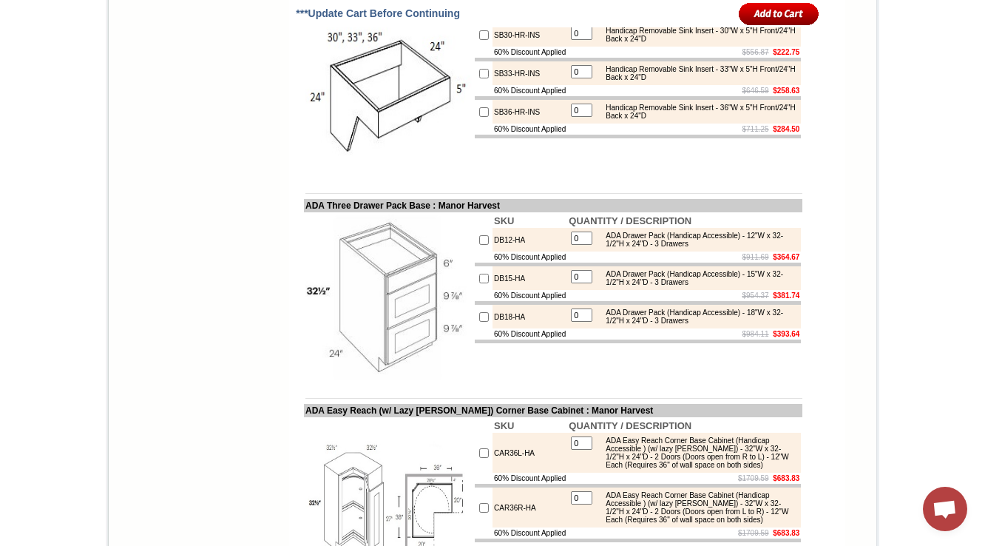
scroll to position [5766, 0]
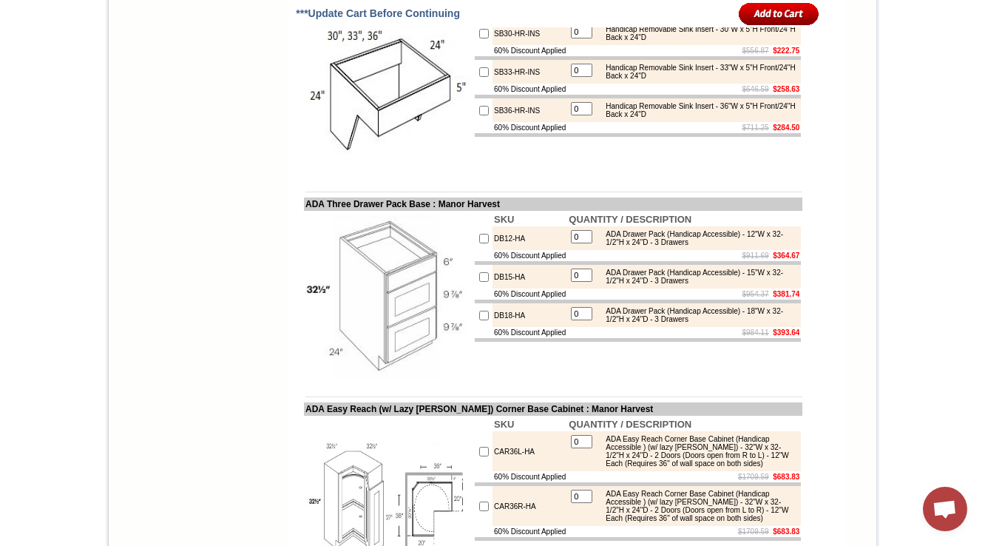
scroll to position [5766, 0]
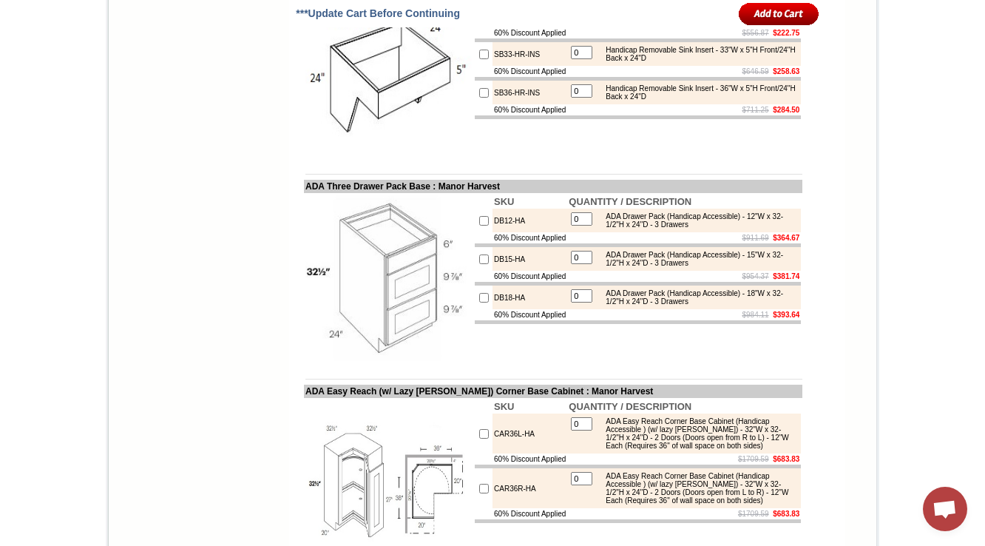
drag, startPoint x: 605, startPoint y: 145, endPoint x: 678, endPoint y: 170, distance: 77.4
copy div "Handicap Removable Sink Base - 33"W x 32-1/2"H x 23"D - 2 Doors (20-1/4"H each)…"
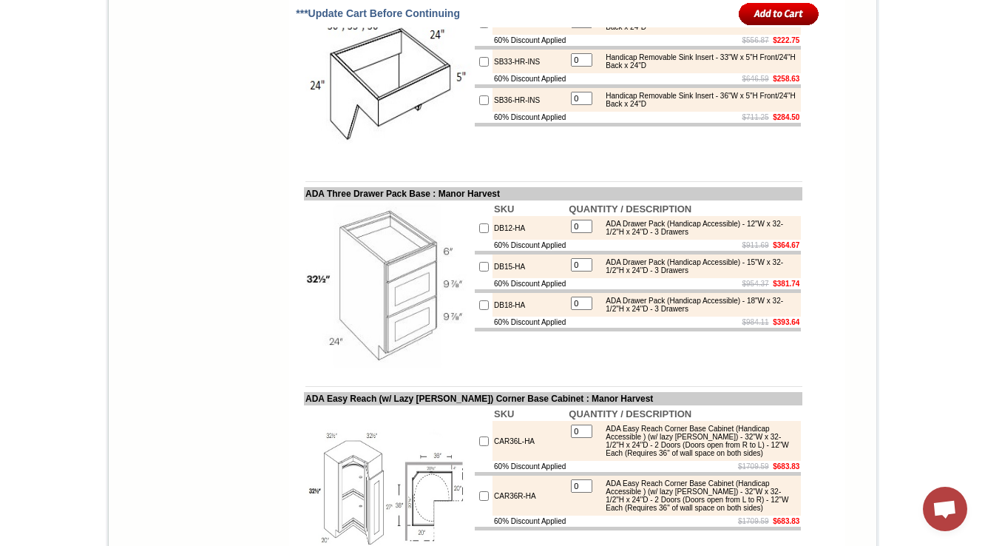
scroll to position [5707, 0]
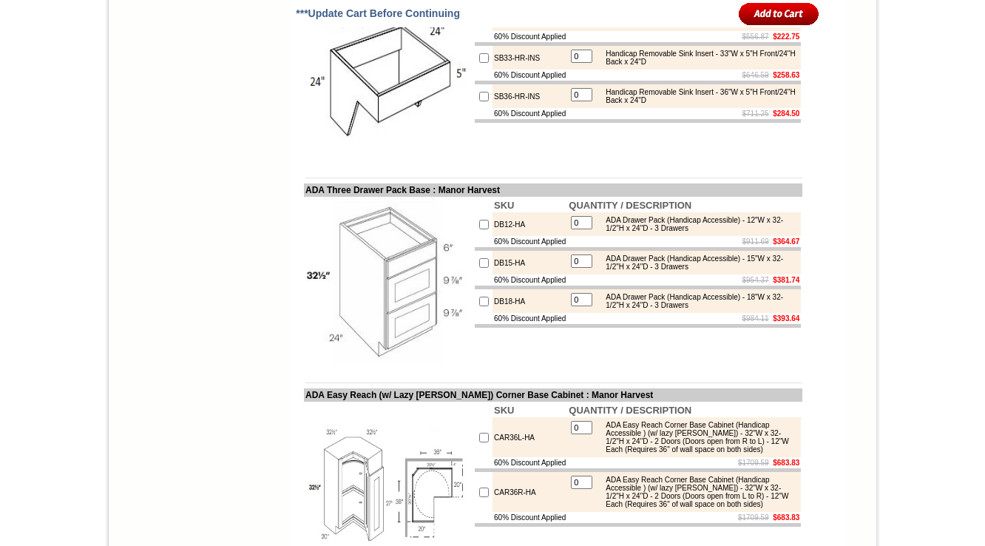
scroll to position [5766, 0]
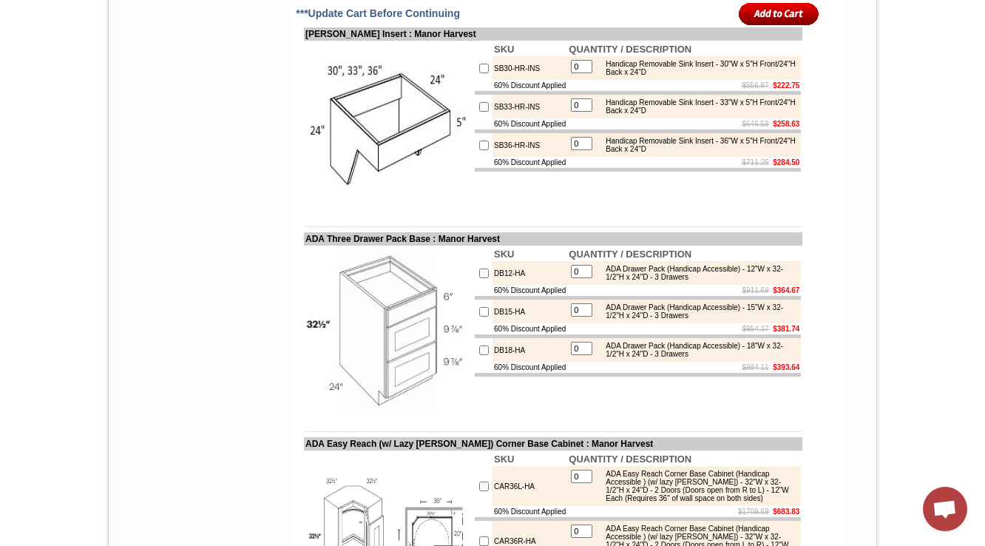
scroll to position [5707, 0]
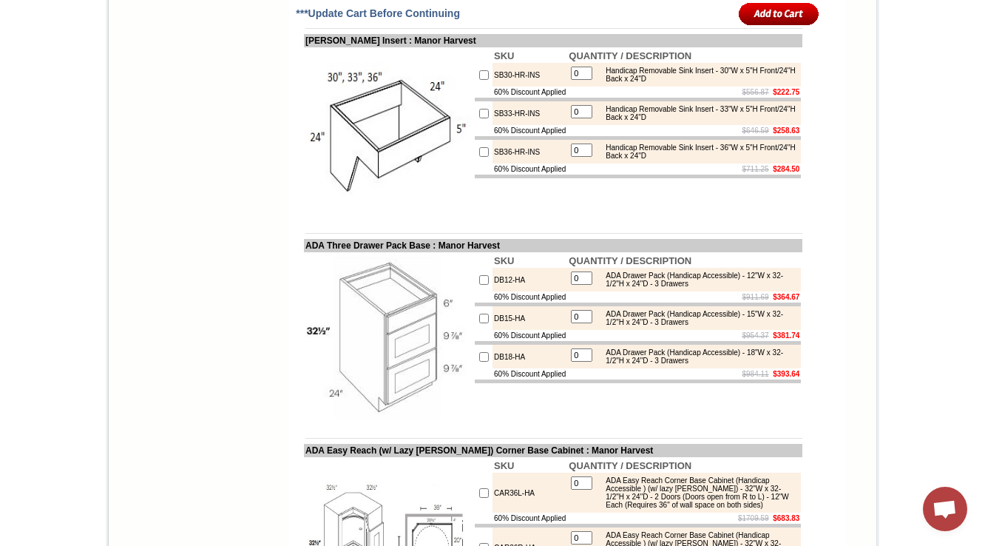
drag, startPoint x: 520, startPoint y: 212, endPoint x: 480, endPoint y: 220, distance: 41.5
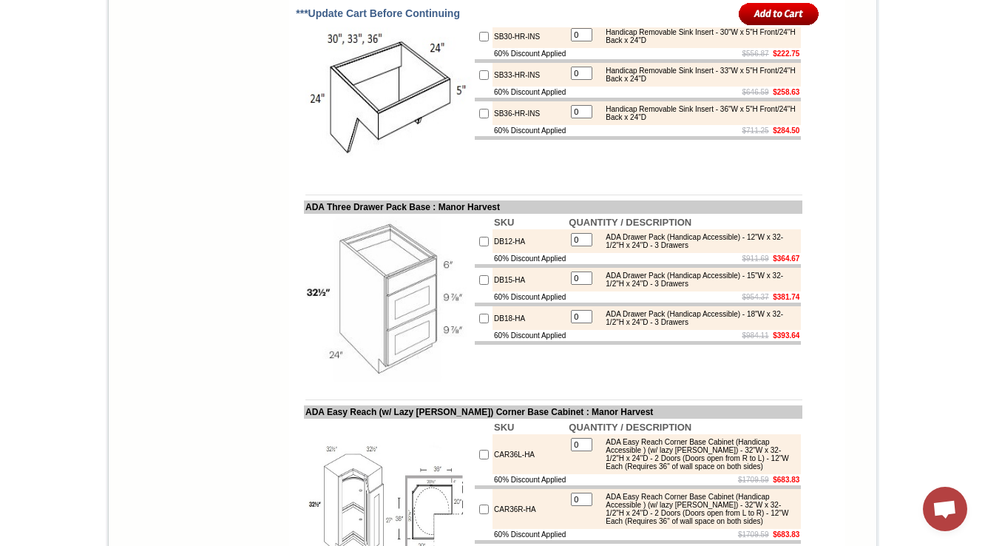
scroll to position [5766, 0]
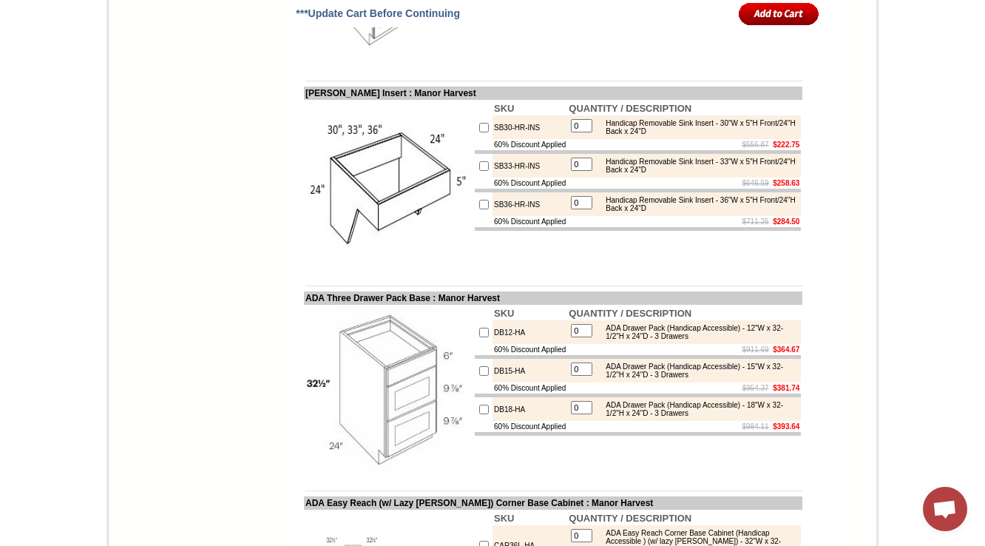
scroll to position [5648, 0]
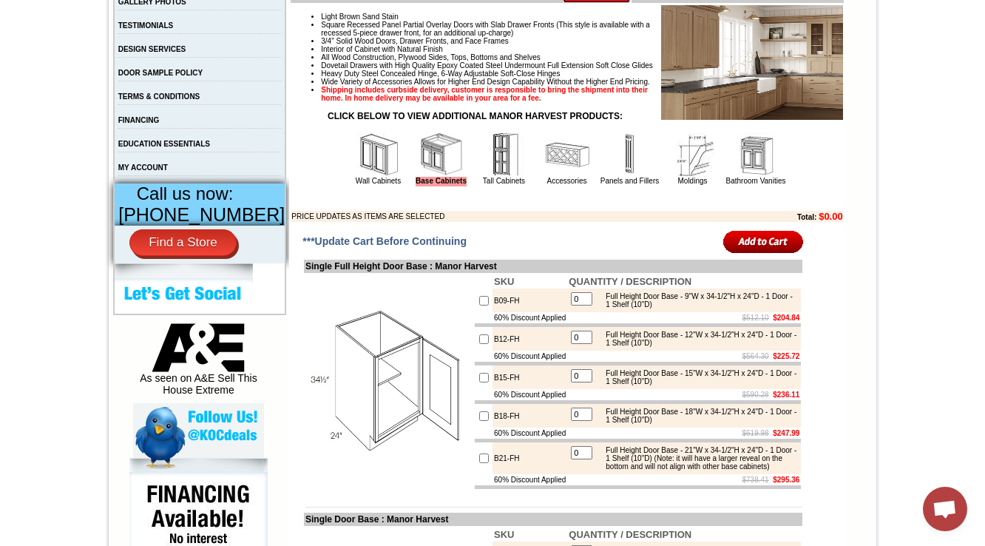
scroll to position [710, 0]
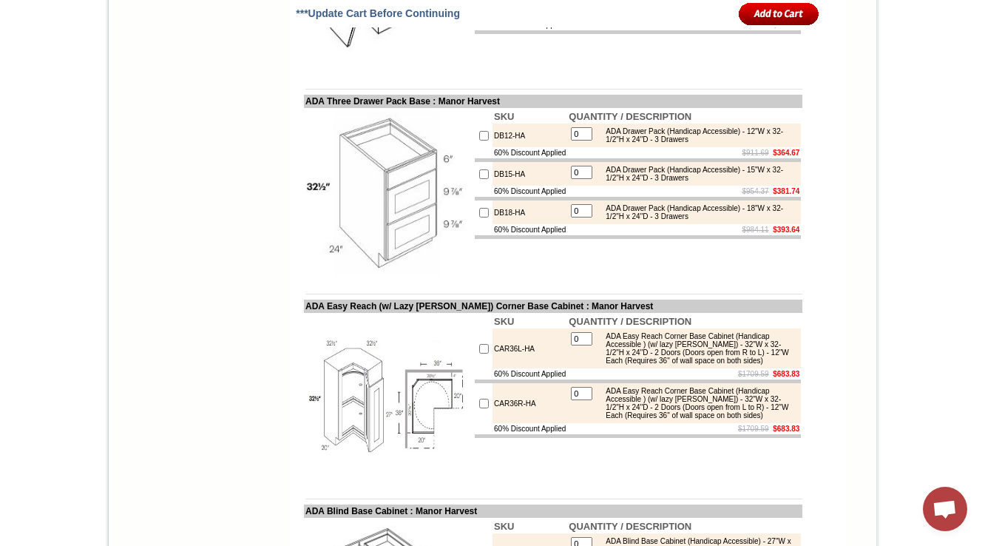
scroll to position [2664, 0]
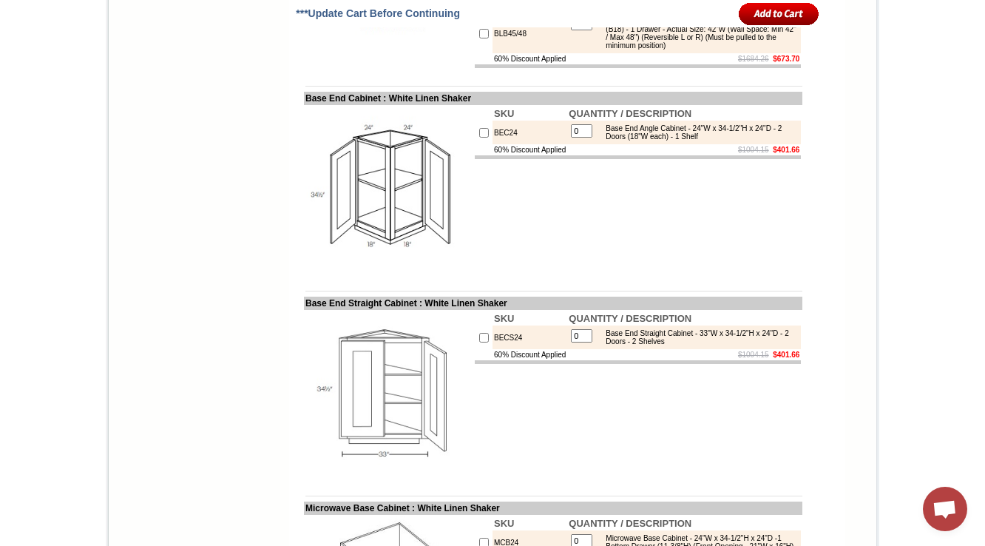
scroll to position [7907, 0]
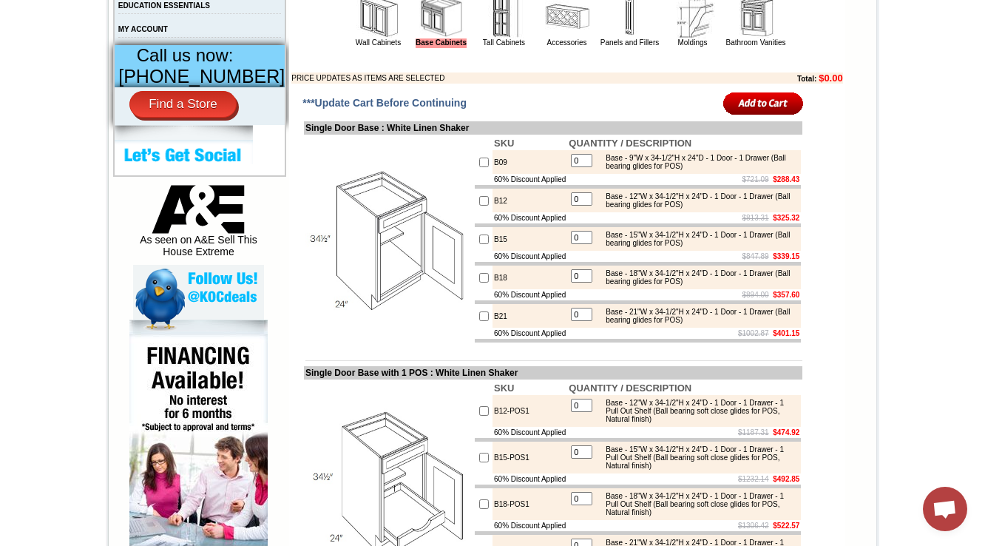
scroll to position [555, 0]
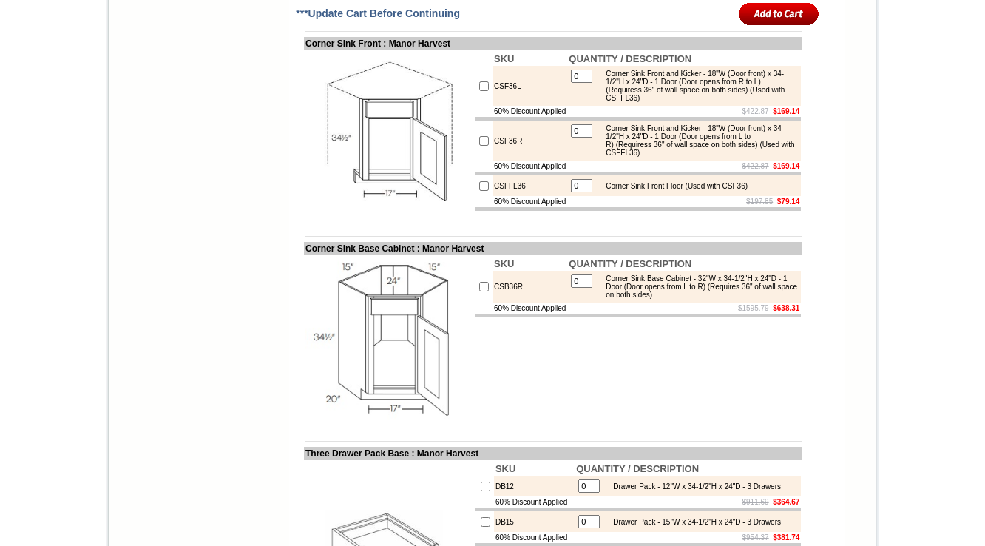
scroll to position [2717, 0]
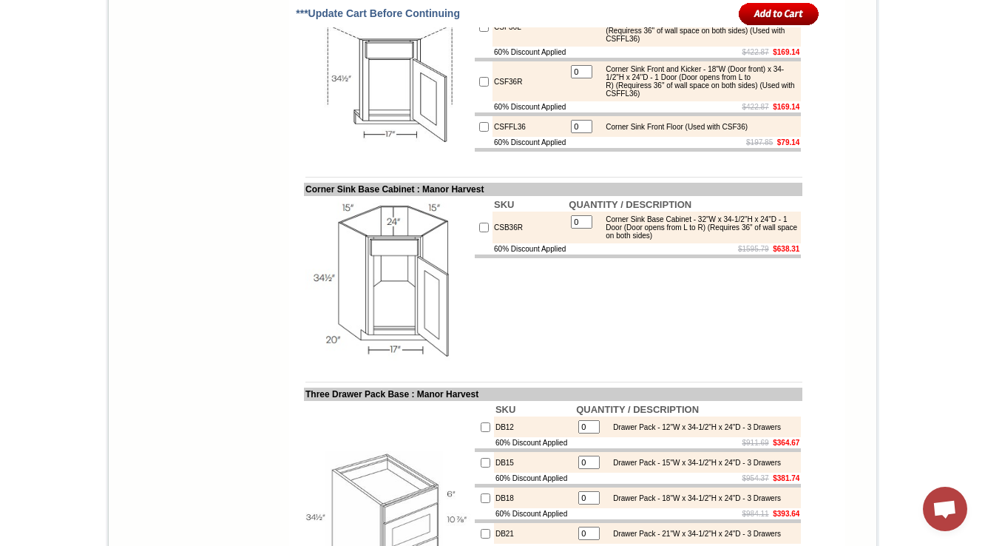
click at [645, 137] on td "0 Corner Sink Front Floor (Used with CSF36)" at bounding box center [684, 126] width 234 height 21
click at [612, 171] on td at bounding box center [553, 165] width 498 height 11
click at [671, 171] on td at bounding box center [553, 165] width 498 height 11
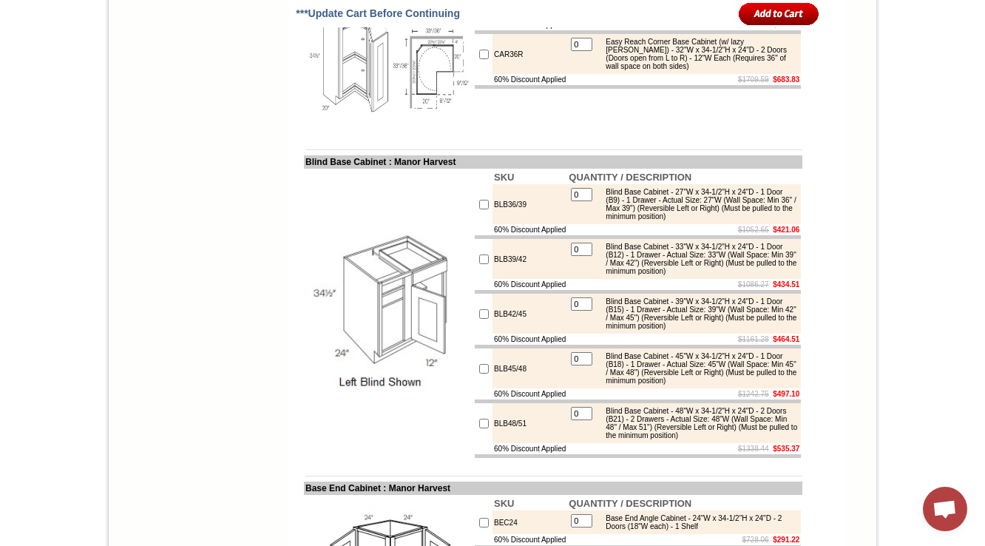
scroll to position [3660, 0]
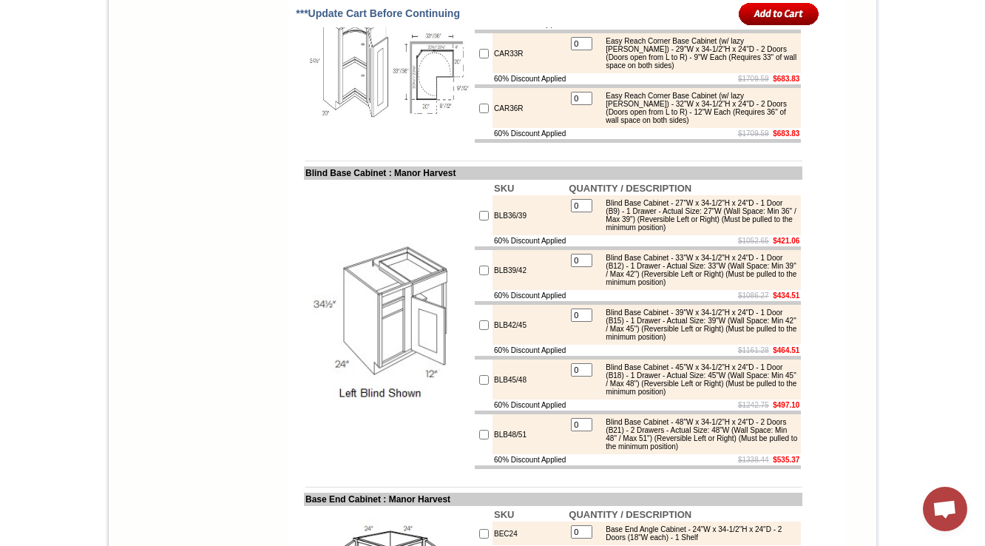
drag, startPoint x: 503, startPoint y: 200, endPoint x: 479, endPoint y: 203, distance: 23.8
click at [508, 30] on td "60% Discount Applied" at bounding box center [529, 23] width 75 height 11
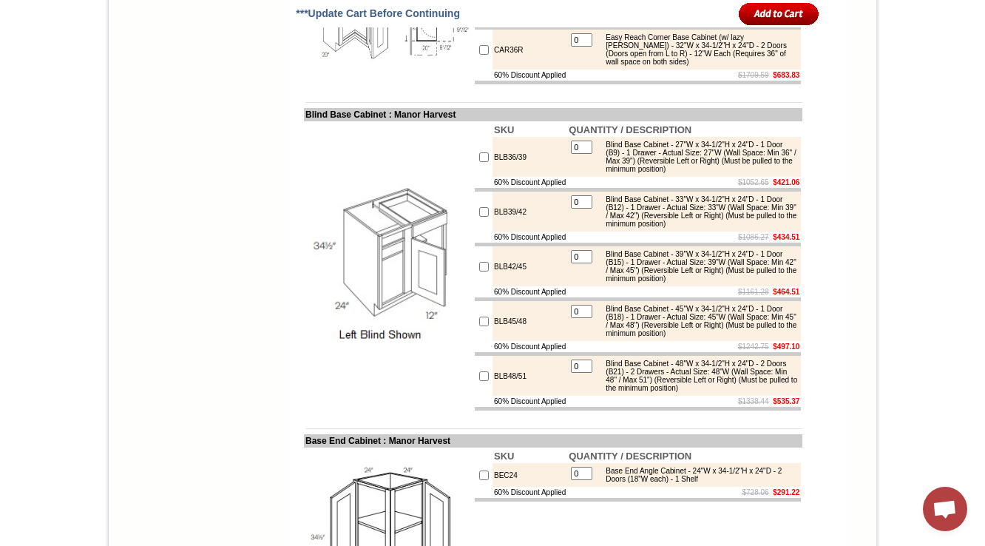
scroll to position [3720, 0]
click at [686, 65] on div "Easy Reach Corner Base Cabinet (w/ lazy [PERSON_NAME]) - 32"W x 34-1/2"H x 24"D…" at bounding box center [697, 49] width 199 height 33
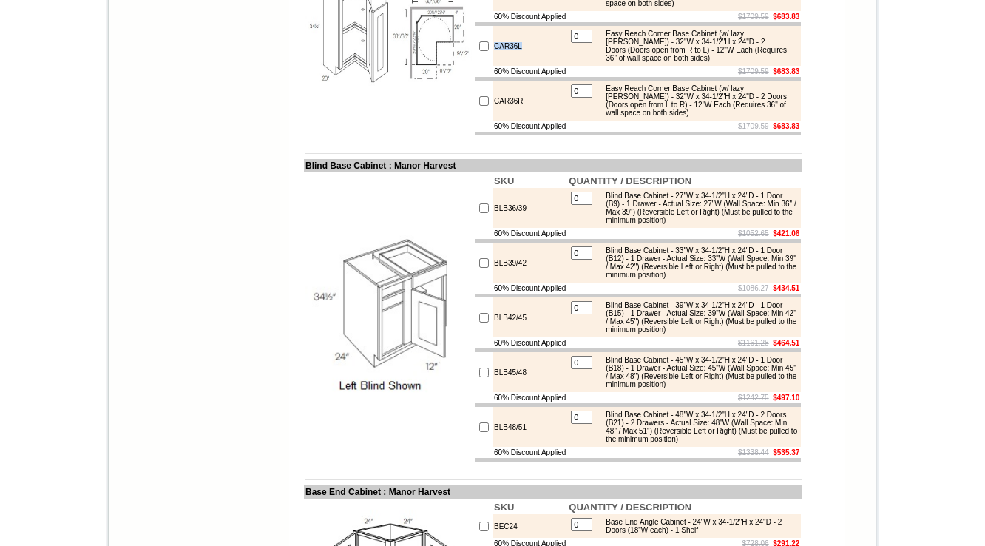
drag, startPoint x: 518, startPoint y: 259, endPoint x: 474, endPoint y: 258, distance: 44.4
click at [475, 66] on tr "CAR36L 0 Easy Reach Corner Base Cabinet (w/ lazy [PERSON_NAME]) - 32"W x 34-1/2…" at bounding box center [638, 46] width 326 height 40
copy tr "CAR36L"
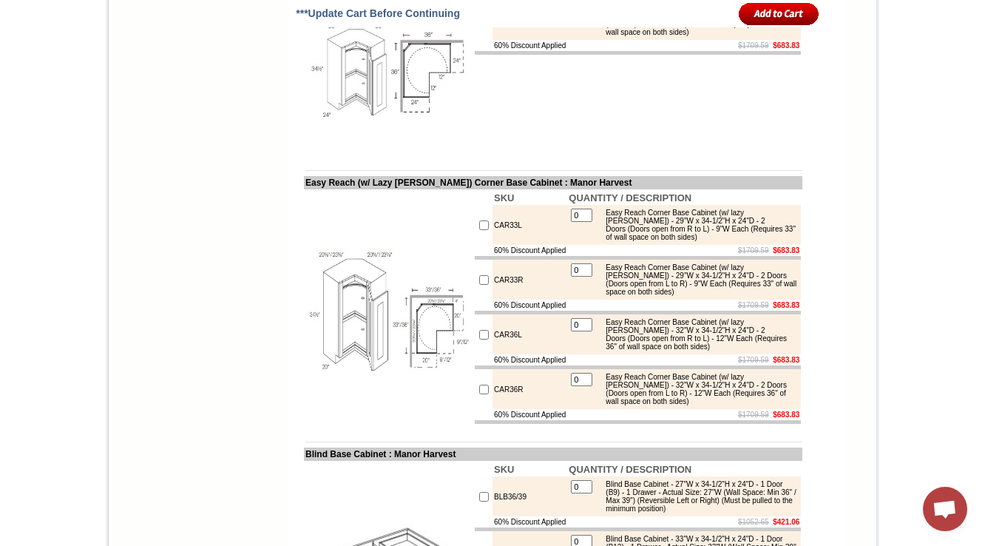
scroll to position [3439, 0]
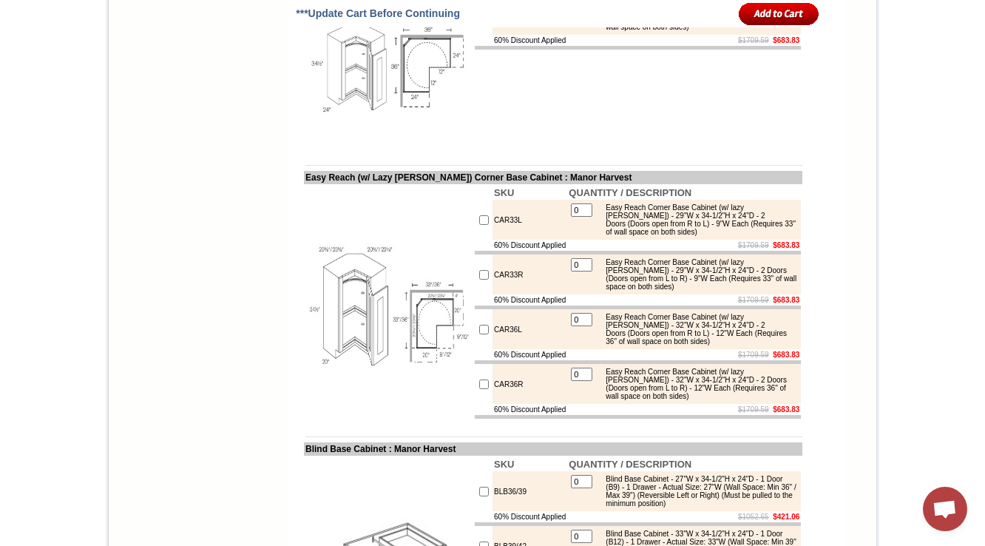
drag, startPoint x: 290, startPoint y: 168, endPoint x: 402, endPoint y: 174, distance: 112.5
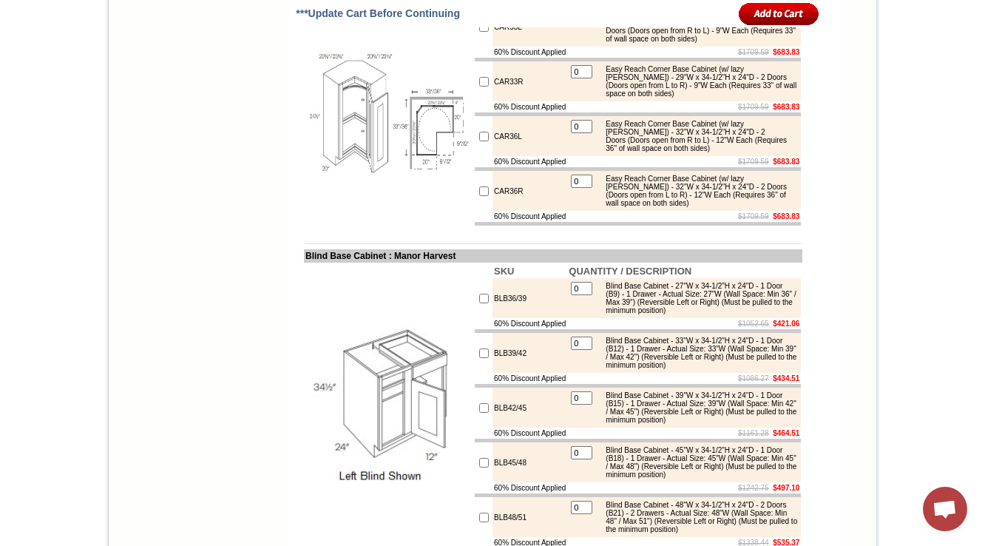
scroll to position [3498, 0]
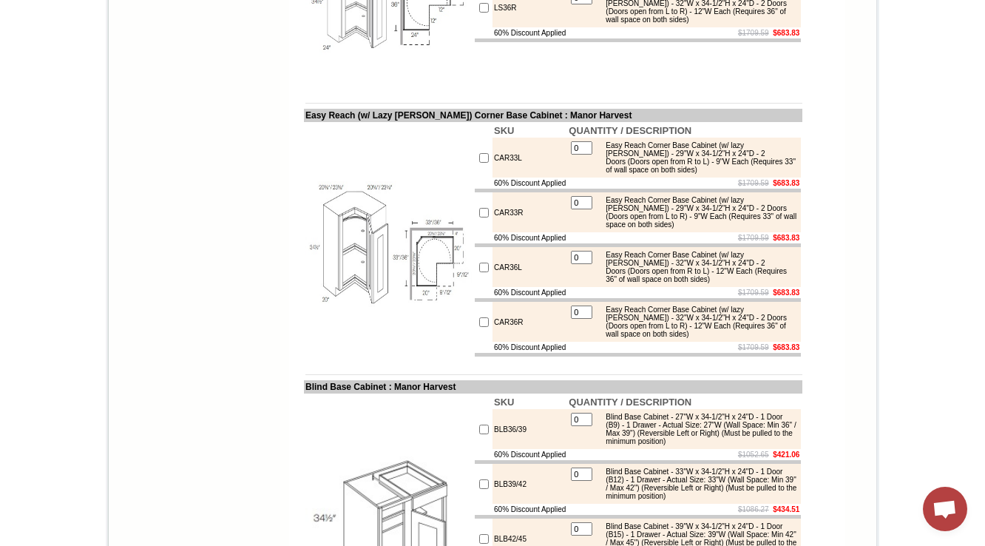
scroll to position [3498, 0]
click at [753, 24] on div "Easy Reach Corner Base Cabinet (w/o lazy [PERSON_NAME]) - 32"W x 34-1/2"H x 24"…" at bounding box center [697, 7] width 199 height 33
click at [532, 98] on td at bounding box center [553, 91] width 498 height 11
drag, startPoint x: 501, startPoint y: 153, endPoint x: 479, endPoint y: 155, distance: 22.3
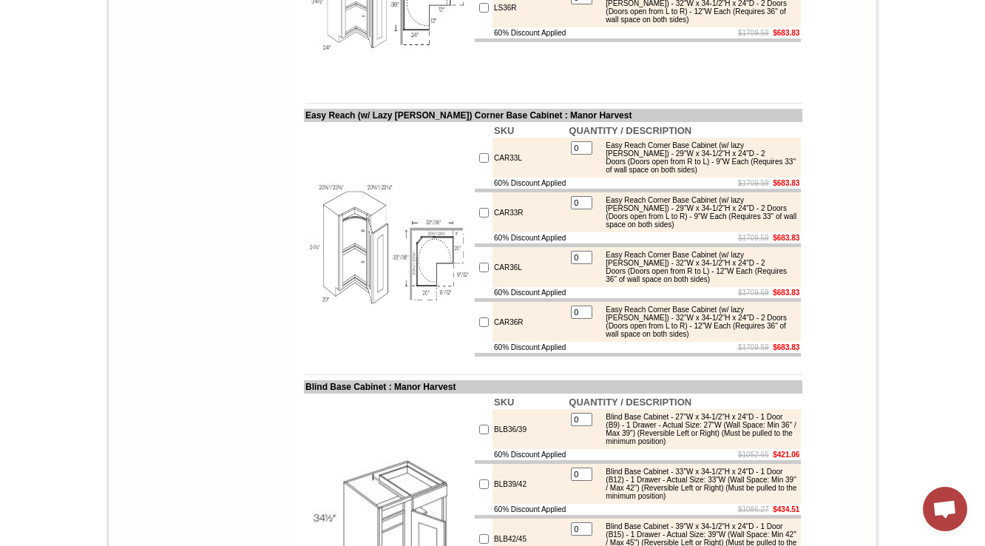
copy td "LS36L"
drag, startPoint x: 353, startPoint y: 311, endPoint x: 419, endPoint y: 311, distance: 66.5
click at [419, 122] on td "Easy Reach (w/ Lazy [PERSON_NAME]) Corner Base Cabinet : Manor Harvest" at bounding box center [553, 115] width 498 height 13
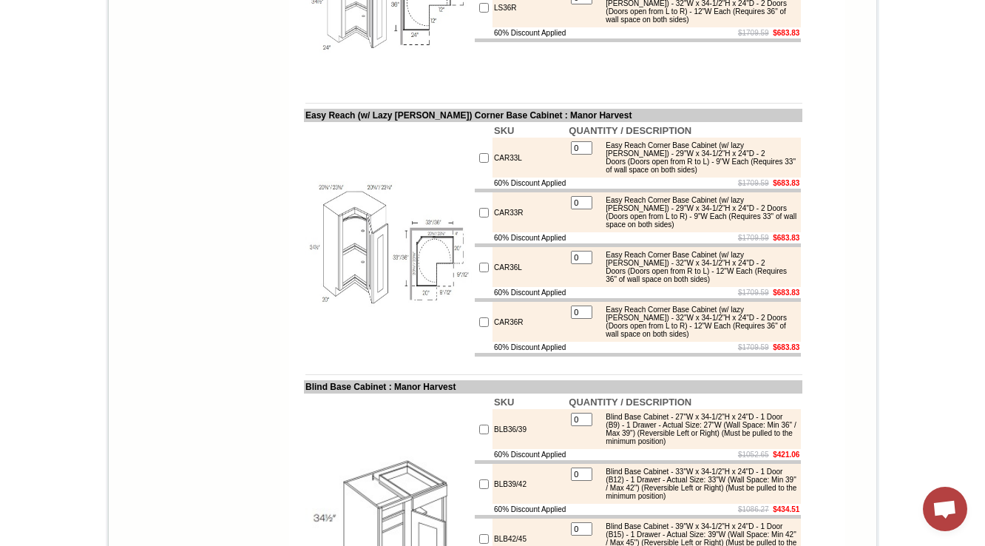
click at [414, 347] on td at bounding box center [388, 240] width 169 height 236
drag, startPoint x: 369, startPoint y: 313, endPoint x: 444, endPoint y: 313, distance: 74.7
click at [444, 122] on td "Easy Reach (w/ Lazy [PERSON_NAME]) Corner Base Cabinet : Manor Harvest" at bounding box center [553, 115] width 498 height 13
click at [405, 335] on td at bounding box center [388, 240] width 169 height 236
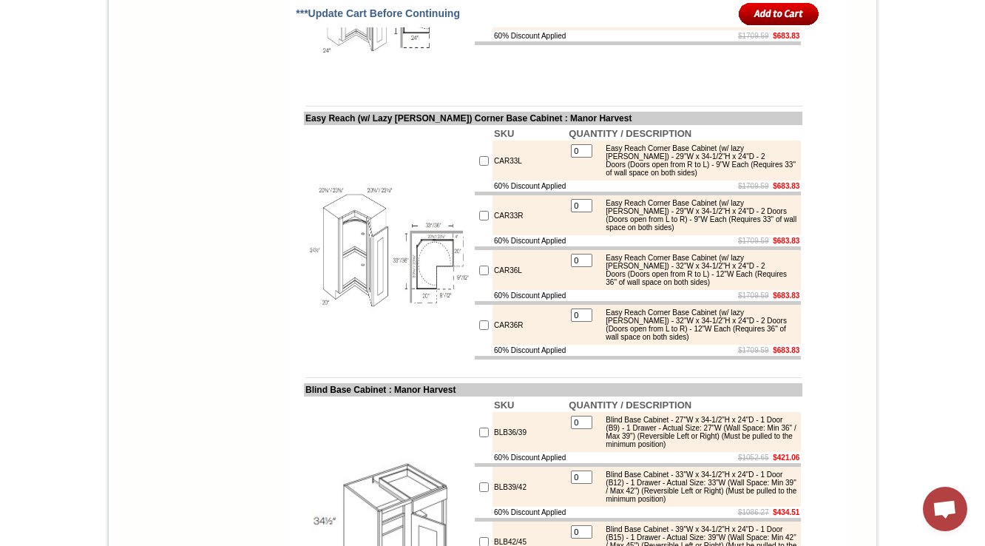
drag, startPoint x: 360, startPoint y: 112, endPoint x: 968, endPoint y: 285, distance: 632.4
click at [305, 88] on img at bounding box center [388, 5] width 166 height 166
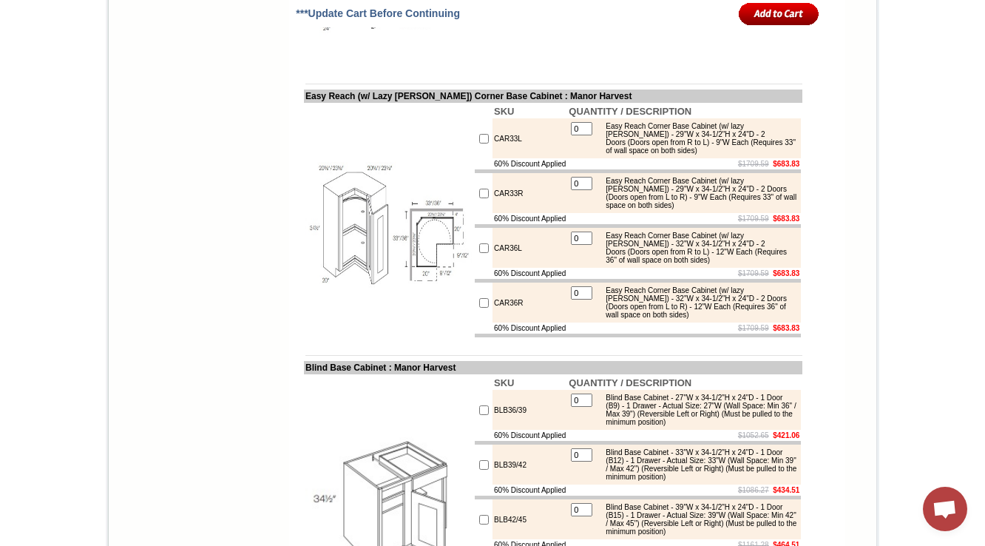
scroll to position [3558, 0]
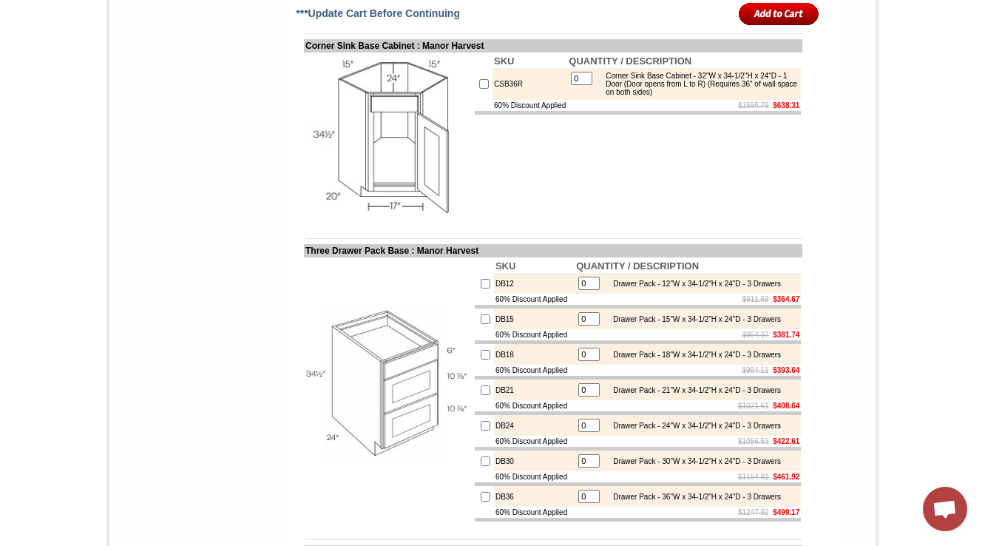
scroll to position [2881, 0]
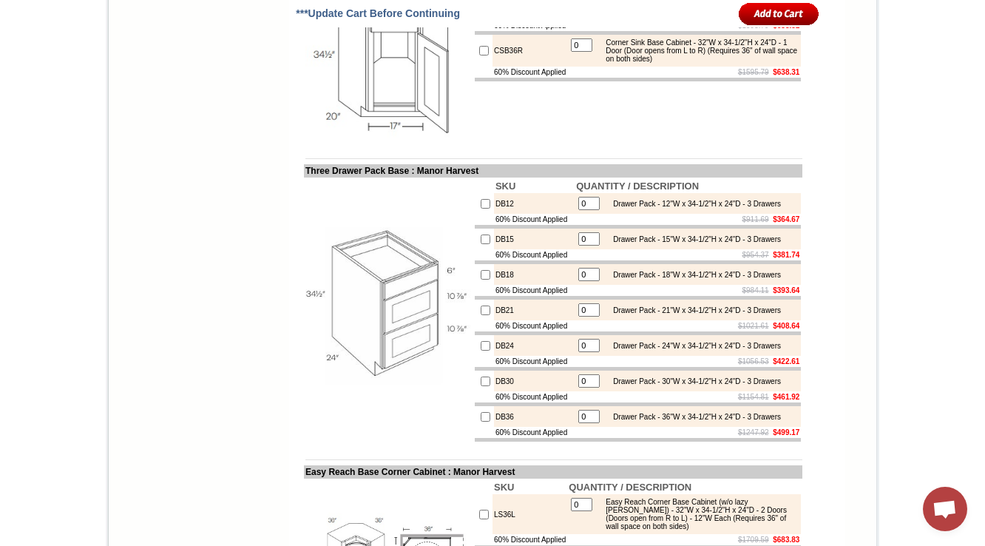
scroll to position [3348, 0]
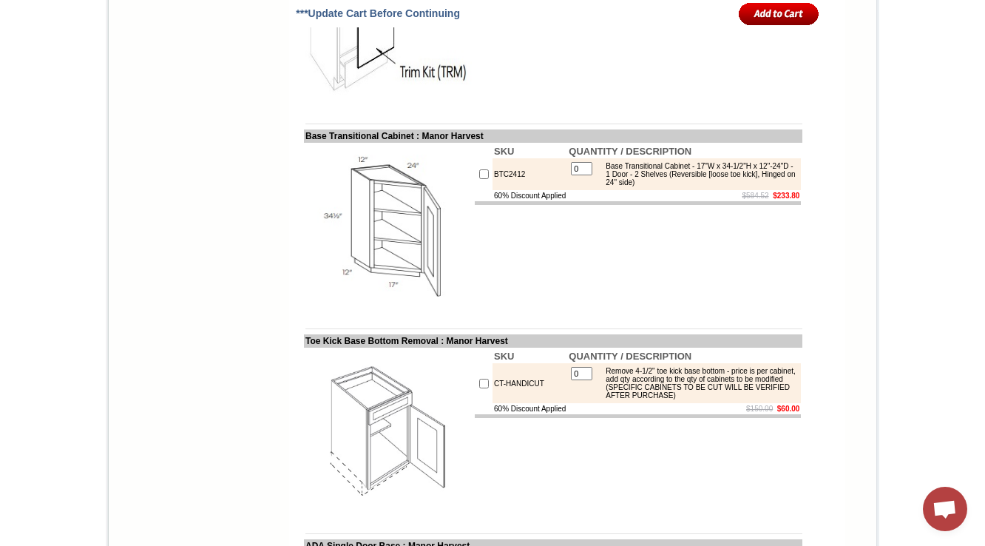
scroll to position [4713, 0]
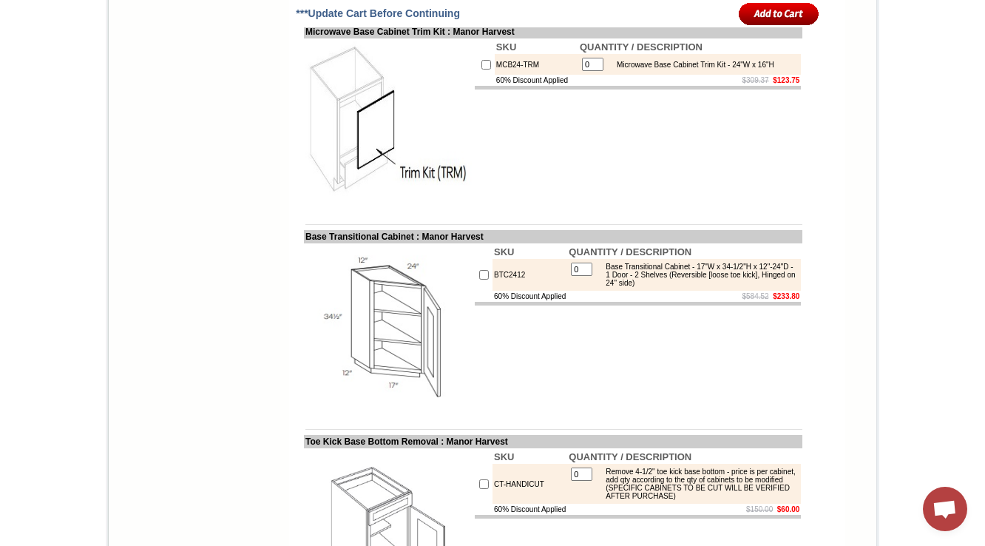
scroll to position [4651, 0]
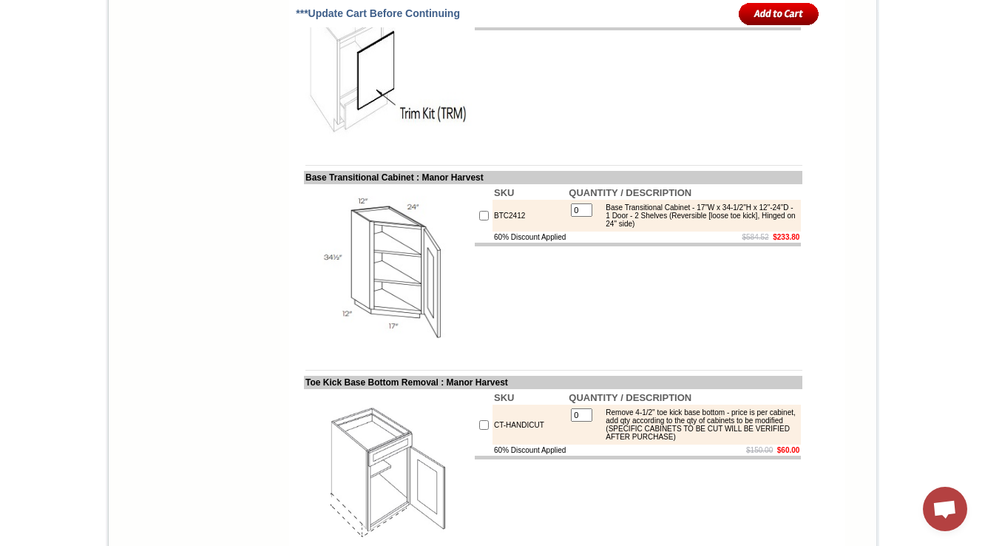
drag, startPoint x: 766, startPoint y: 274, endPoint x: 783, endPoint y: 274, distance: 17.0
click at [774, 10] on div "Microwave Base Cabinet Trim Kit - 24"W x 16"H" at bounding box center [691, 5] width 165 height 8
click at [763, 30] on td at bounding box center [638, 29] width 326 height 4
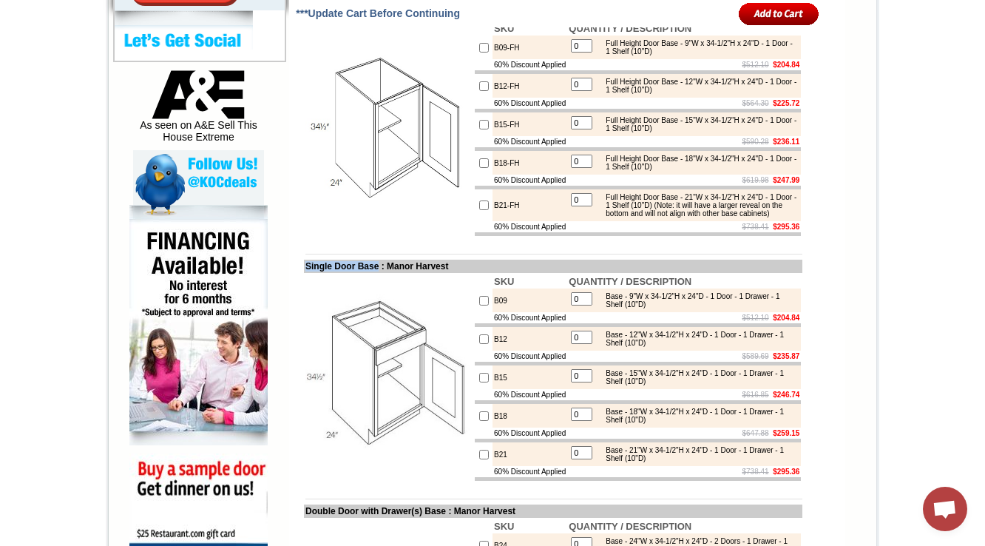
scroll to position [1084, 0]
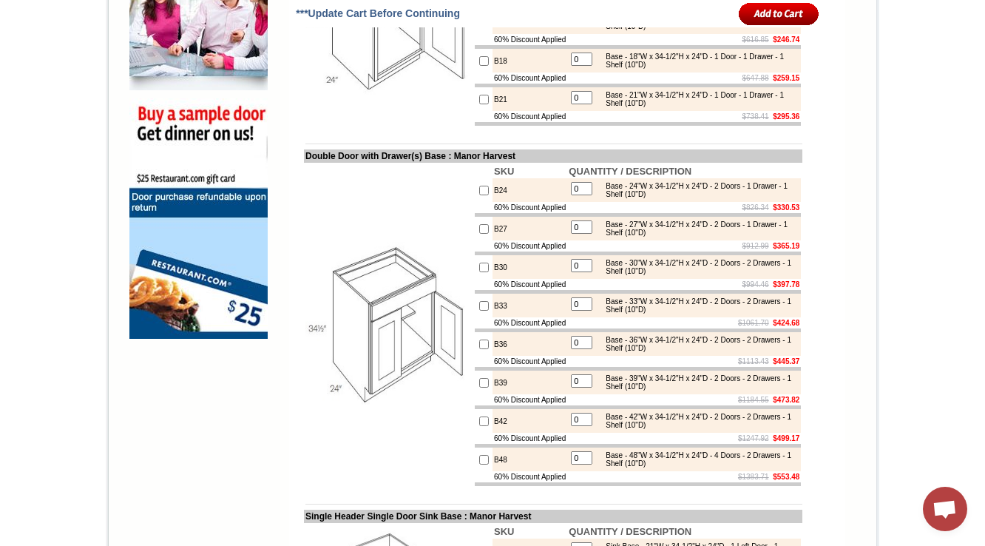
click at [455, 163] on td "Double Door with Drawer(s) Base : Manor Harvest" at bounding box center [553, 155] width 498 height 13
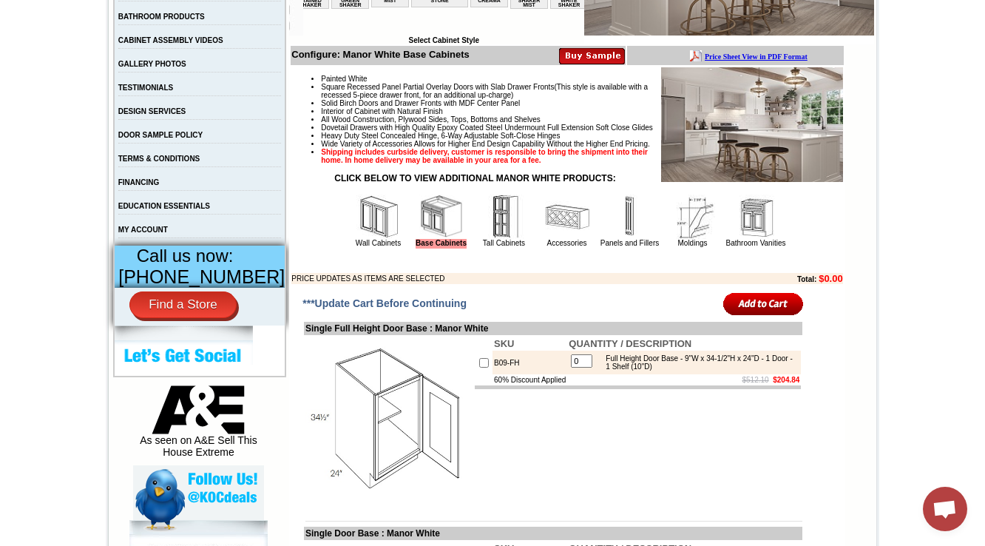
scroll to position [136, 0]
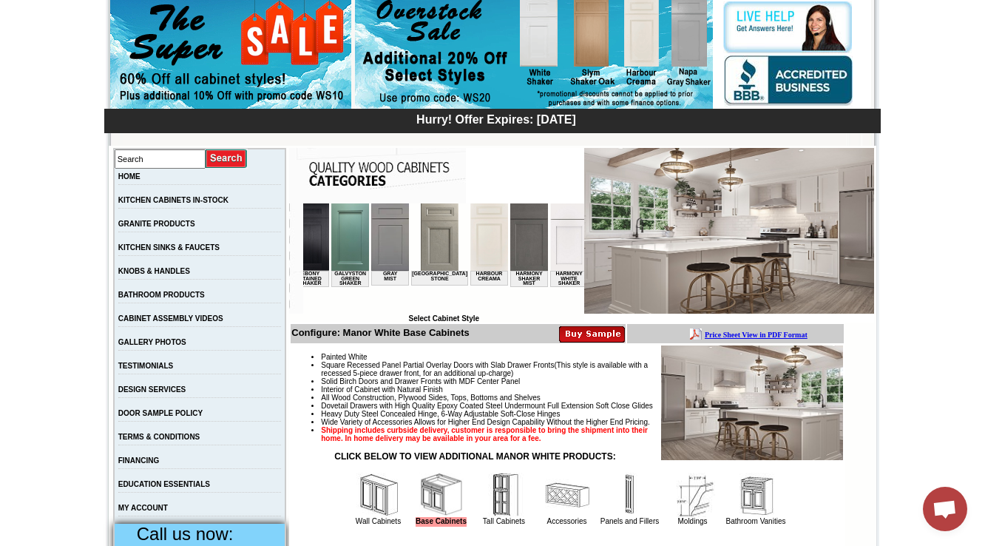
click at [550, 248] on img at bounding box center [569, 236] width 38 height 67
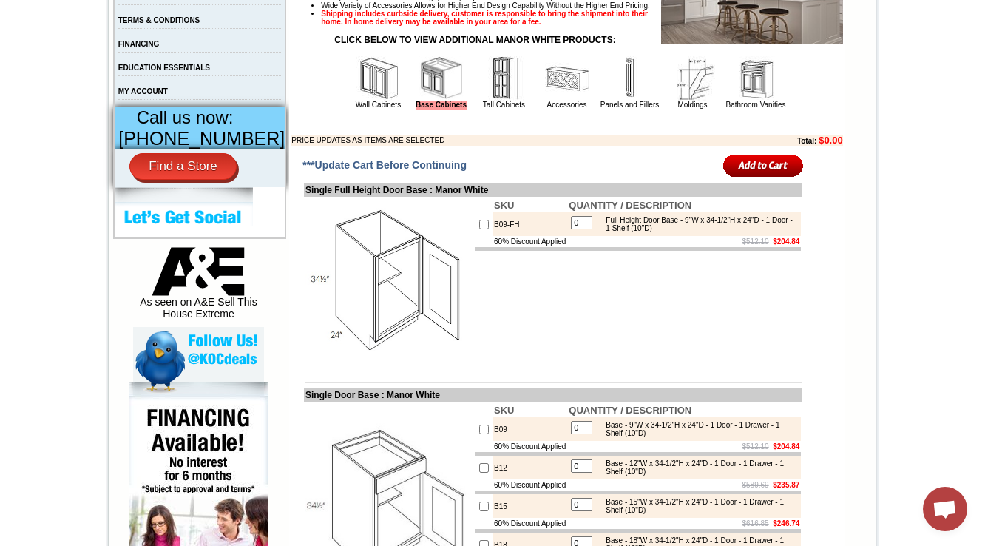
scroll to position [609, 0]
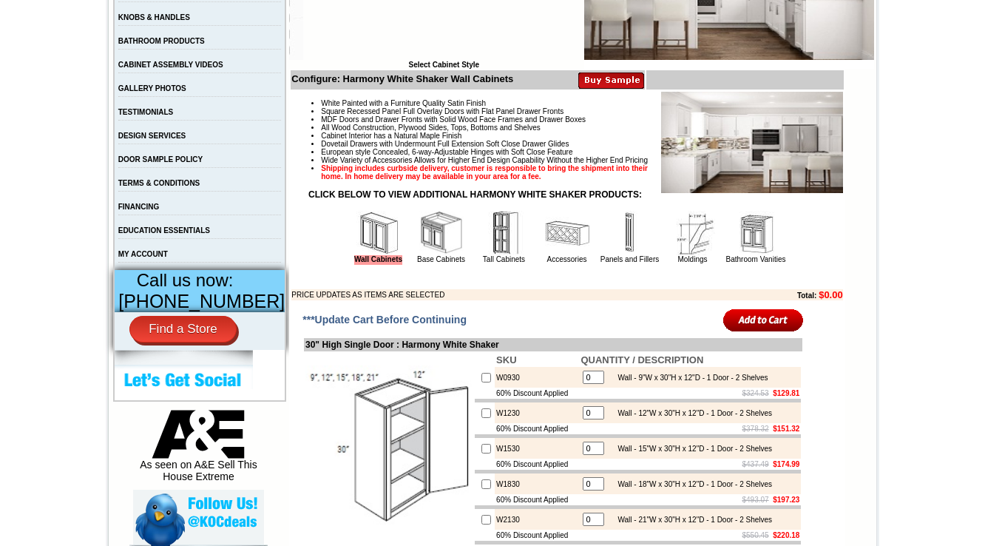
scroll to position [414, 0]
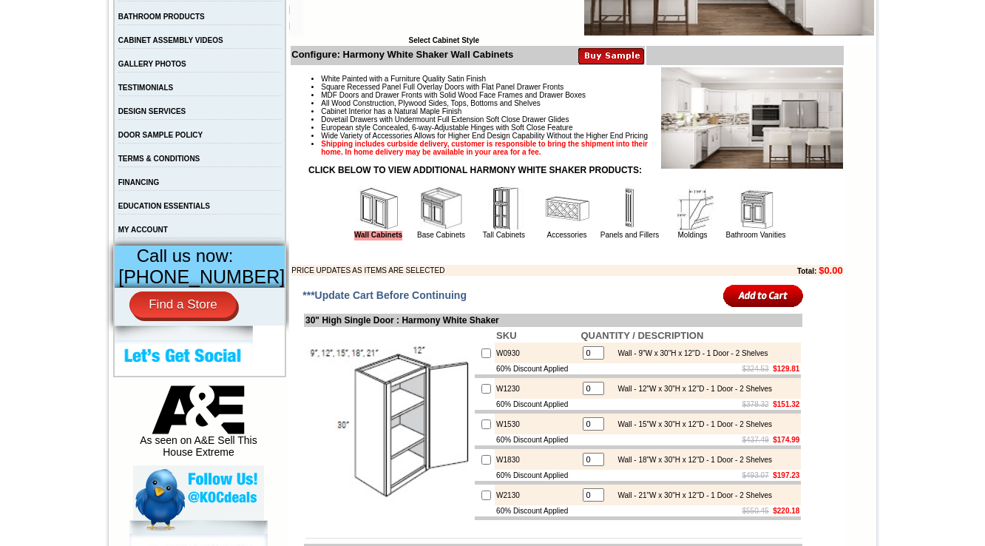
click at [427, 231] on img at bounding box center [441, 208] width 44 height 44
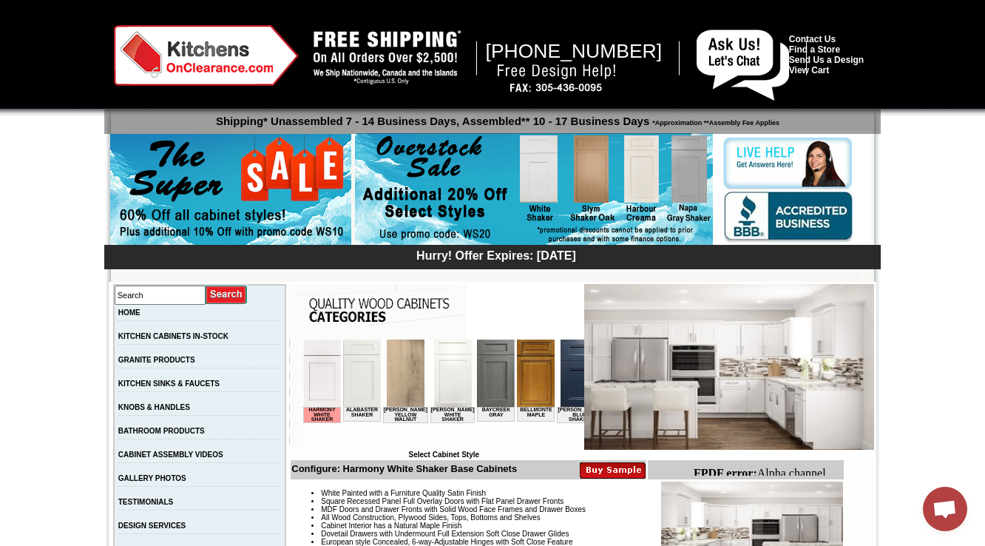
scroll to position [473, 0]
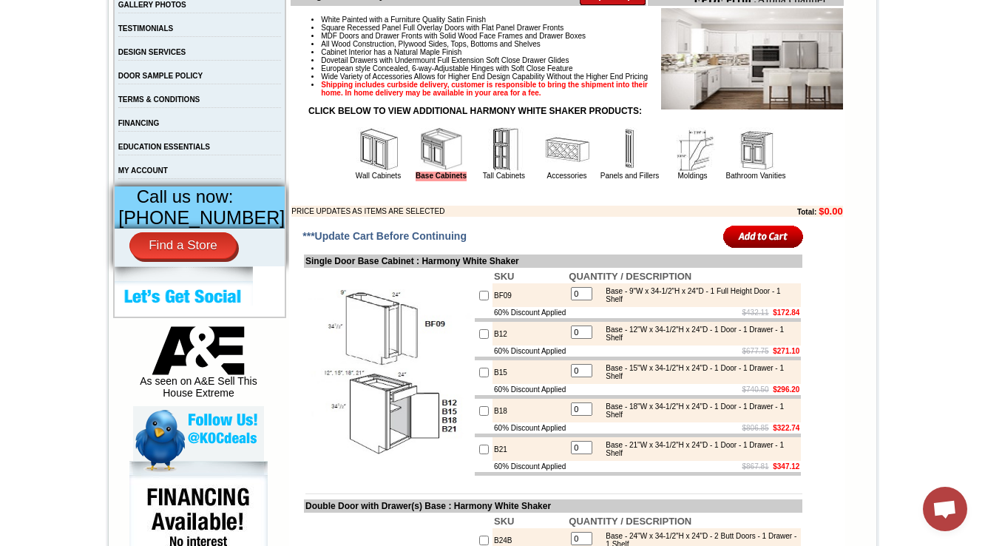
drag, startPoint x: 475, startPoint y: 340, endPoint x: 747, endPoint y: 41, distance: 404.5
click at [562, 318] on tr "60% Discount Applied $432.11 $172.84" at bounding box center [638, 312] width 326 height 11
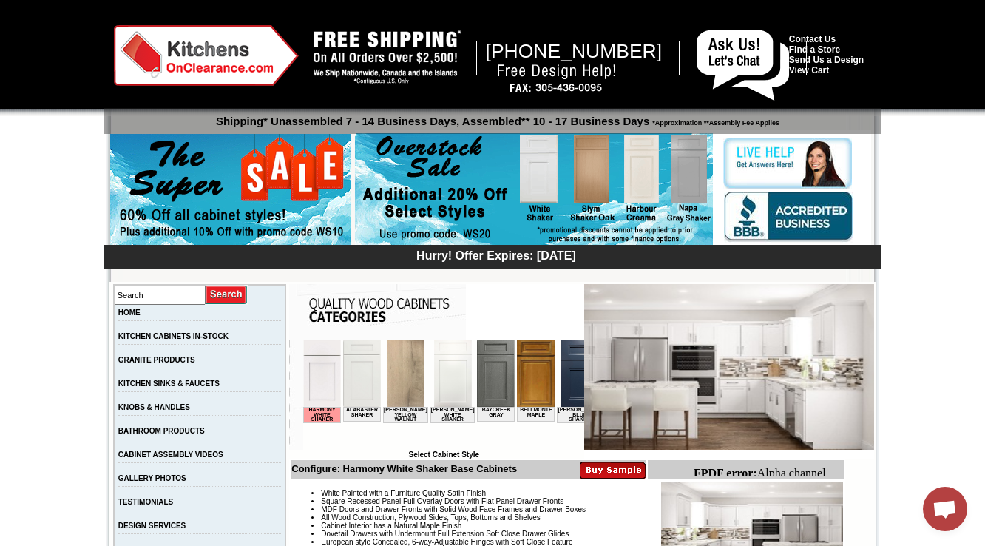
scroll to position [414, 0]
